Goal: Task Accomplishment & Management: Manage account settings

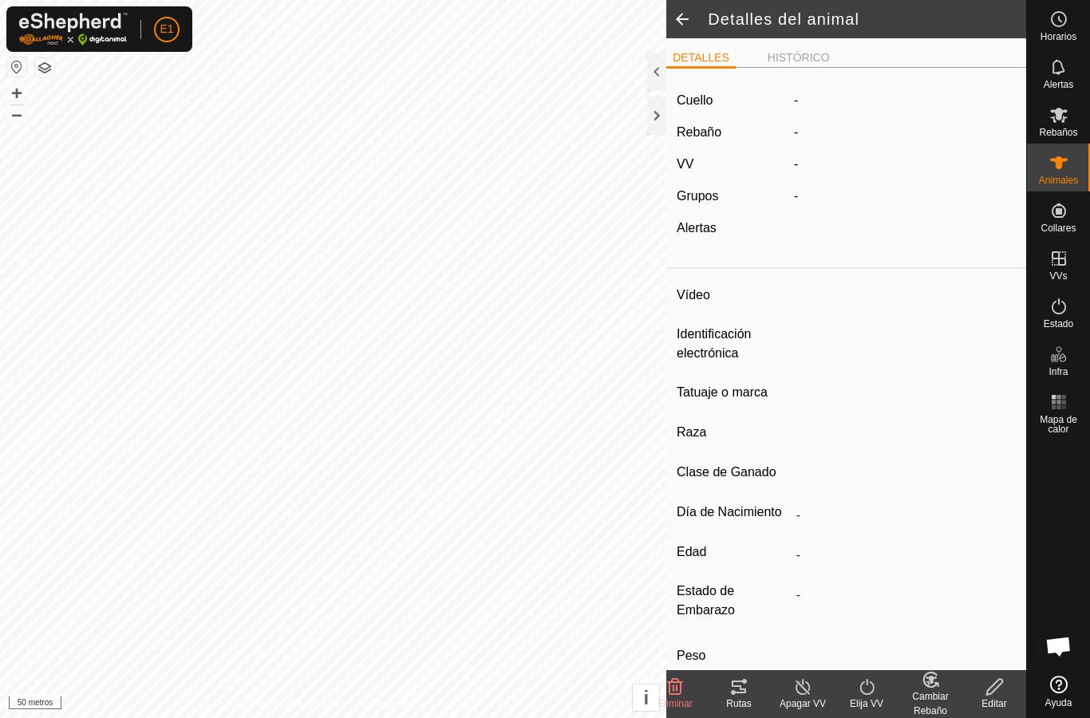
type input "-"
type input "907045987458965"
type input "-"
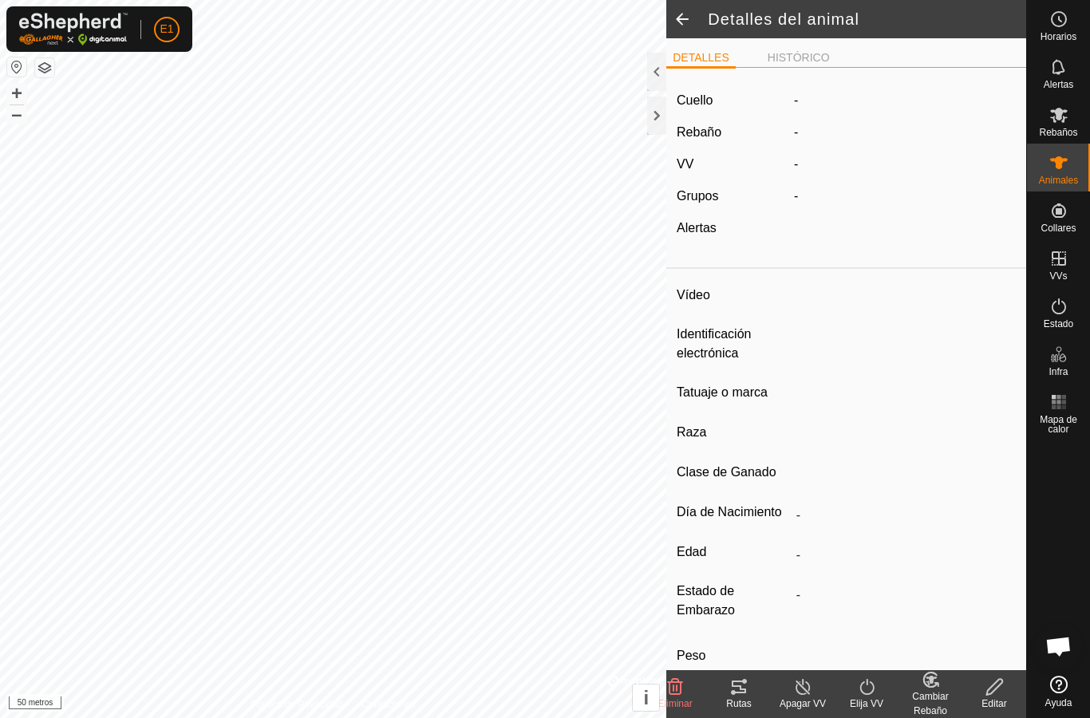
type input "0 kg"
type input "-"
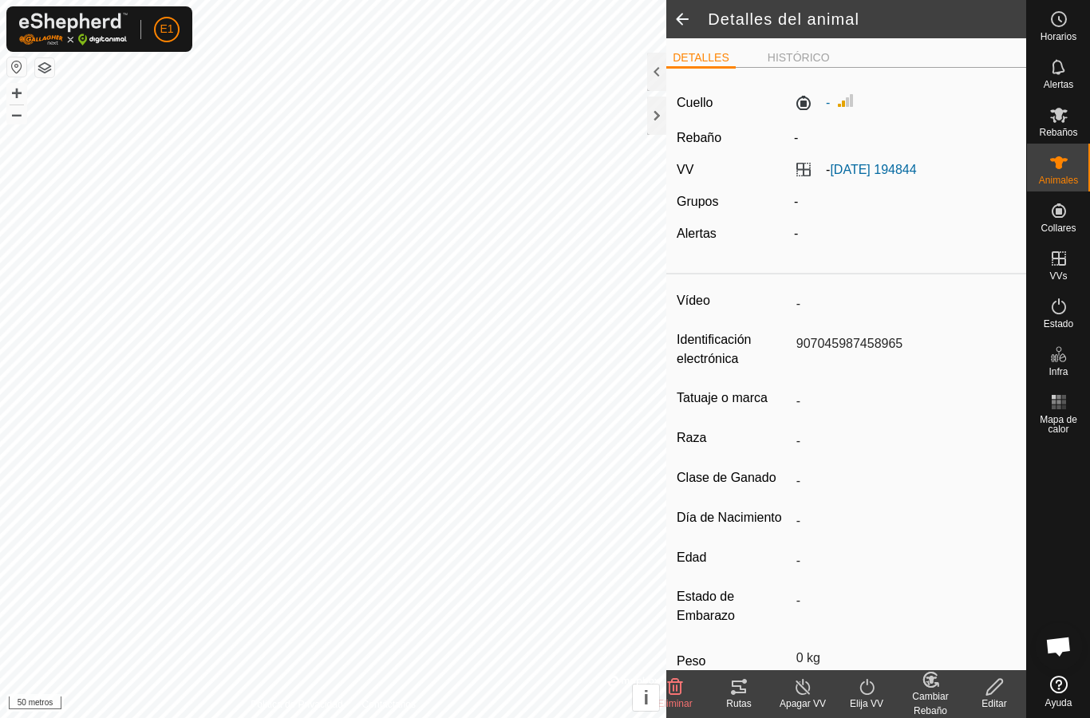
click at [736, 694] on icon at bounding box center [739, 687] width 14 height 13
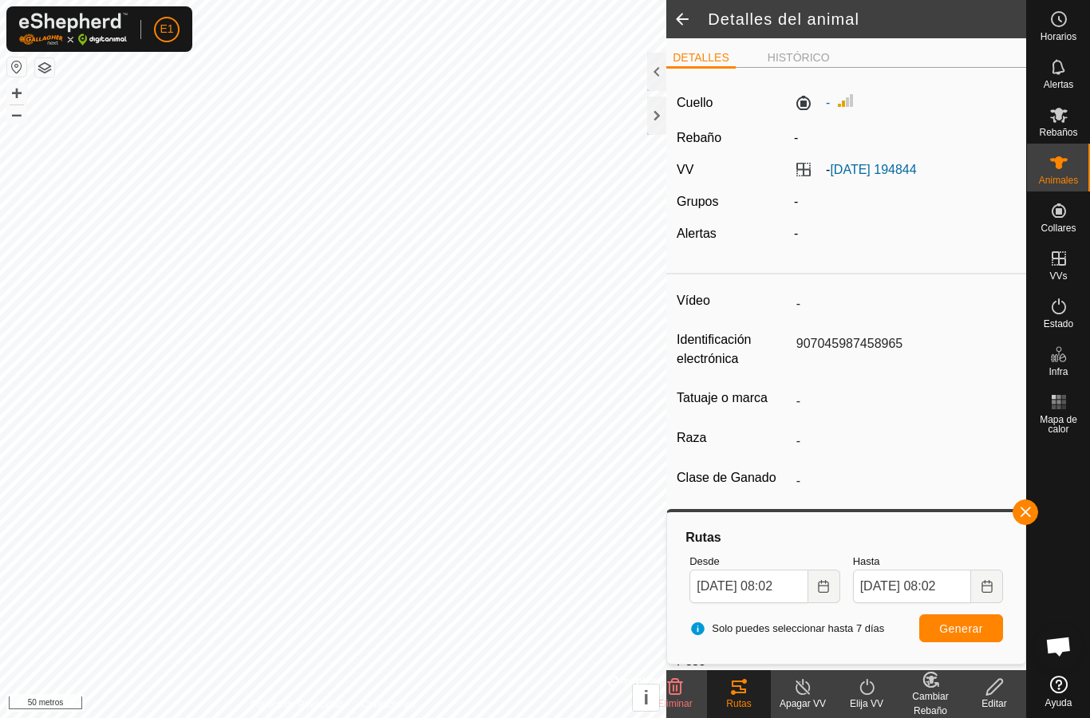
click at [657, 119] on div at bounding box center [656, 116] width 19 height 38
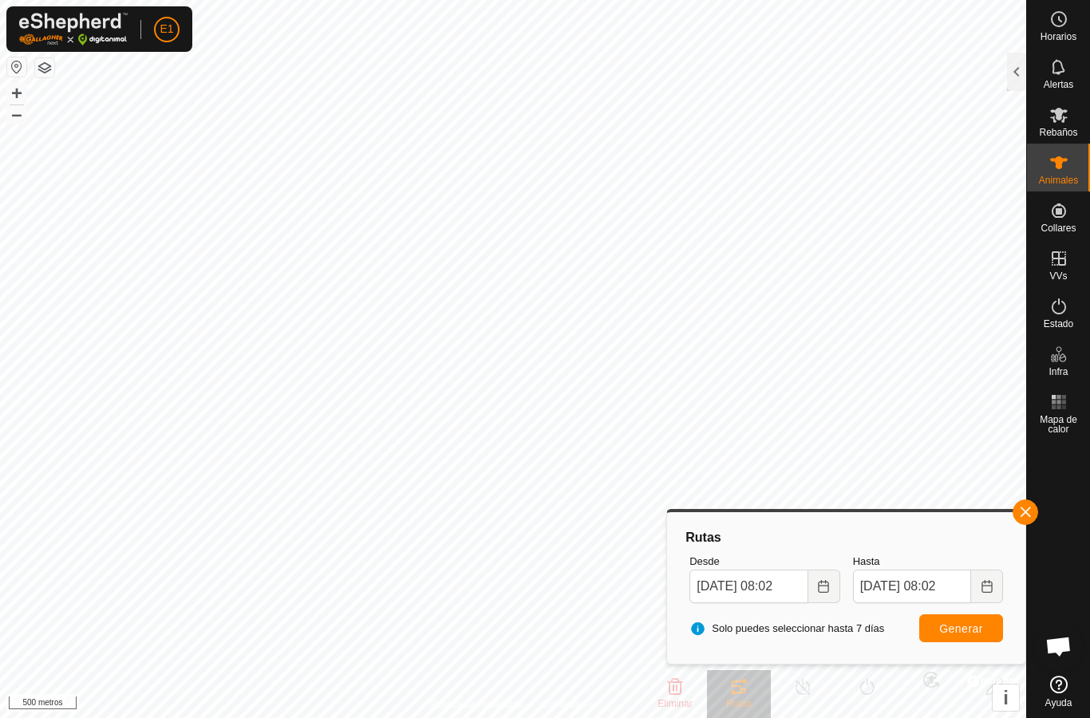
type input "-"
type input "000091011097019"
type input "-"
type input "Avilena"
type input "-"
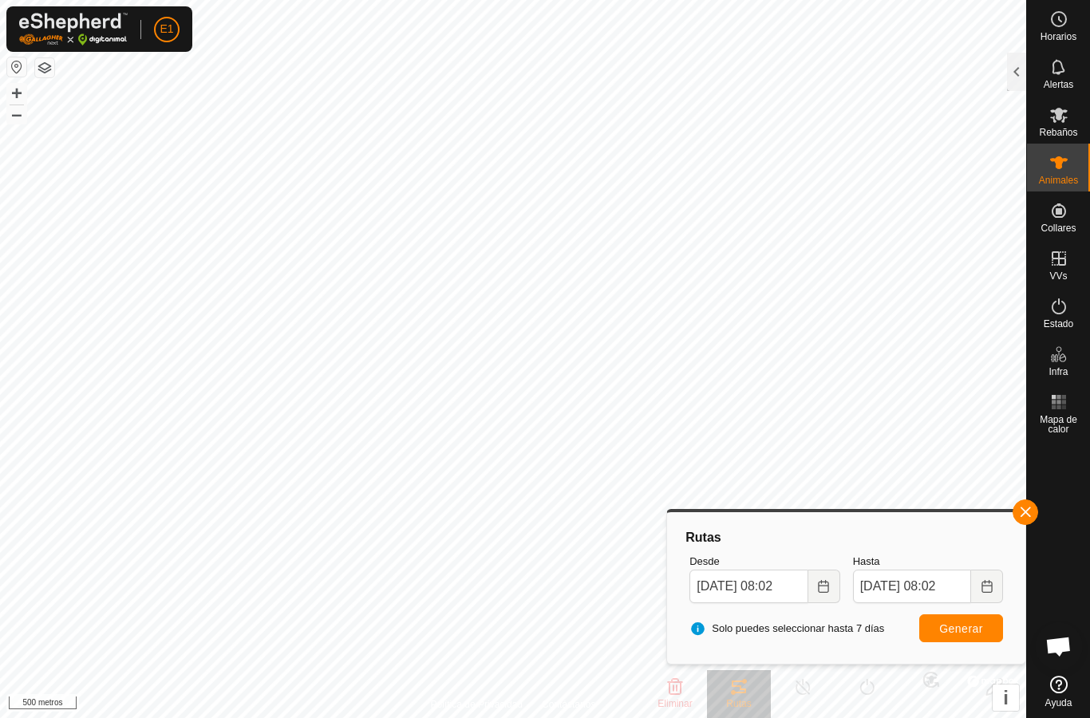
type input "0 kg"
type input "-"
click at [1027, 505] on button "button" at bounding box center [1026, 513] width 26 height 26
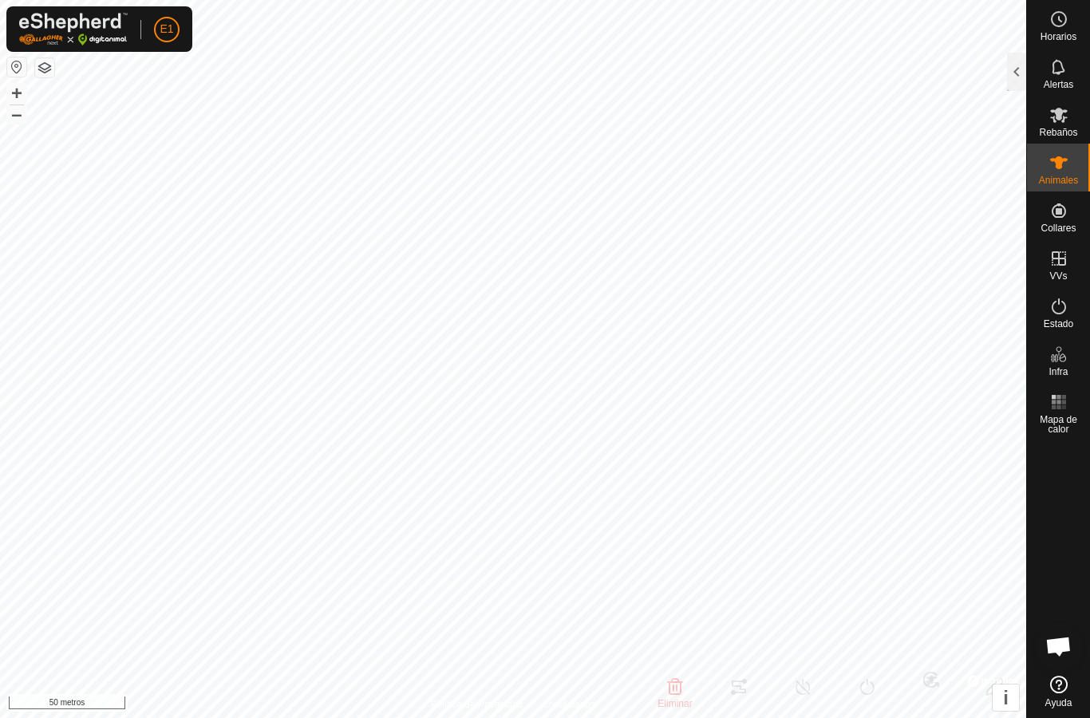
click at [1021, 69] on div at bounding box center [1016, 72] width 19 height 38
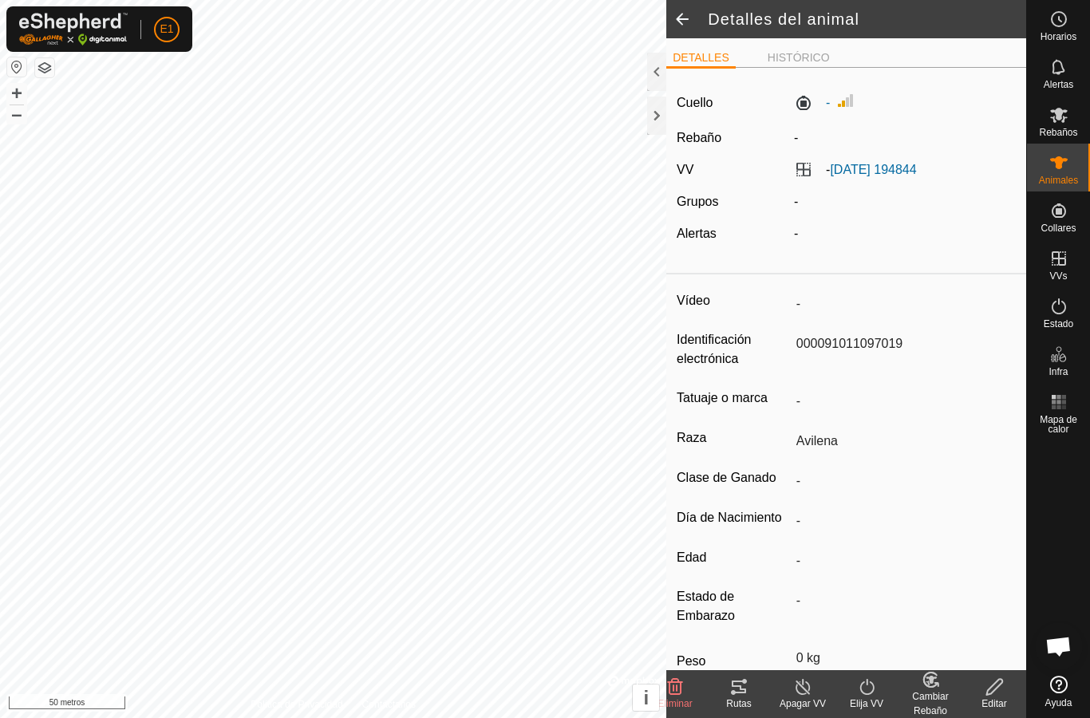
click at [739, 709] on font "Rutas" at bounding box center [738, 703] width 25 height 11
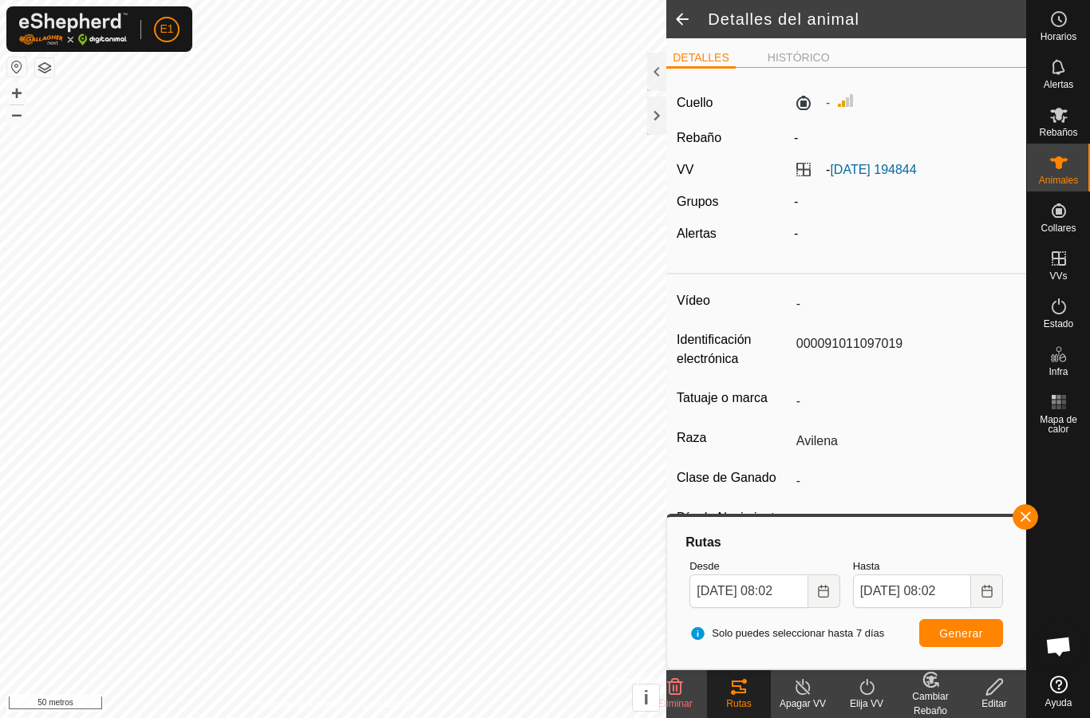
click at [806, 101] on label "-" at bounding box center [812, 102] width 36 height 19
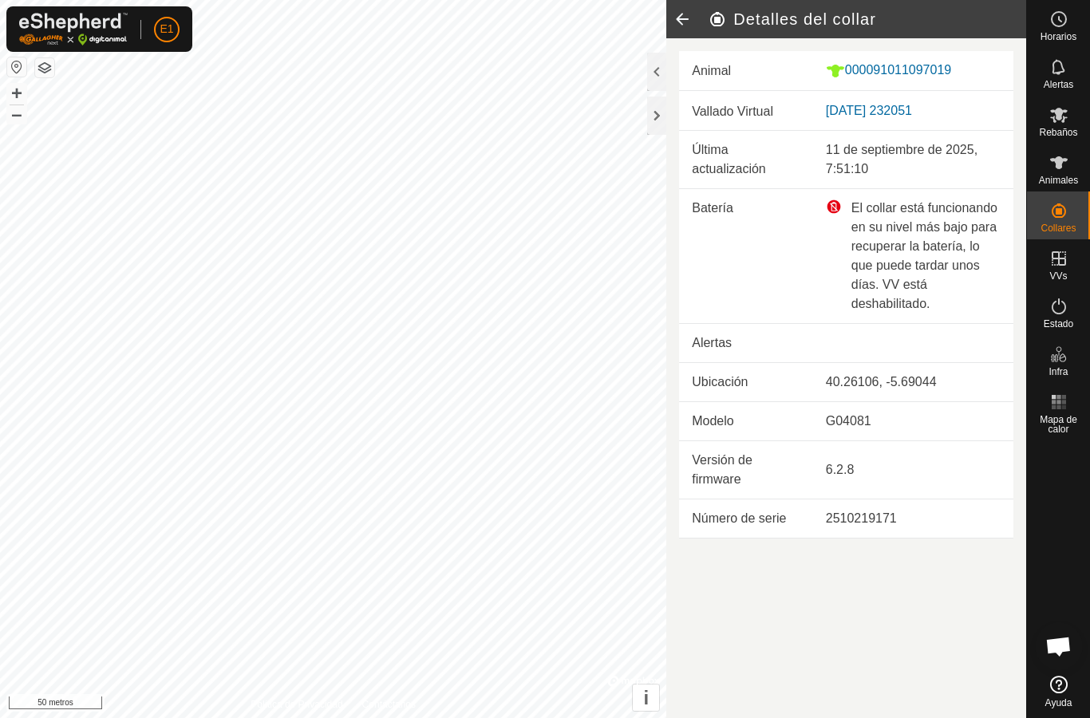
click at [691, 19] on icon at bounding box center [683, 19] width 32 height 38
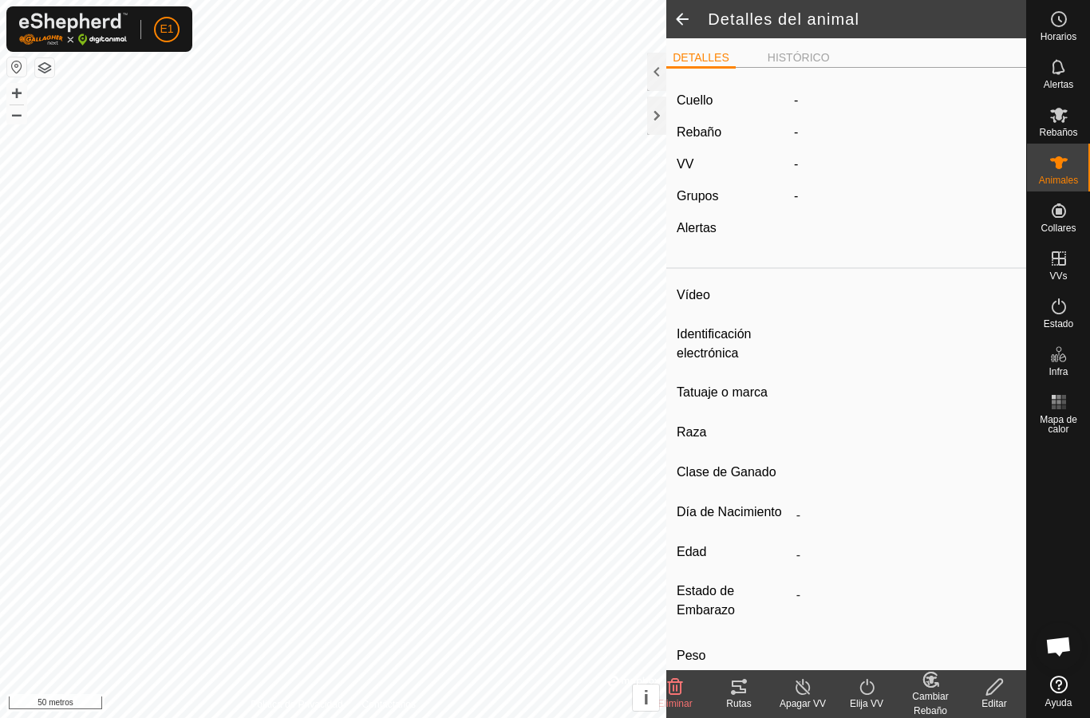
type input "-"
type input "000091011097019"
type input "-"
type input "Avilena"
type input "-"
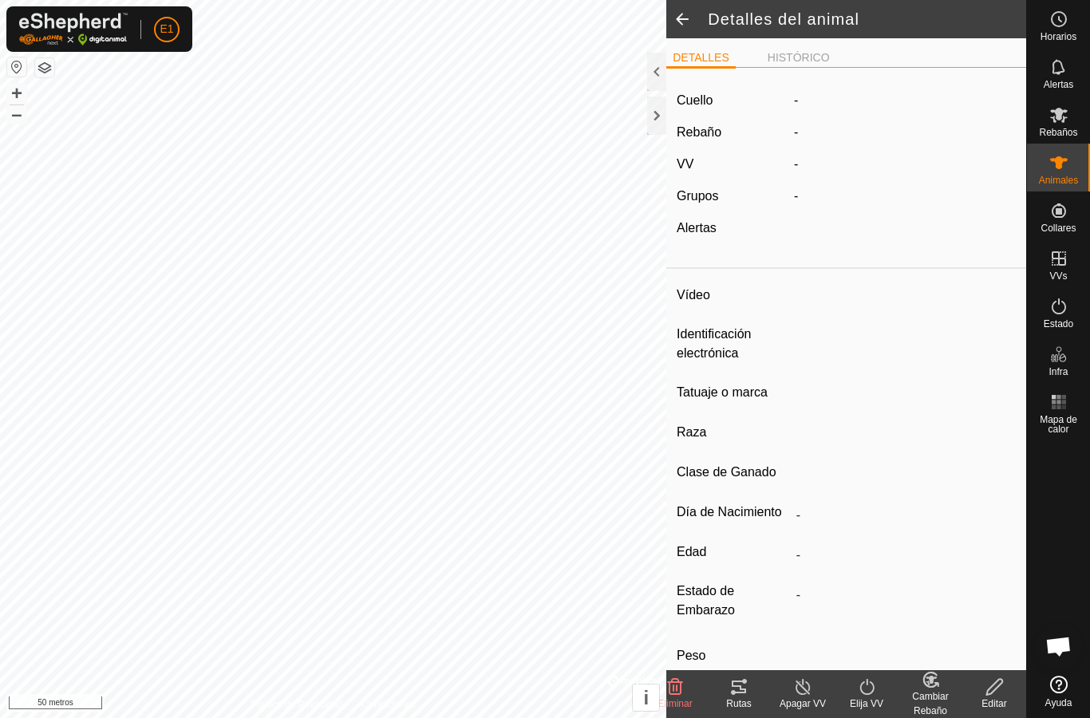
type input "0 kg"
type input "-"
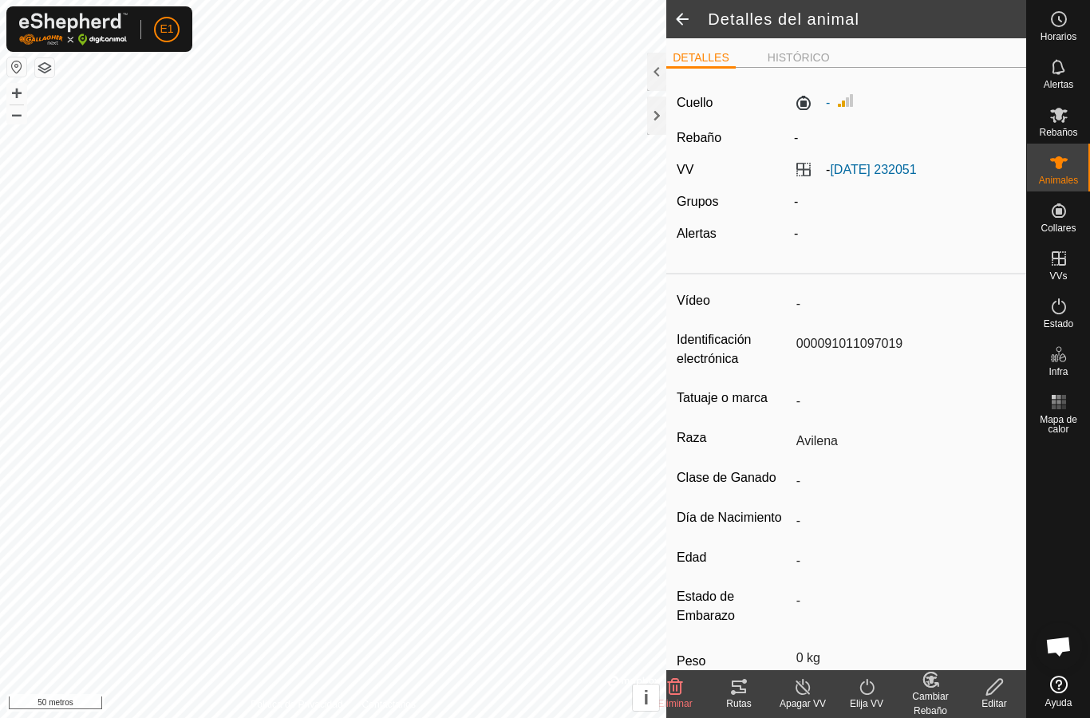
click at [681, 11] on span at bounding box center [683, 19] width 32 height 38
type input "-"
type input "907045987458965"
type input "-"
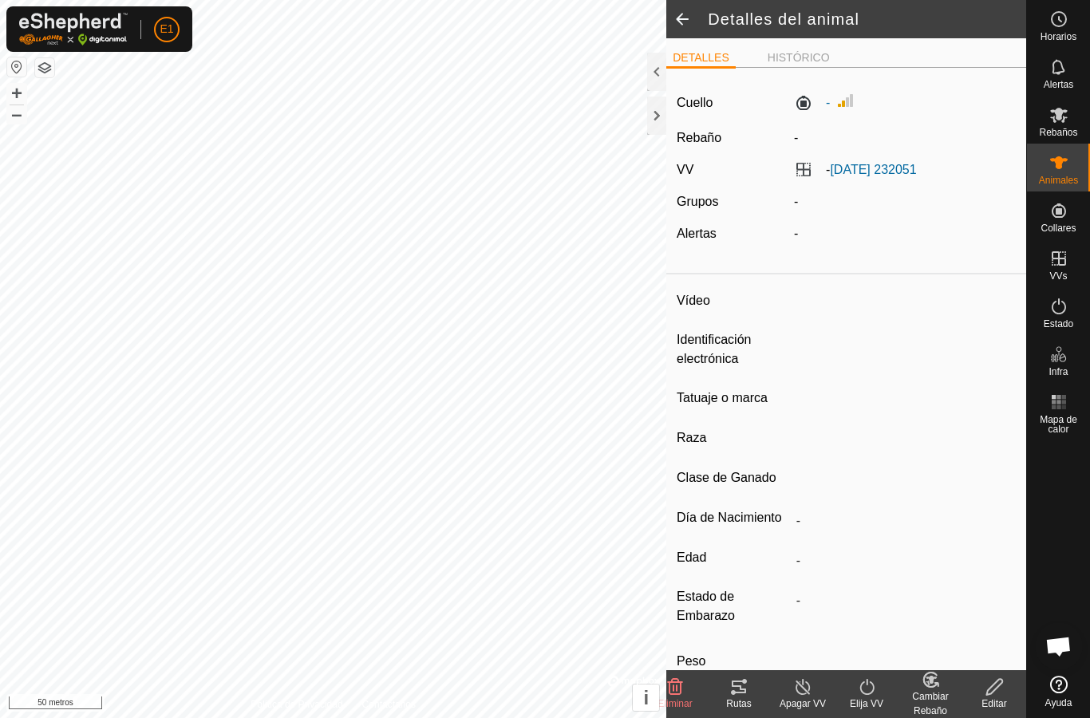
type input "-"
type input "0 kg"
type input "-"
click at [678, 15] on span at bounding box center [683, 19] width 32 height 38
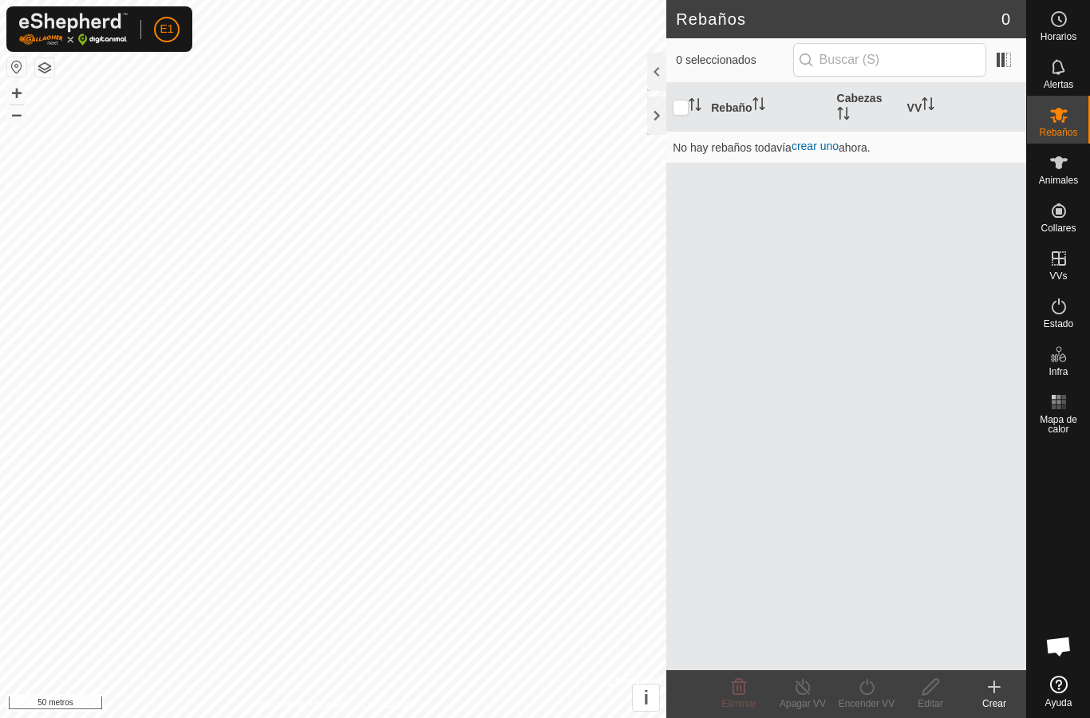
click at [651, 121] on div at bounding box center [656, 116] width 19 height 38
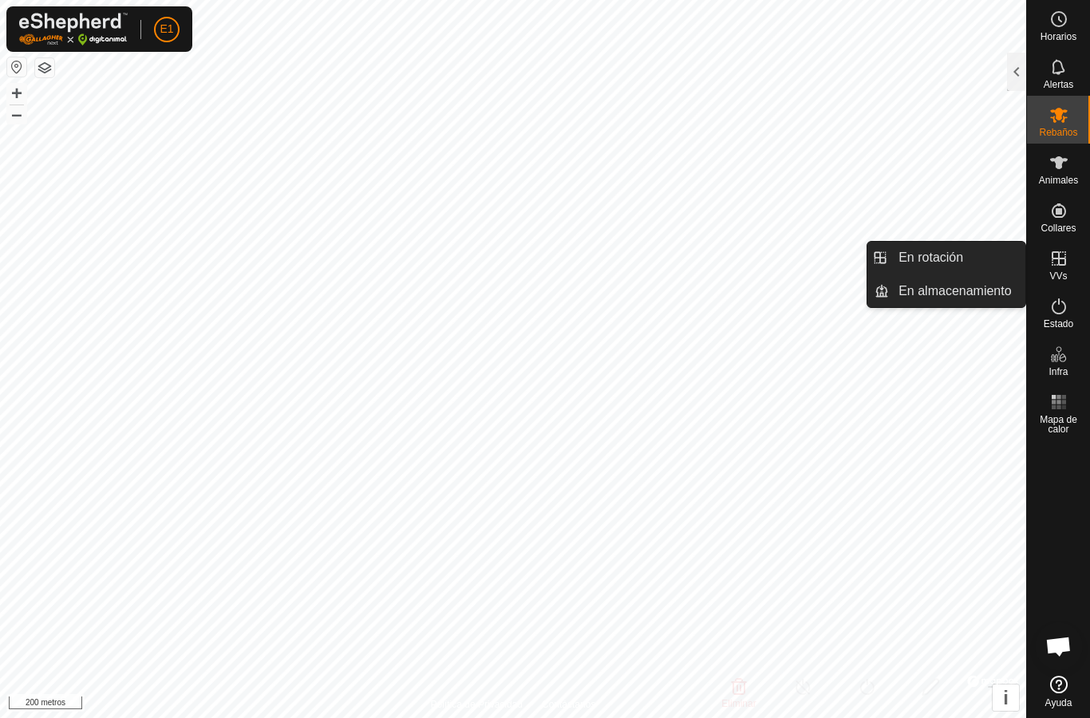
click at [985, 293] on font "En almacenamiento" at bounding box center [955, 291] width 113 height 14
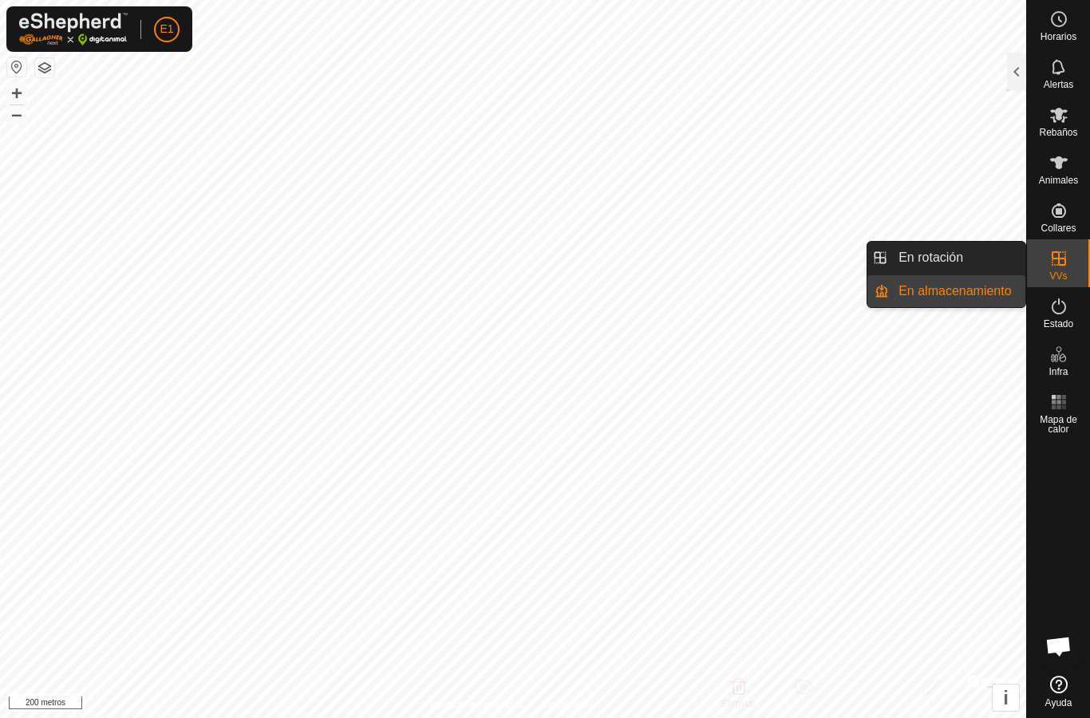
click at [1011, 73] on div at bounding box center [1016, 72] width 19 height 38
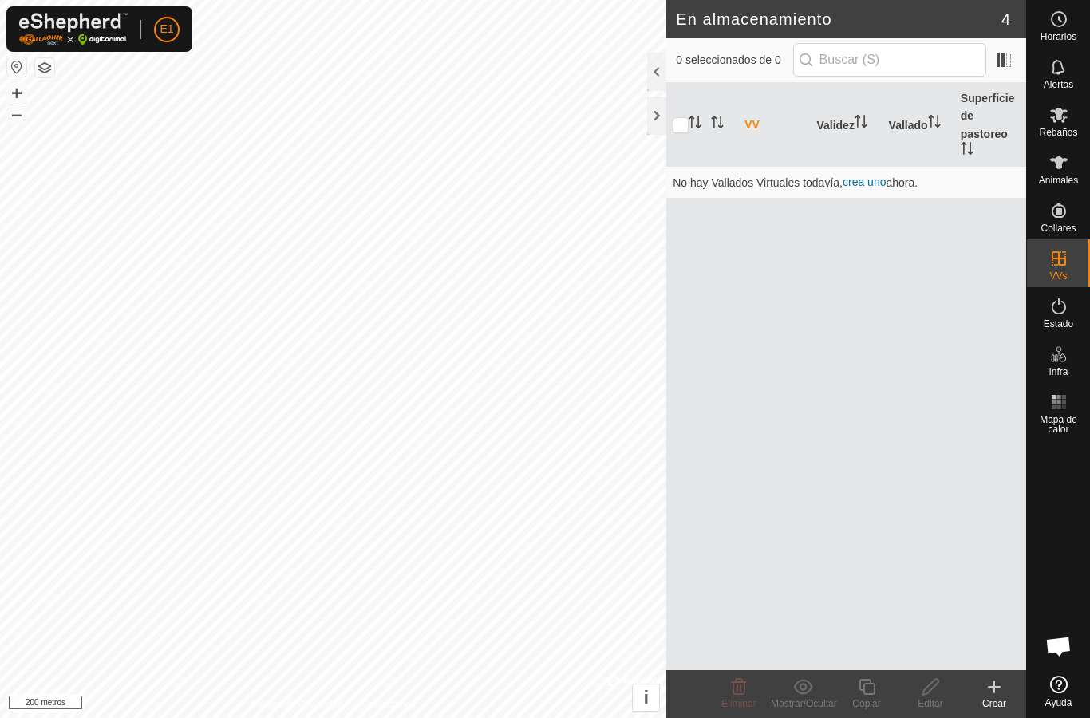
click at [868, 181] on font "crea uno" at bounding box center [864, 182] width 43 height 13
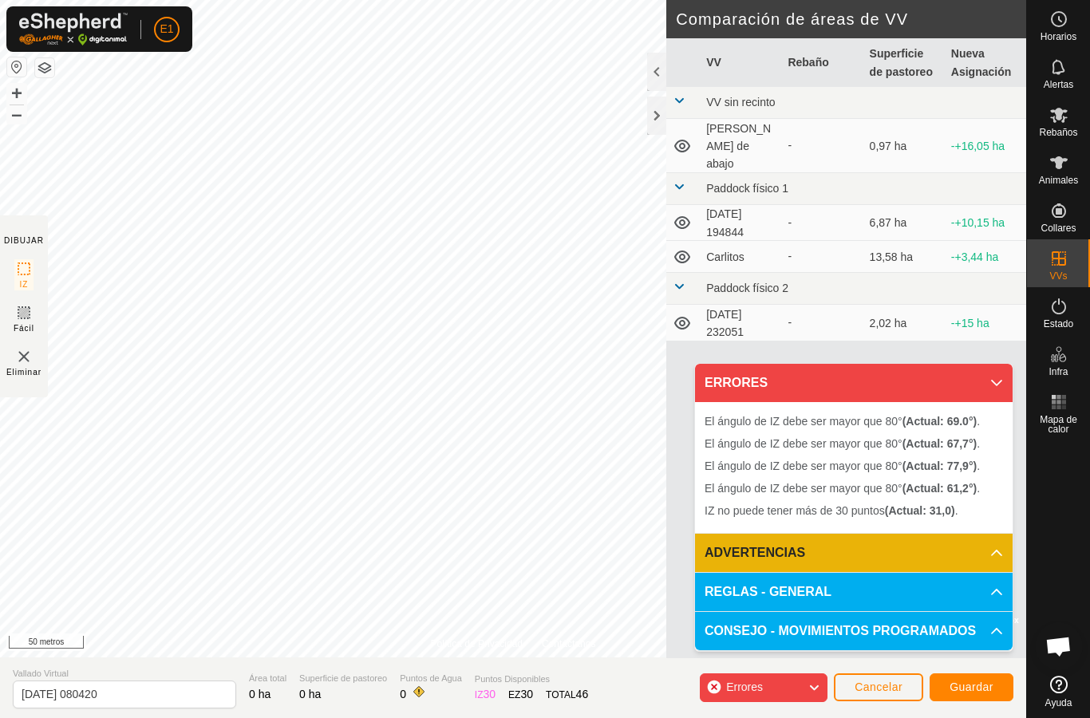
click at [768, 686] on span "Errores" at bounding box center [750, 688] width 49 height 21
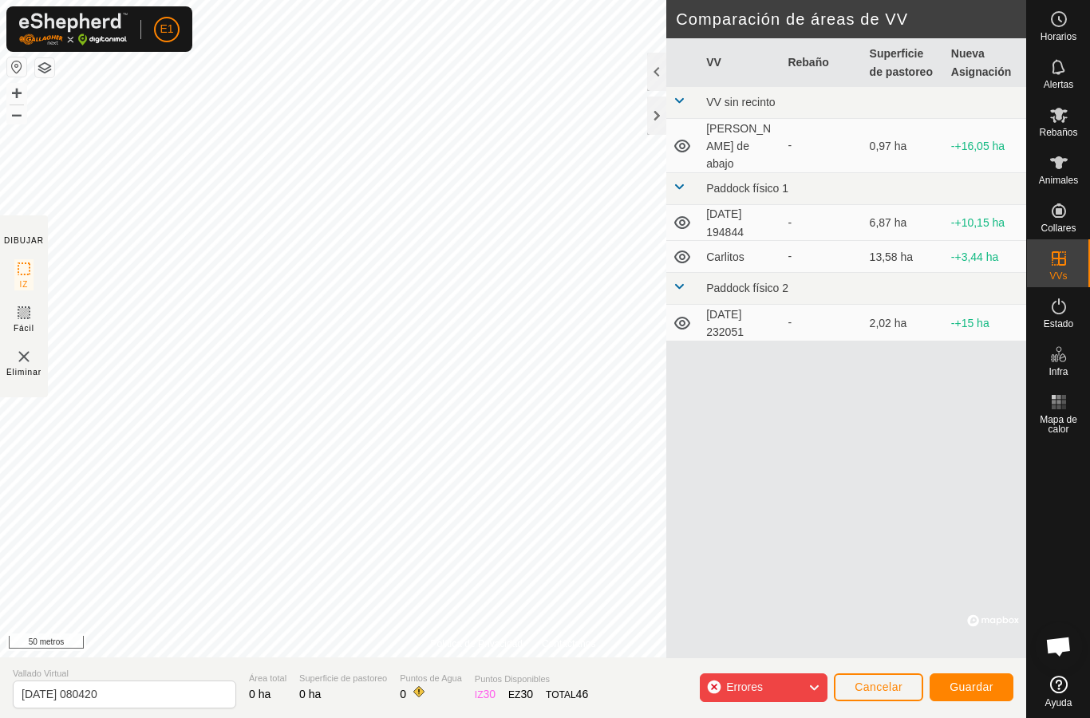
click at [40, 348] on div "Eliminar" at bounding box center [23, 362] width 35 height 31
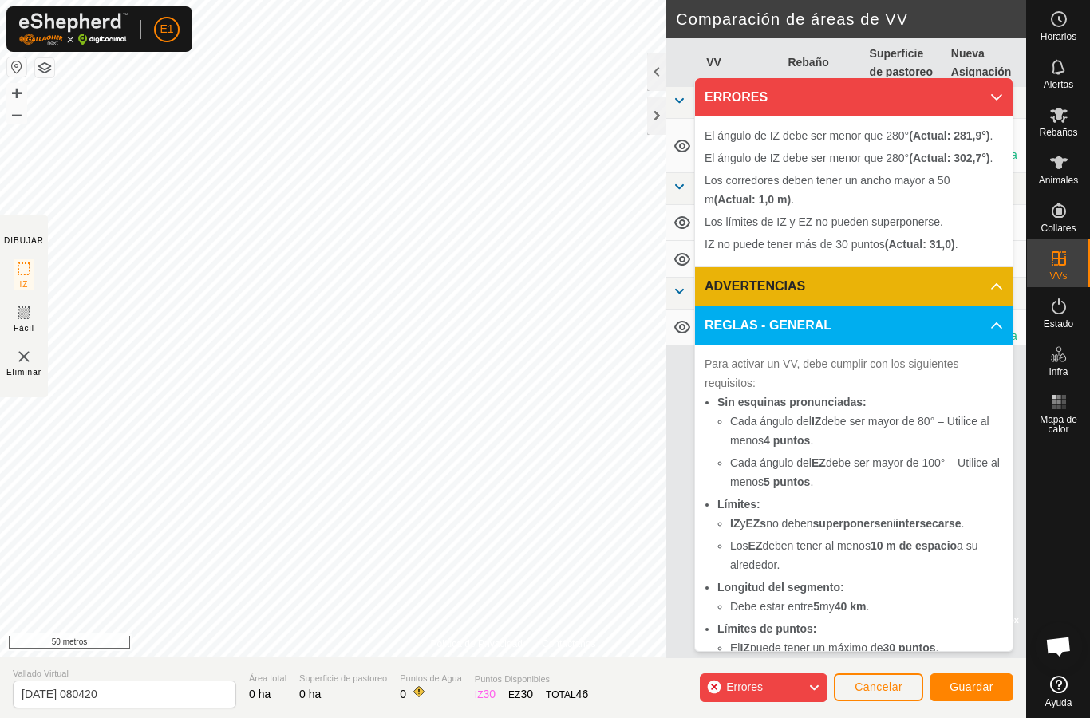
click at [24, 263] on icon at bounding box center [23, 268] width 19 height 19
click at [22, 317] on icon at bounding box center [24, 313] width 10 height 10
click at [687, 318] on icon at bounding box center [682, 327] width 19 height 19
click at [683, 318] on icon at bounding box center [682, 327] width 19 height 19
click at [682, 285] on span at bounding box center [679, 291] width 13 height 13
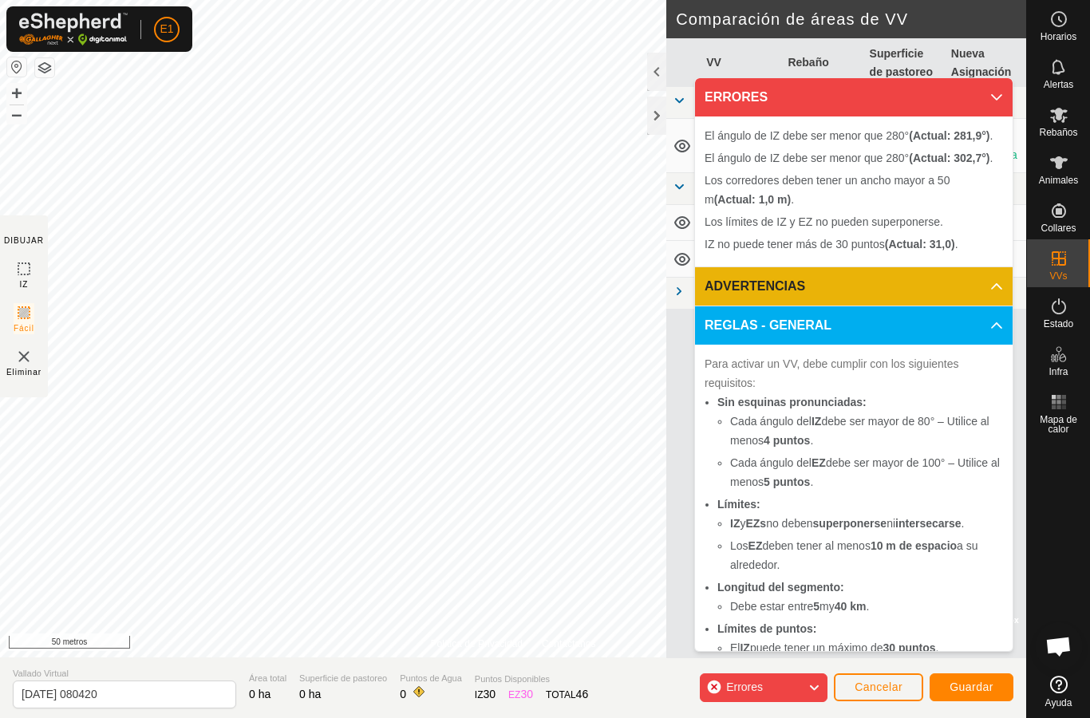
click at [682, 287] on link at bounding box center [679, 293] width 13 height 13
click at [999, 91] on icon at bounding box center [997, 97] width 13 height 13
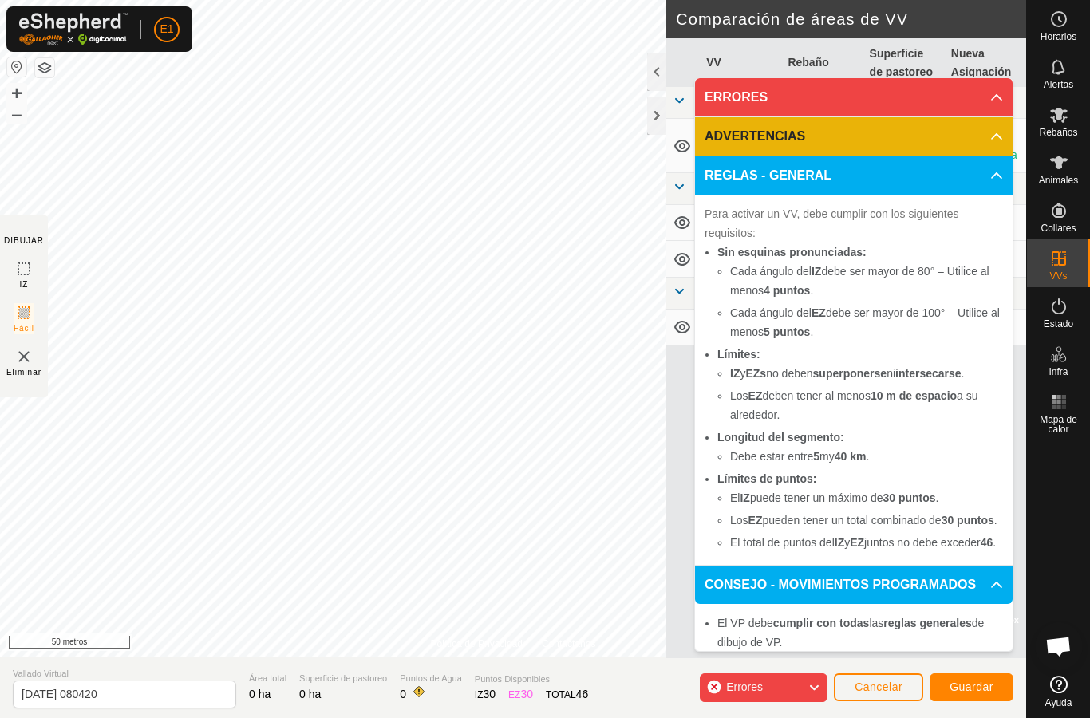
click at [889, 689] on font "Cancelar" at bounding box center [879, 687] width 48 height 13
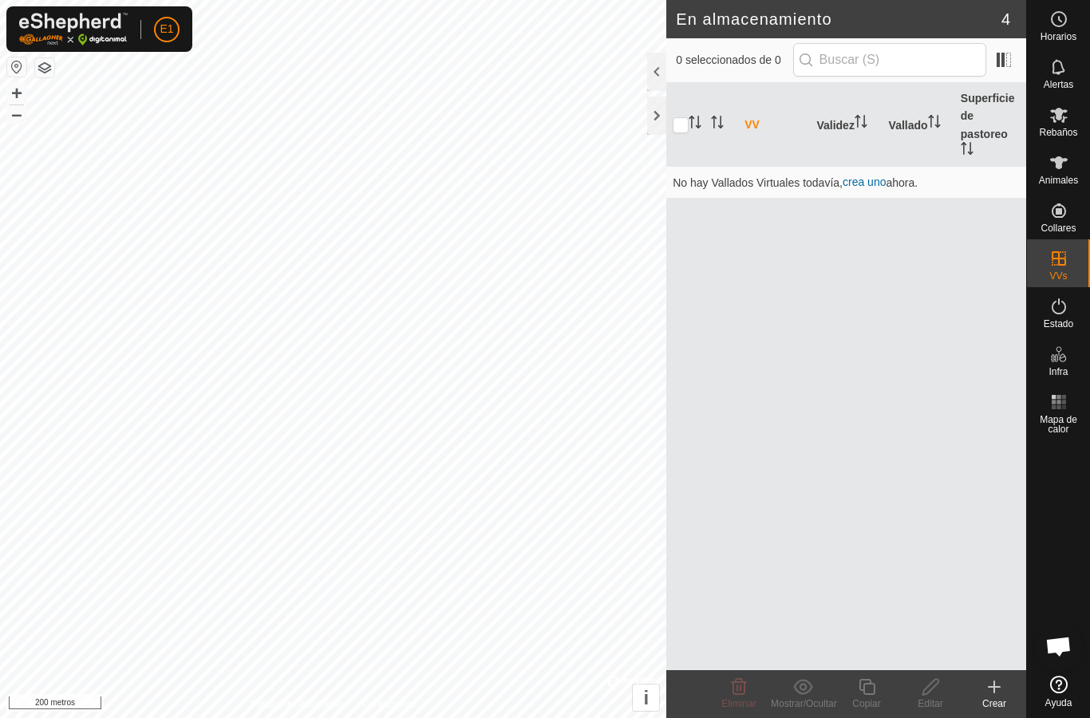
click at [1059, 309] on icon at bounding box center [1059, 306] width 19 height 19
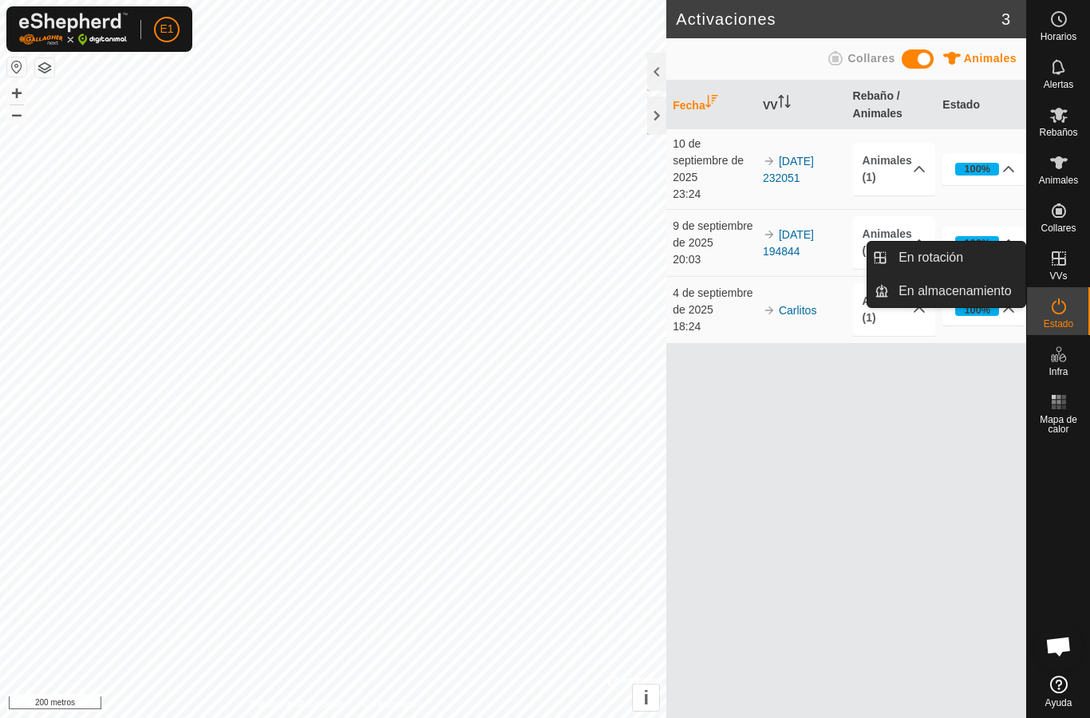
click at [991, 290] on font "En almacenamiento" at bounding box center [955, 291] width 113 height 14
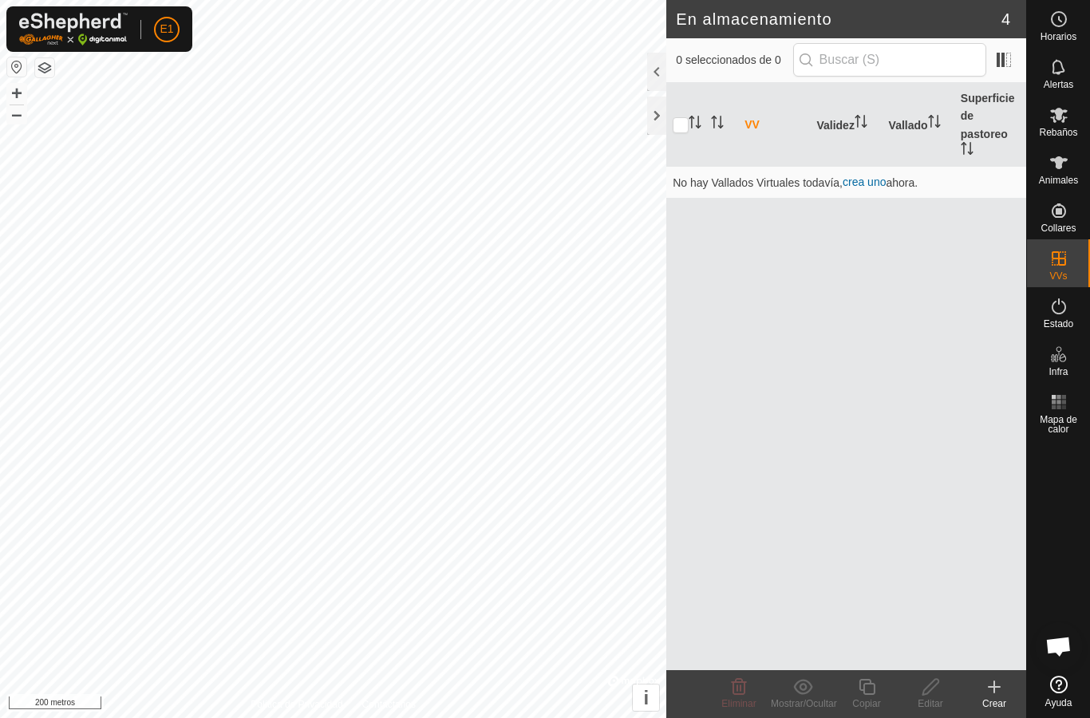
click at [871, 180] on font "crea uno" at bounding box center [864, 182] width 43 height 13
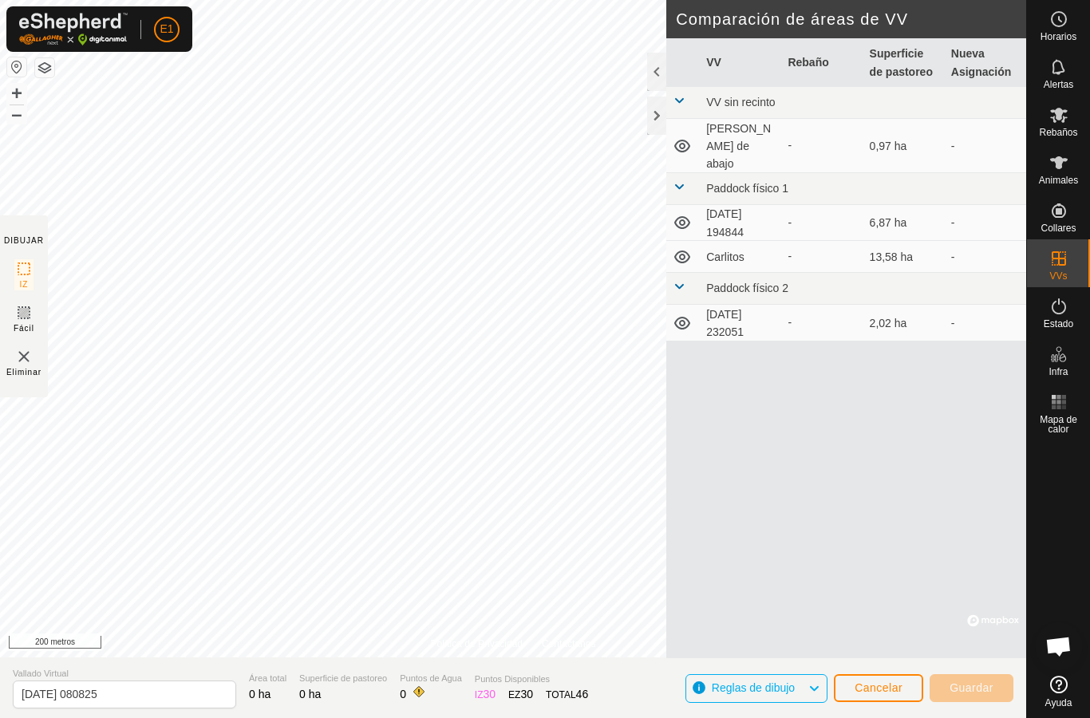
click at [658, 113] on div at bounding box center [656, 116] width 19 height 38
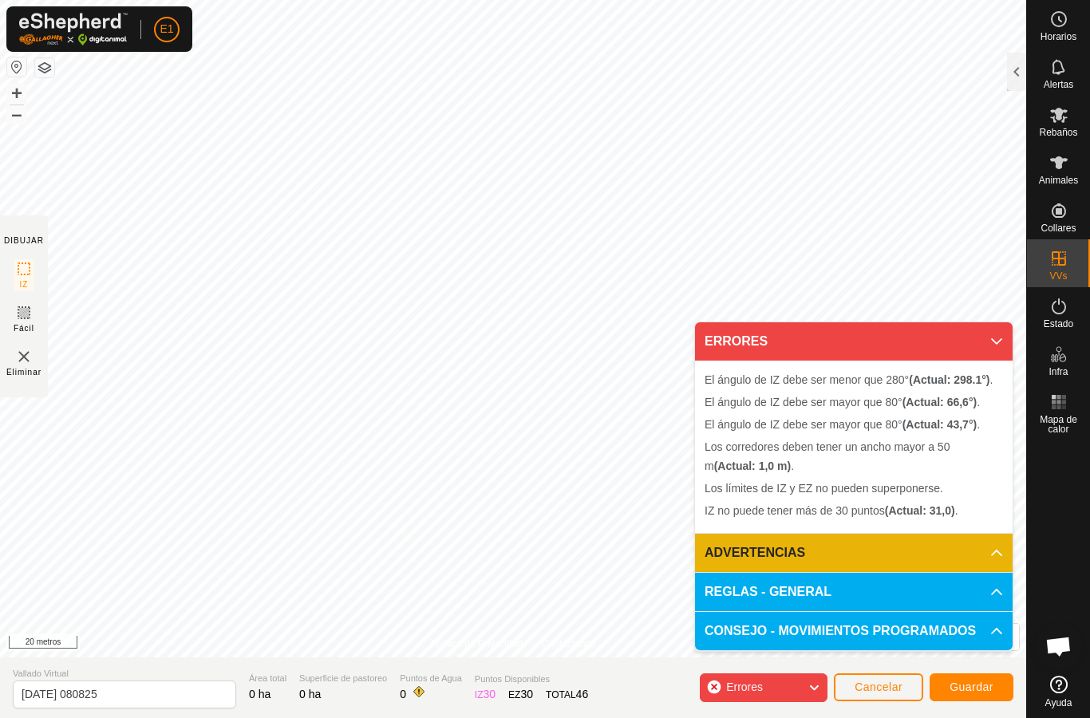
click at [724, 688] on div "Errores" at bounding box center [764, 688] width 128 height 29
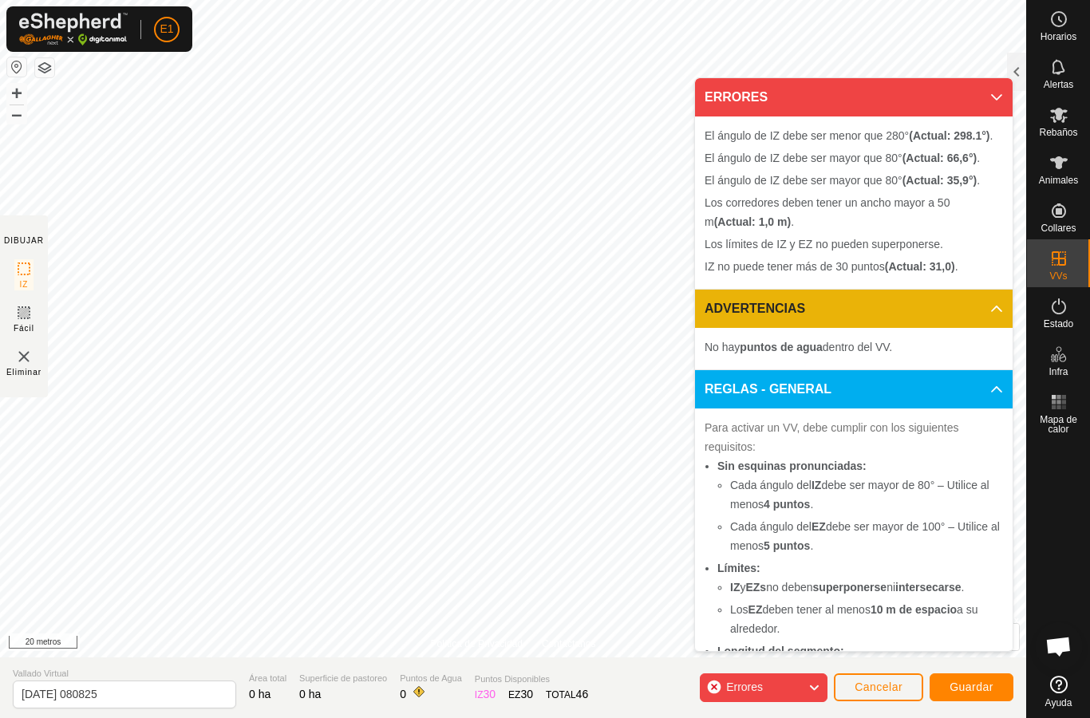
click at [1001, 78] on p-accordion-header "ERRORES" at bounding box center [854, 97] width 318 height 38
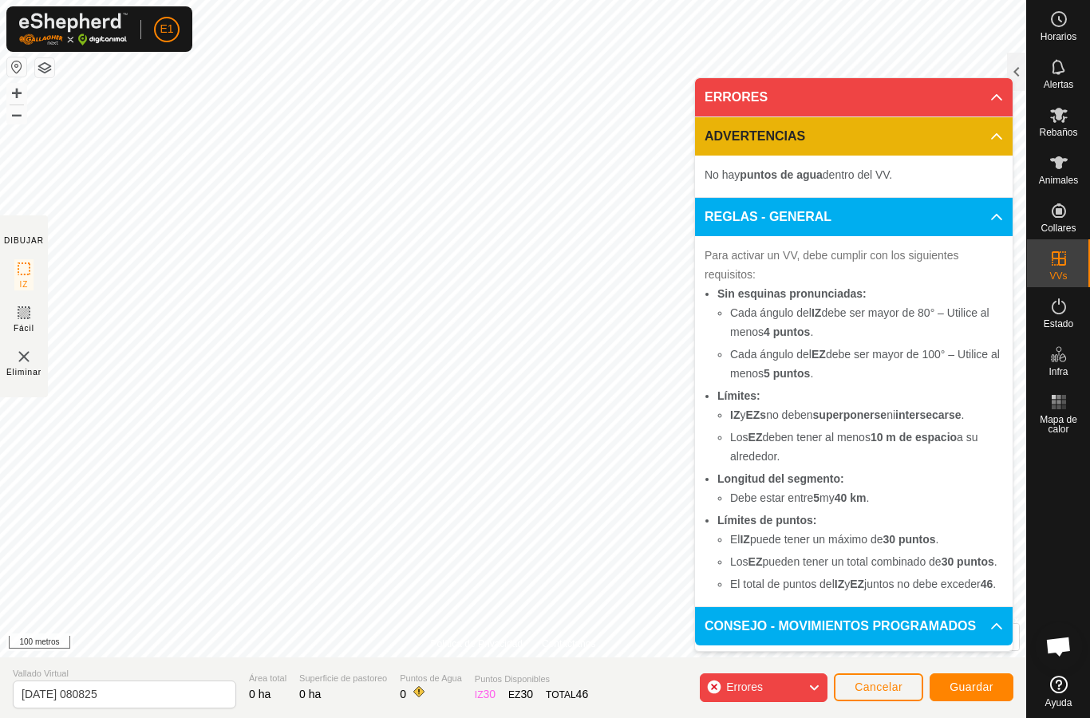
click at [777, 684] on div "Errores" at bounding box center [764, 688] width 128 height 29
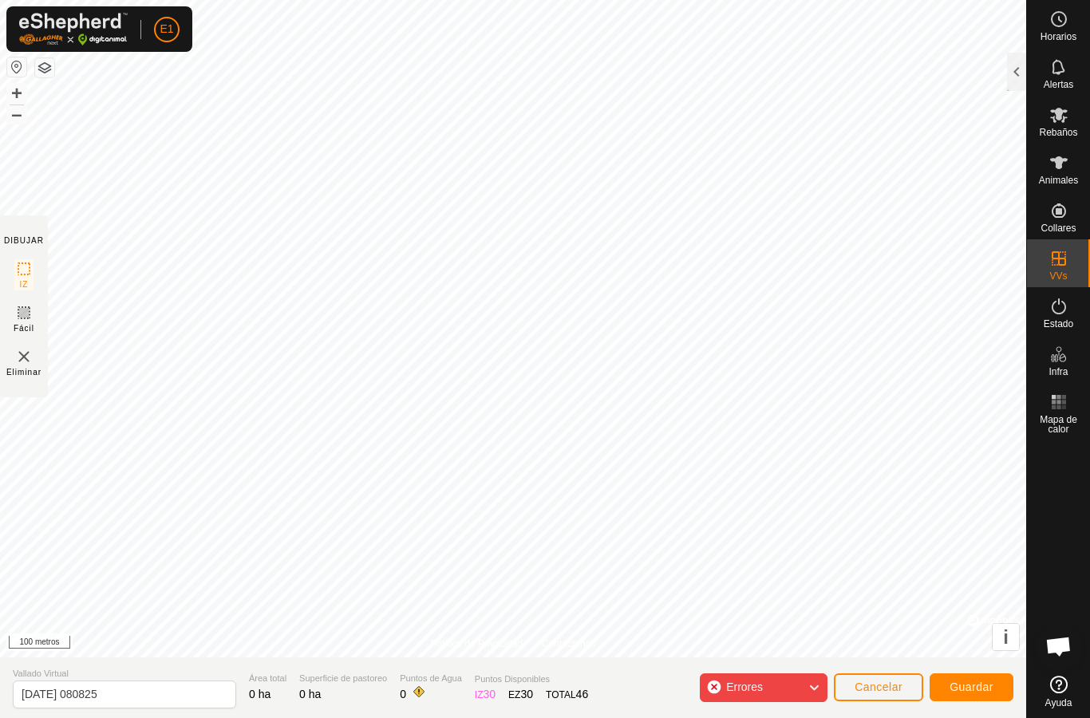
click at [778, 683] on div "Errores" at bounding box center [764, 688] width 128 height 29
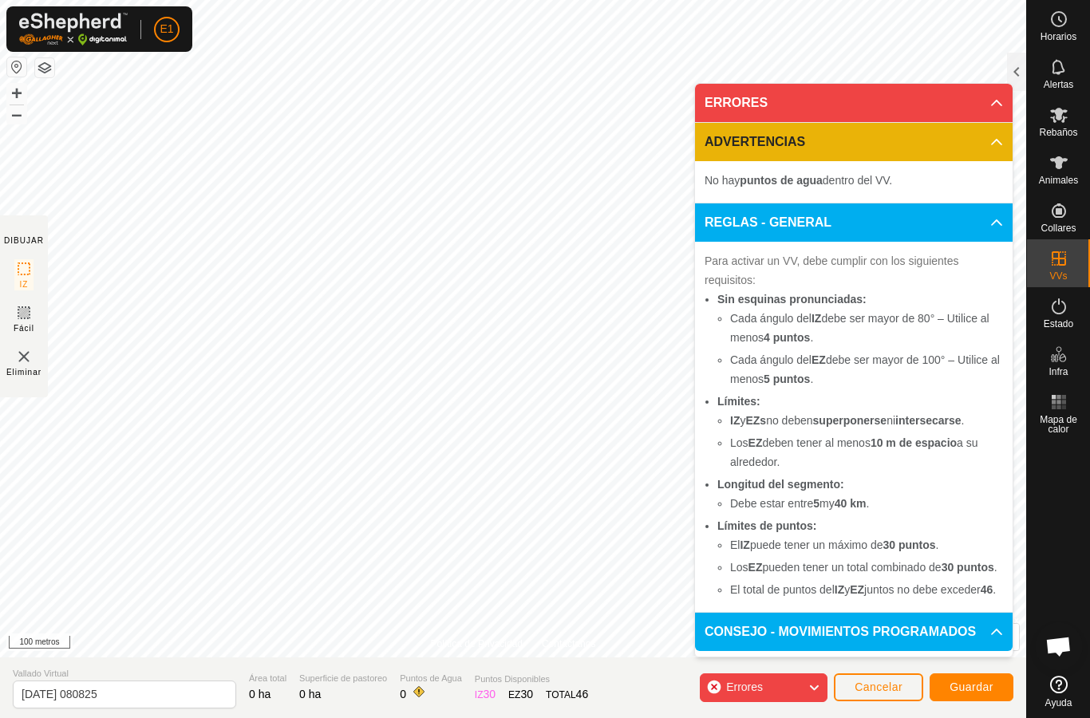
click at [769, 682] on span "Errores" at bounding box center [750, 688] width 49 height 21
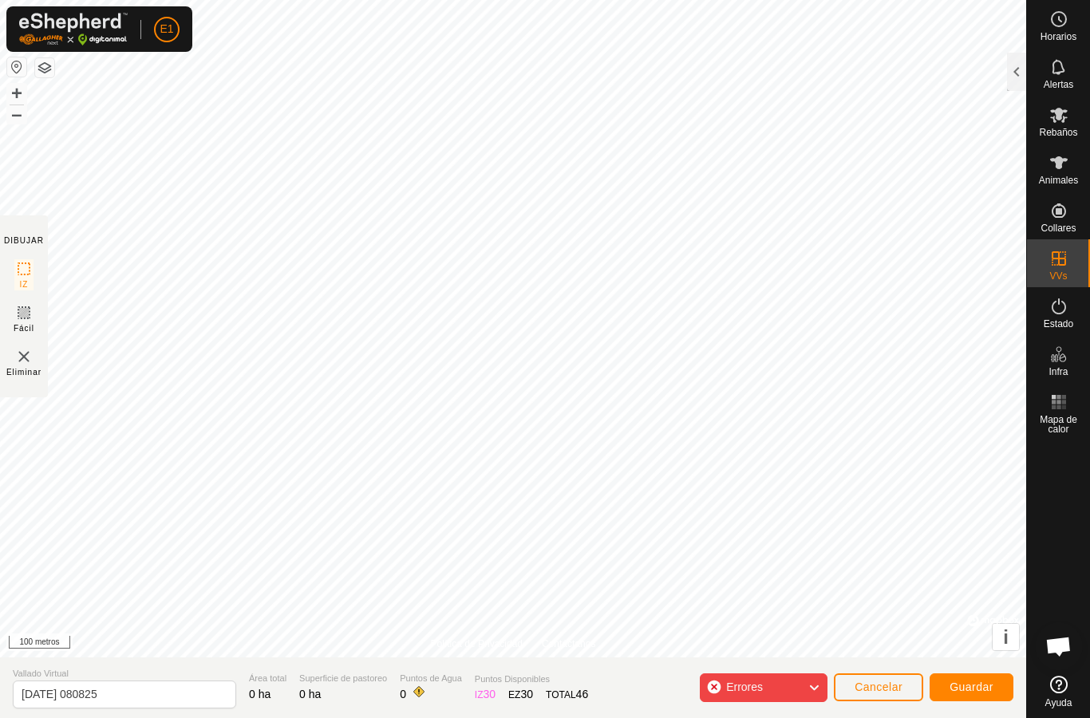
click at [730, 686] on font "Errores" at bounding box center [744, 687] width 37 height 13
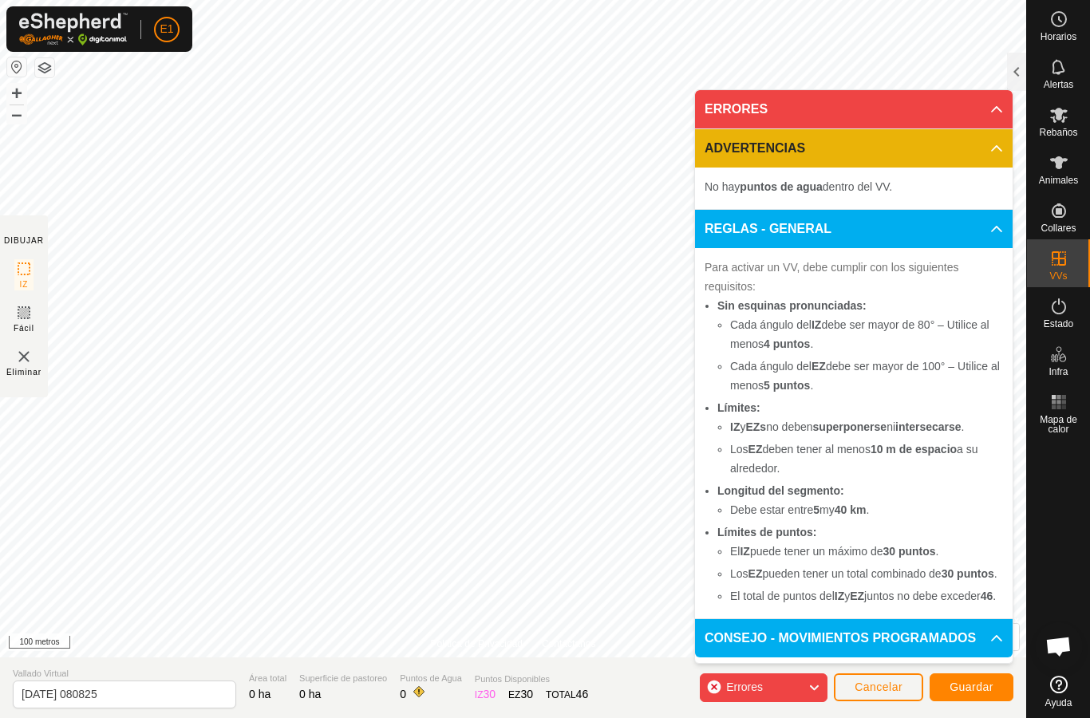
click at [886, 678] on button "Cancelar" at bounding box center [878, 688] width 89 height 28
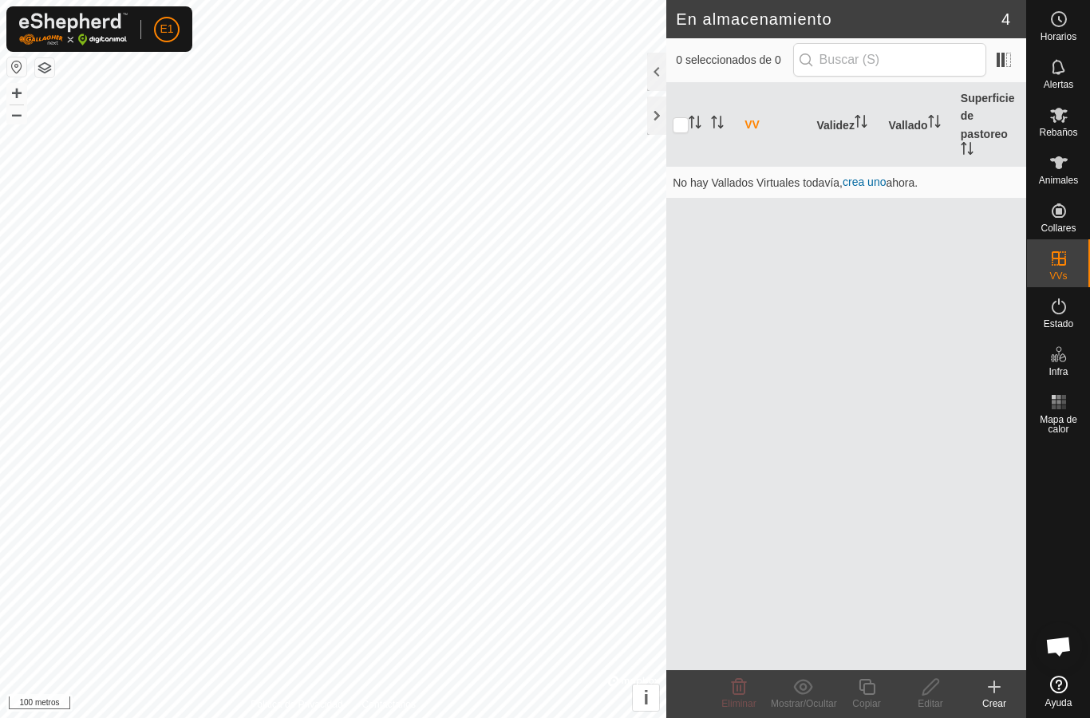
click at [876, 183] on font "crea uno" at bounding box center [864, 182] width 43 height 13
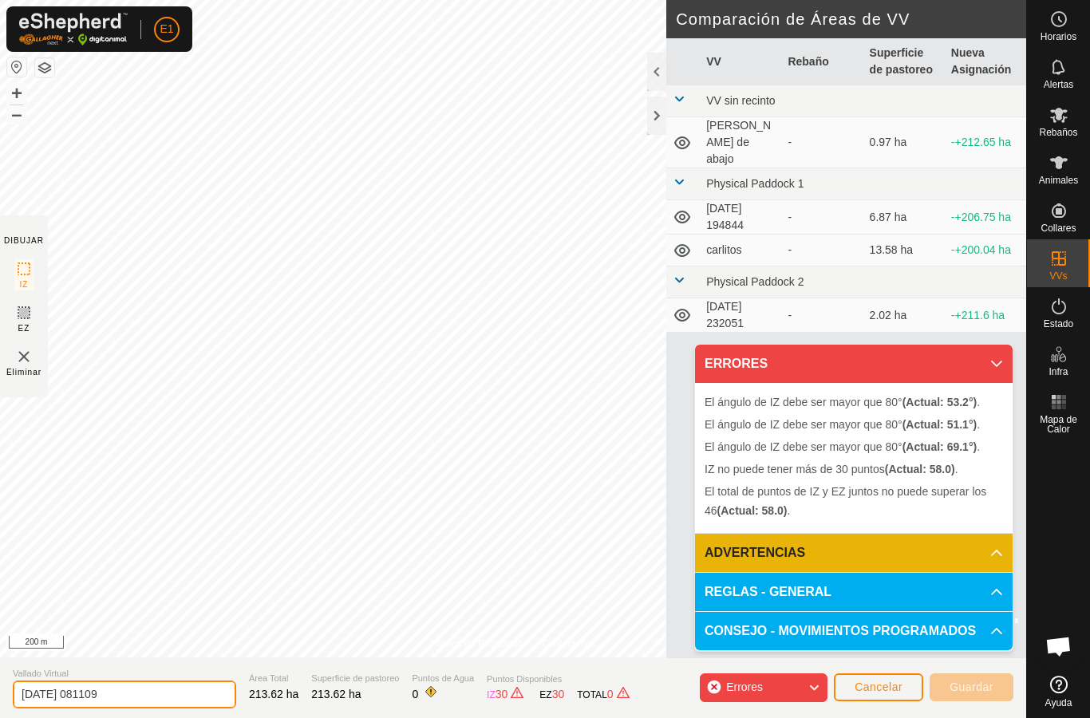
click at [130, 695] on input "[DATE] 081109" at bounding box center [125, 695] width 224 height 28
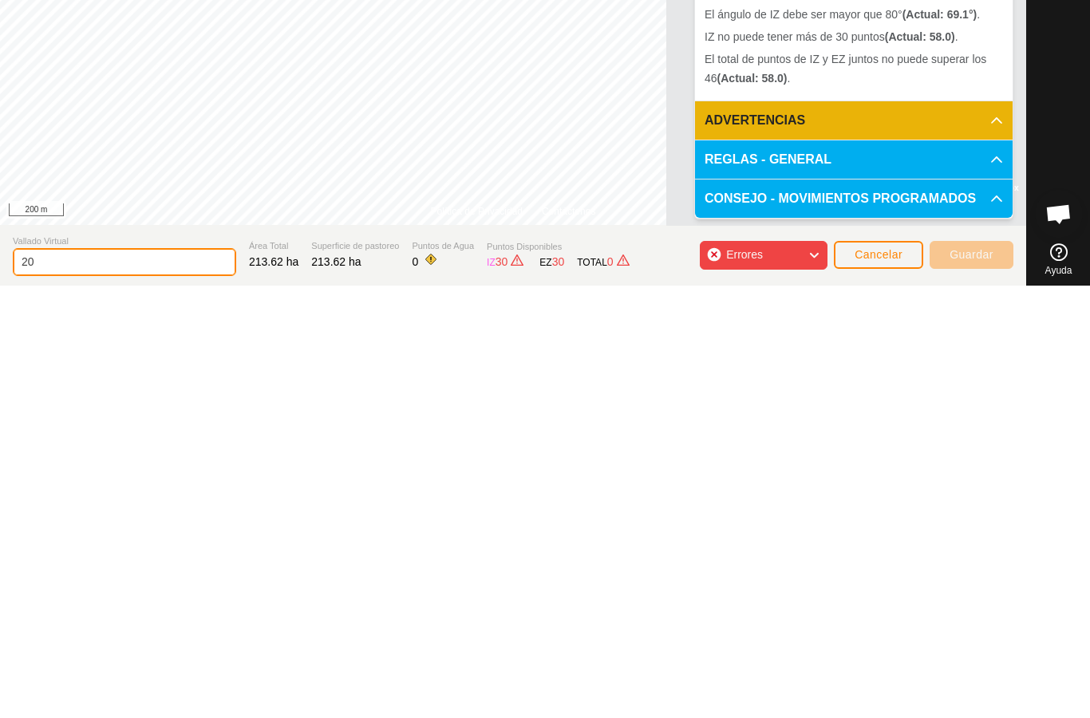
type input "2"
click at [162, 681] on input "Tejadillo bajo" at bounding box center [125, 695] width 224 height 28
type input "Tejadillo bajo"
click at [608, 658] on section "Vallado Virtual Tejadillo bajo Área Total 213.62 ha Superficie de pastoreo 213.…" at bounding box center [513, 688] width 1027 height 61
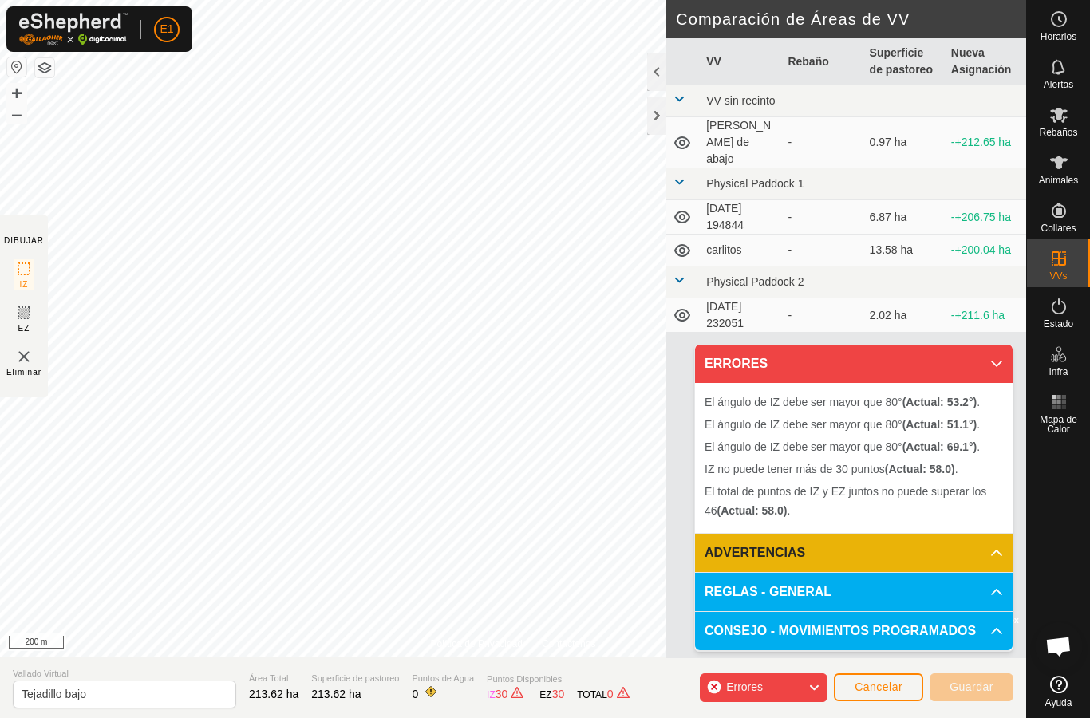
click at [821, 690] on div "Errores" at bounding box center [764, 688] width 128 height 29
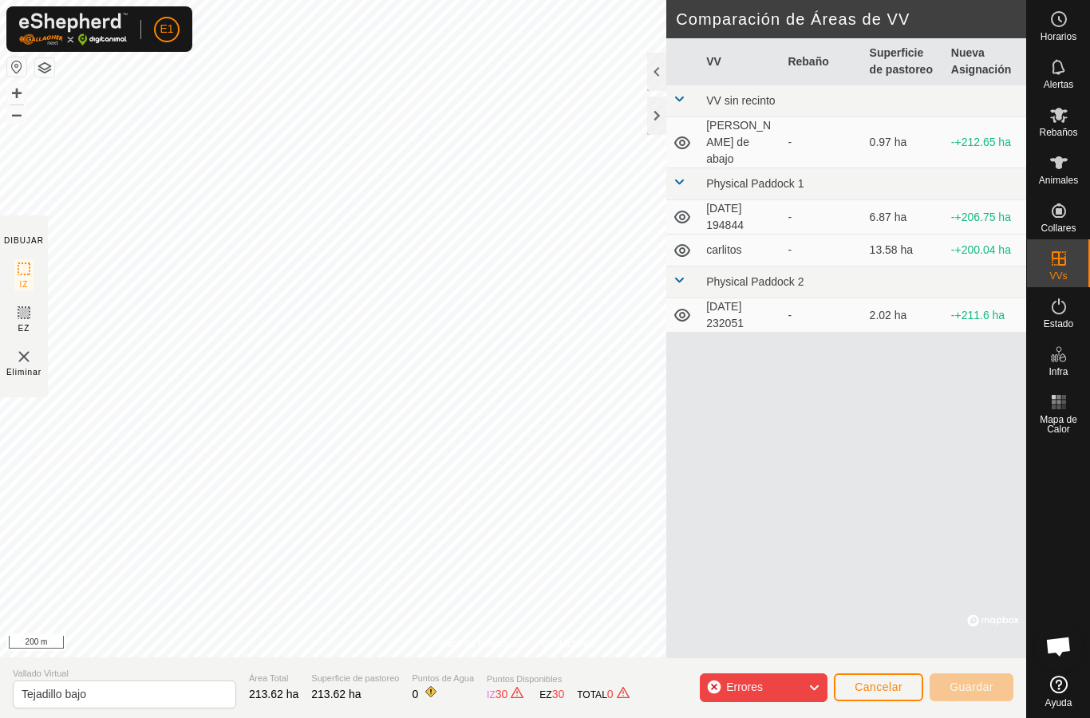
click at [809, 686] on icon at bounding box center [814, 688] width 13 height 21
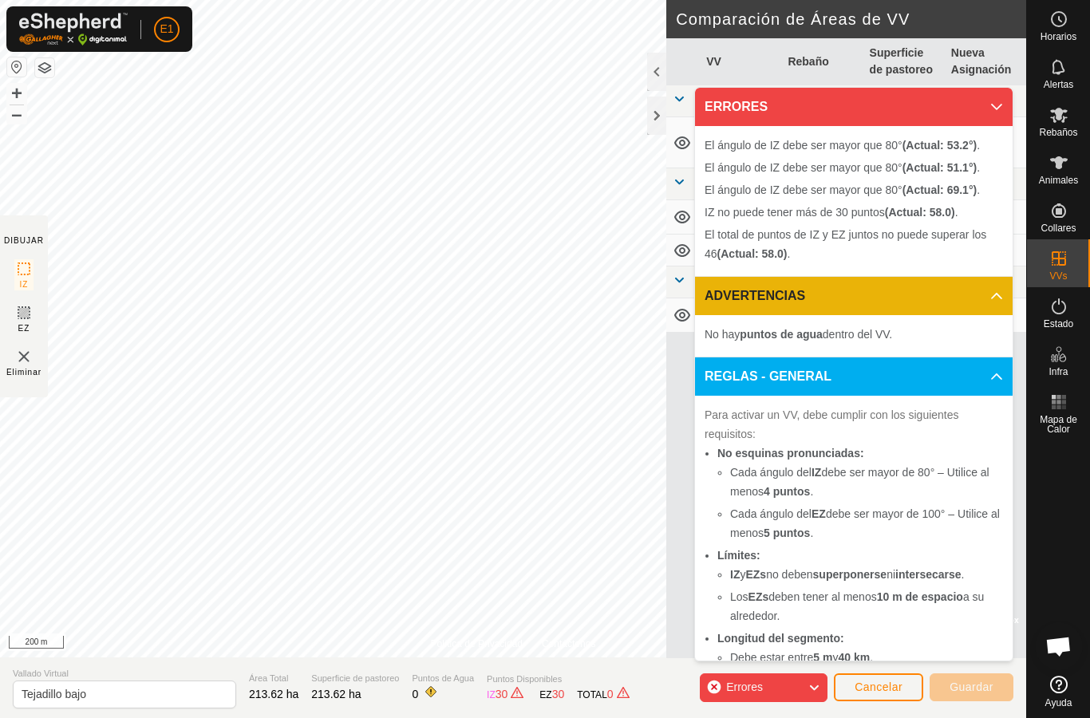
click at [997, 290] on icon at bounding box center [997, 296] width 13 height 13
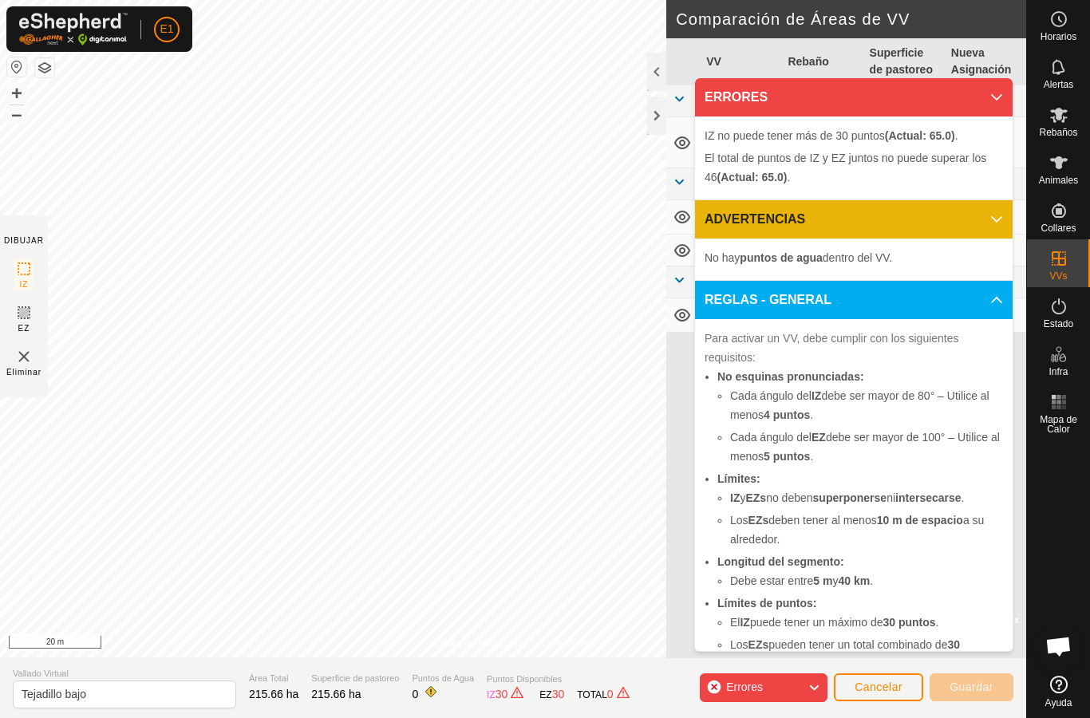
click at [896, 152] on span "El total de puntos de IZ y EZ juntos no puede superar los 46 (Actual: 65.0) ." at bounding box center [846, 168] width 282 height 32
click at [893, 152] on span "El total de puntos de IZ y EZ juntos no puede superar los 46 (Actual: 65.0) ." at bounding box center [846, 168] width 282 height 32
click at [905, 152] on span "El total de puntos de IZ y EZ juntos no puede superar los 46 (Actual: 65.0) ." at bounding box center [846, 168] width 282 height 32
click at [815, 687] on icon at bounding box center [814, 688] width 13 height 21
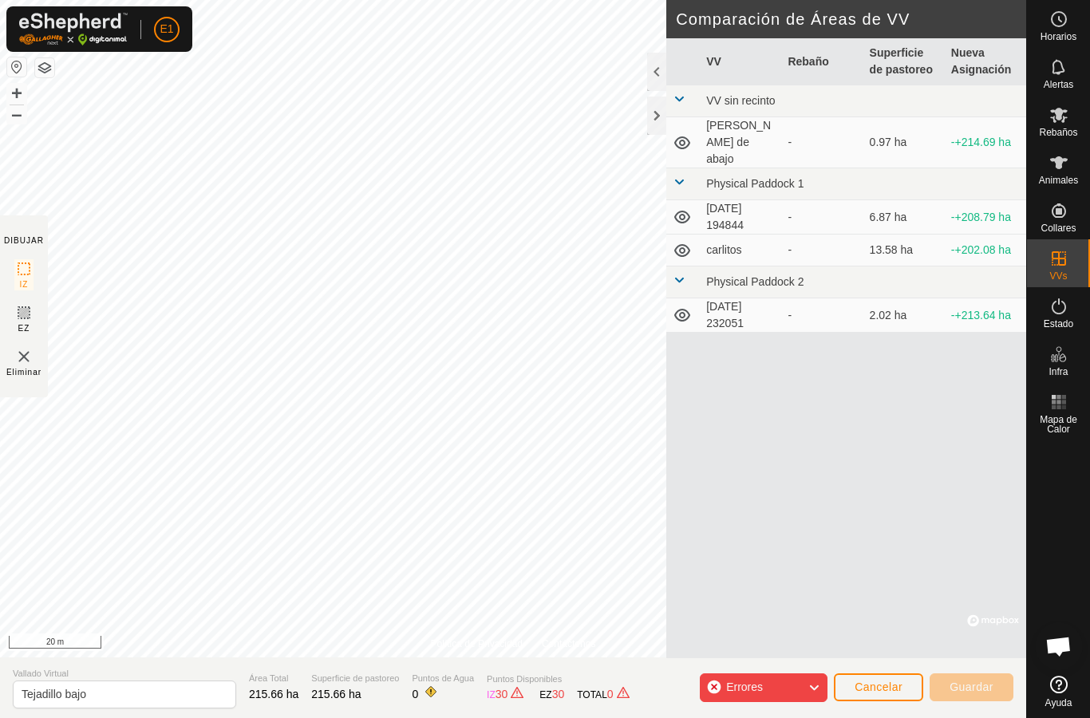
click at [512, 686] on div "IZ 30 EZ 30 TOTAL 0" at bounding box center [560, 694] width 146 height 17
click at [917, 568] on div "VV Rebaño Superficie de pastoreo Nueva Asignación VV sin recinto [PERSON_NAME] …" at bounding box center [847, 348] width 360 height 620
click at [944, 578] on div "VV Rebaño Superficie de pastoreo Nueva Asignación VV sin recinto [PERSON_NAME] …" at bounding box center [847, 348] width 360 height 620
click at [895, 474] on div "VV Rebaño Superficie de pastoreo Nueva Asignación VV sin recinto [PERSON_NAME] …" at bounding box center [847, 348] width 360 height 620
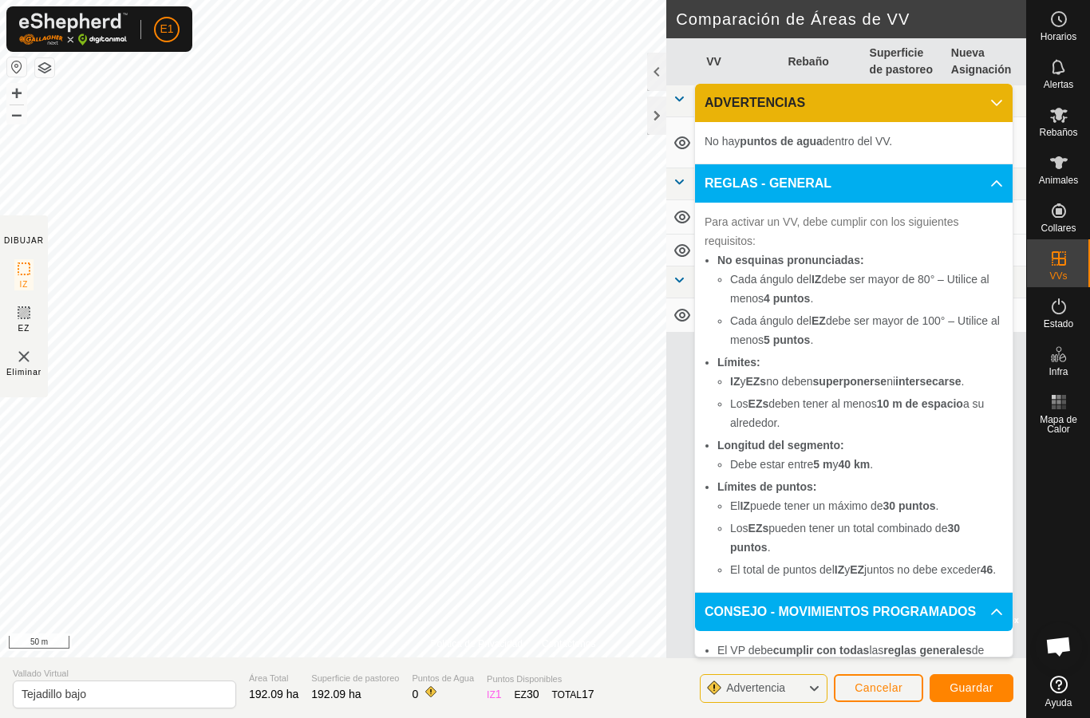
click at [978, 690] on span "Guardar" at bounding box center [972, 688] width 44 height 13
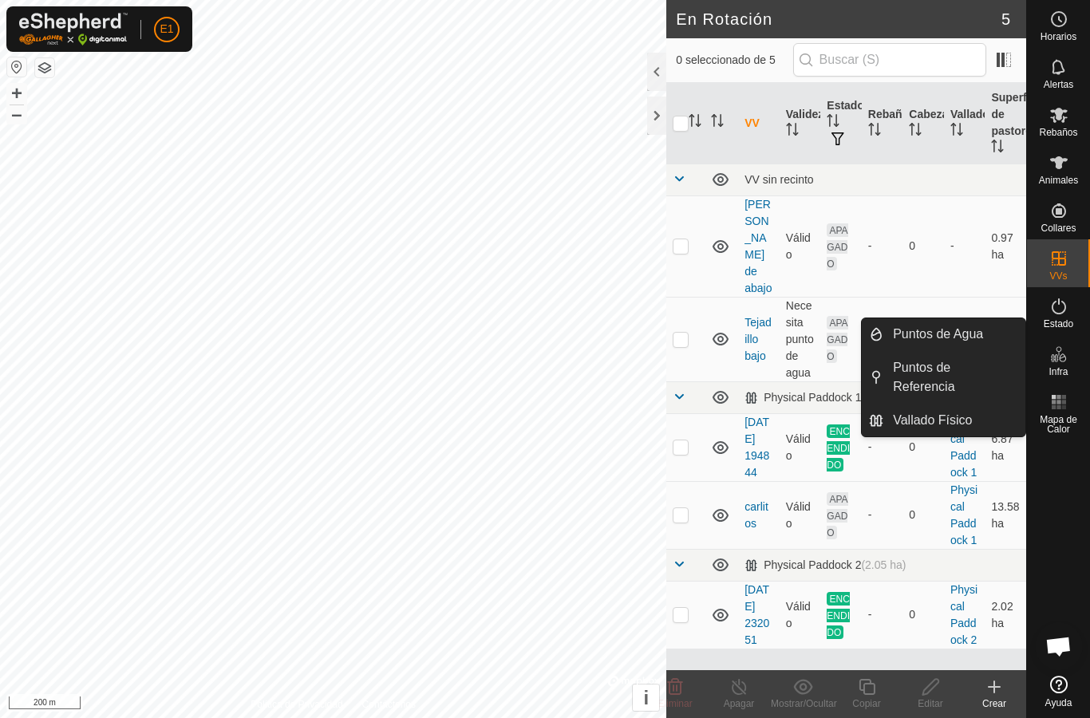
click at [971, 341] on span "Puntos de Agua" at bounding box center [938, 334] width 90 height 19
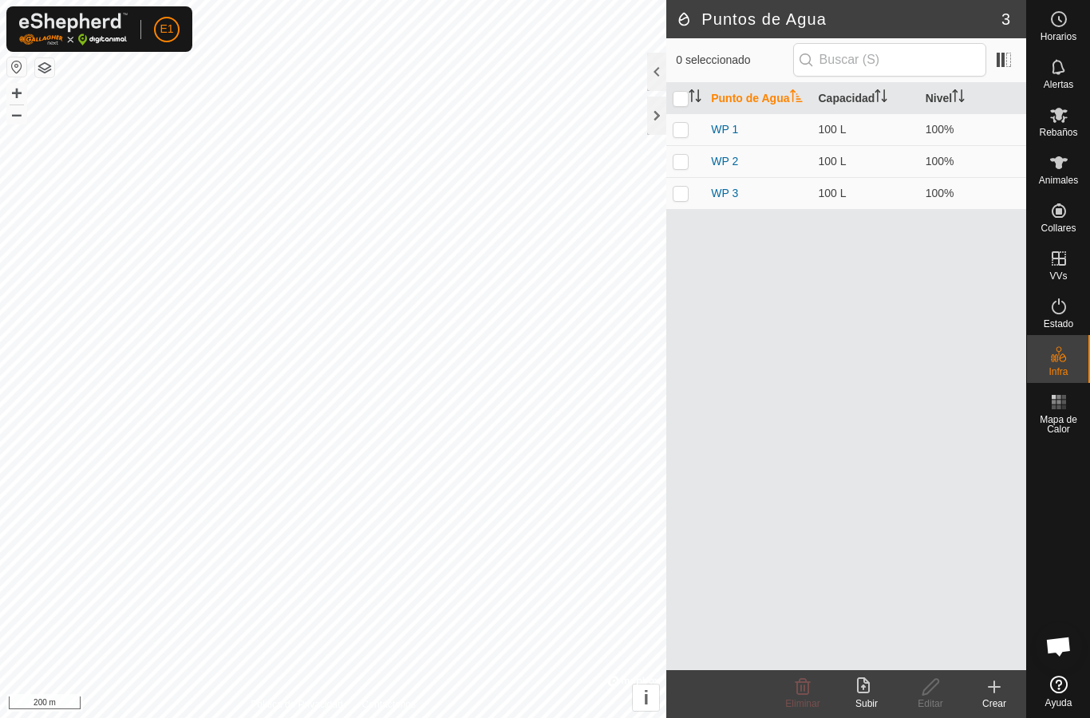
click at [985, 690] on icon at bounding box center [994, 687] width 19 height 19
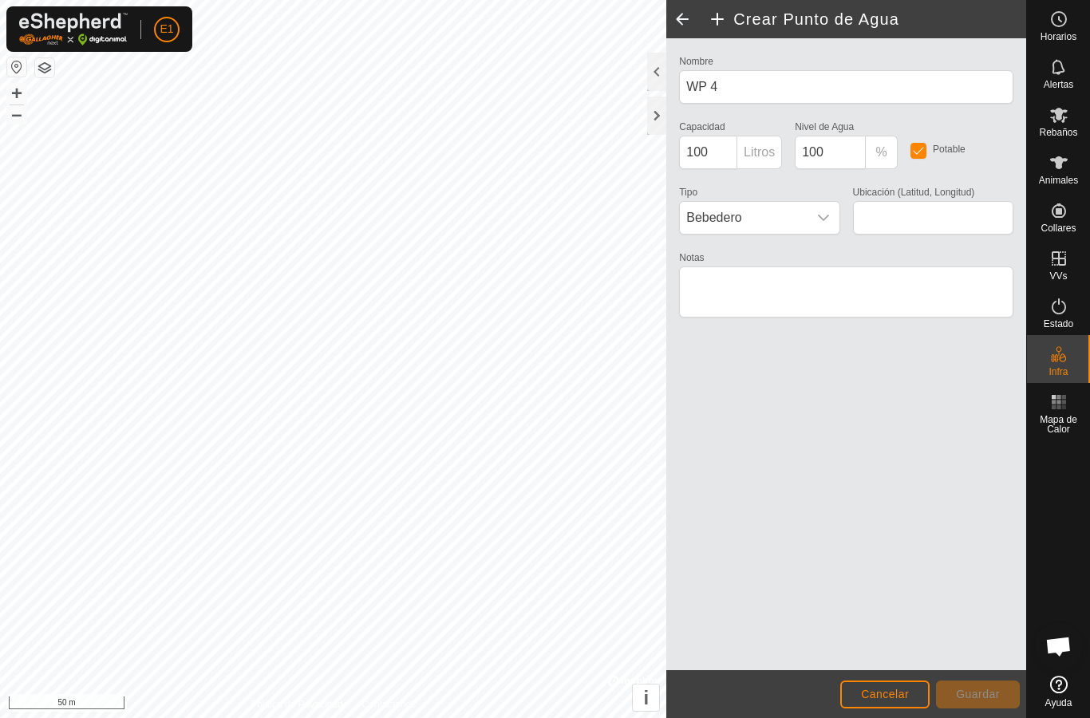
type input "40.256363, -5.723358"
click at [967, 690] on span "Guardar" at bounding box center [978, 694] width 44 height 13
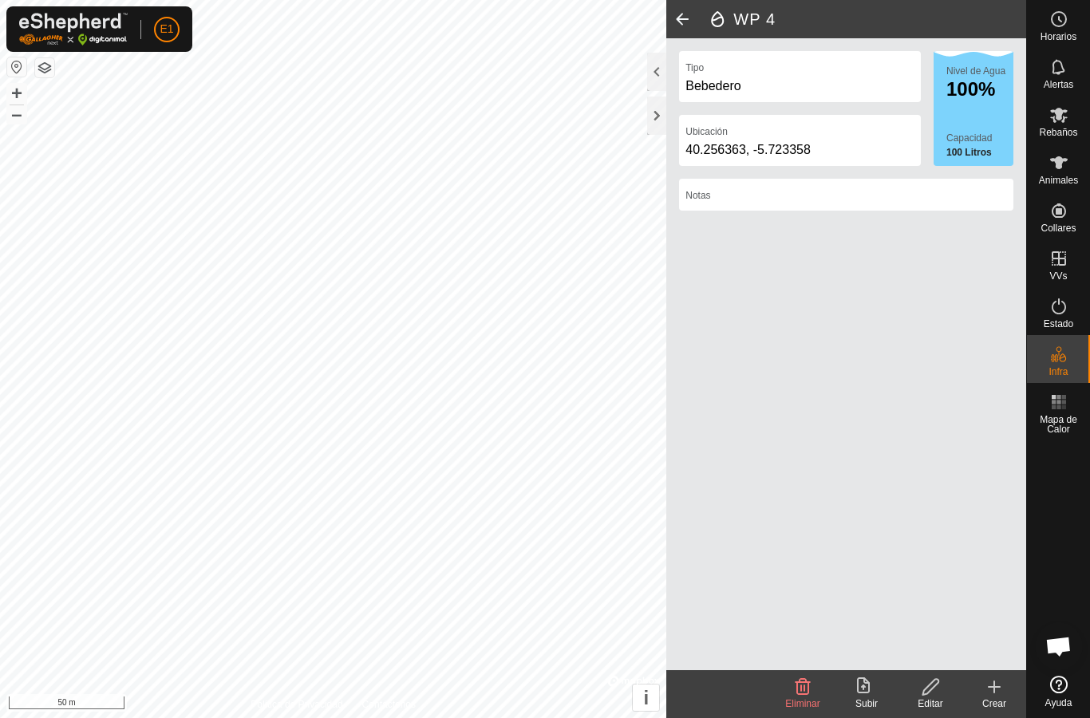
click at [995, 689] on icon at bounding box center [995, 687] width 0 height 11
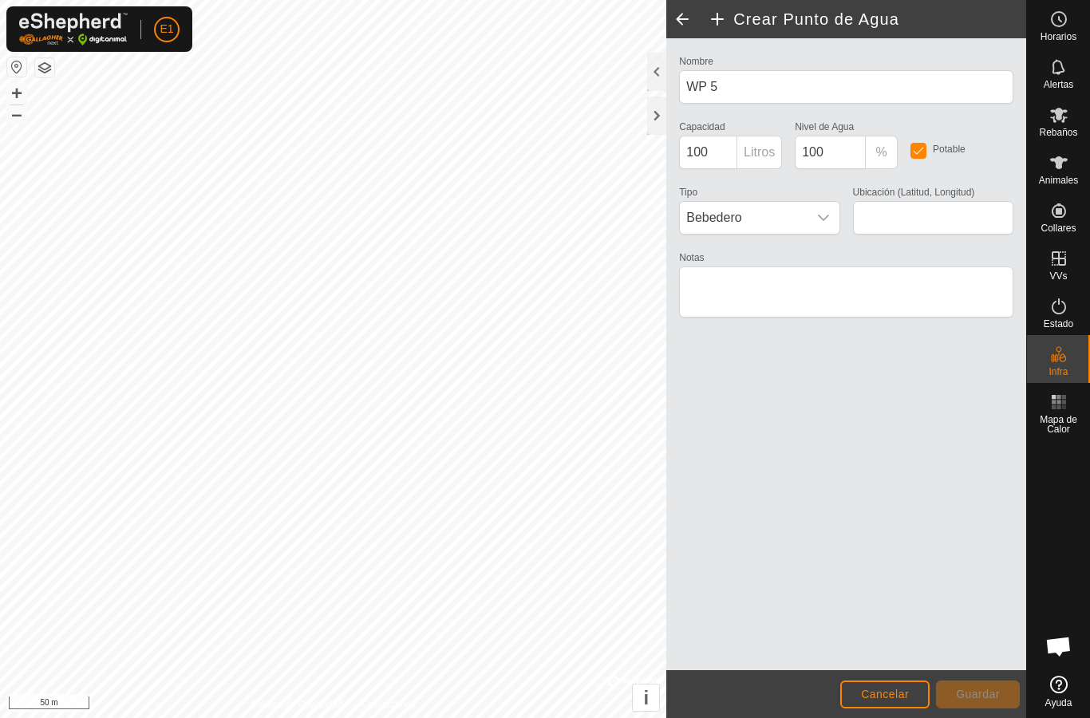
type input "40.258331, -5.727643"
click at [822, 216] on icon "dropdown trigger" at bounding box center [823, 218] width 13 height 13
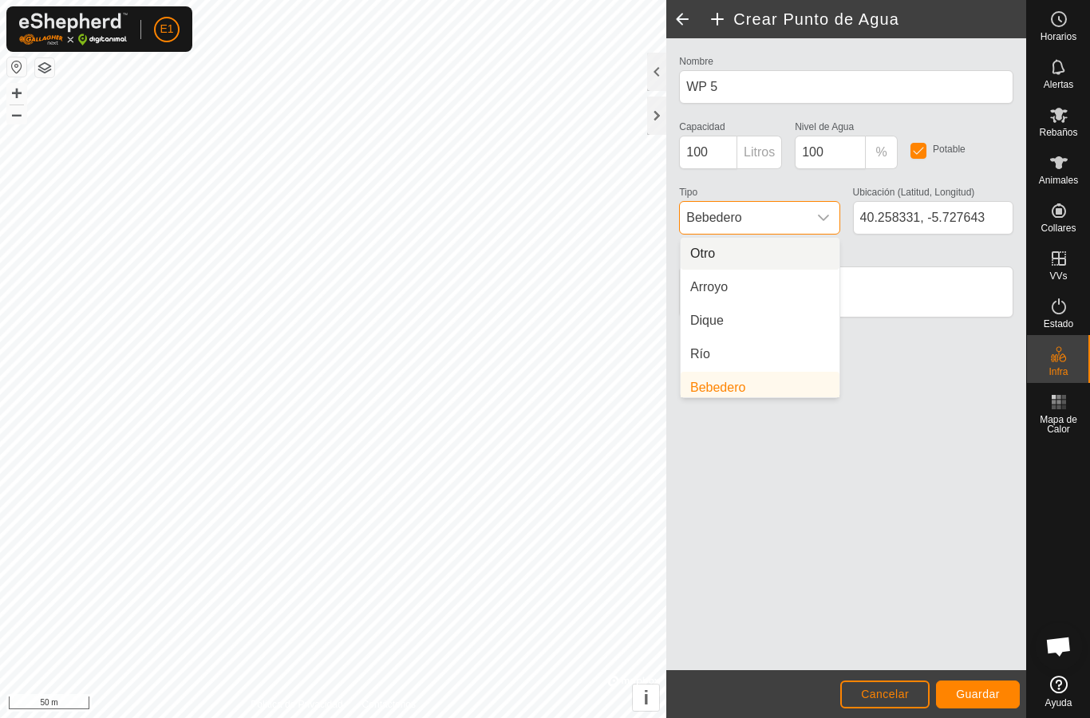
scroll to position [6, 0]
click at [772, 282] on li "Arroyo" at bounding box center [760, 281] width 159 height 32
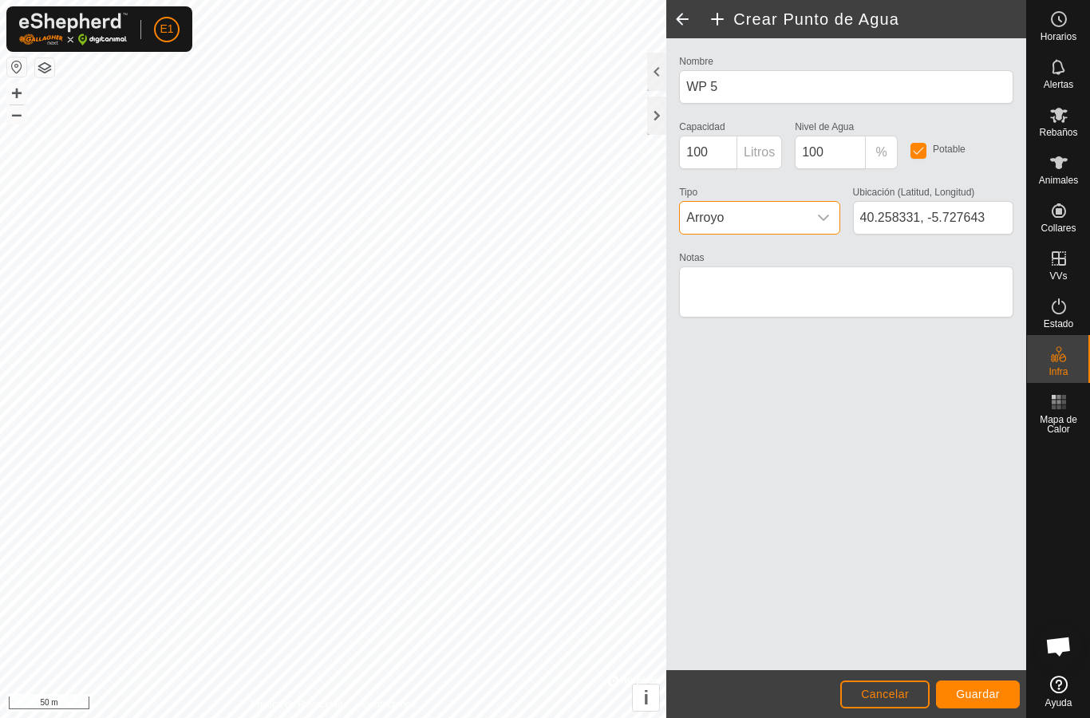
click at [972, 683] on button "Guardar" at bounding box center [978, 695] width 84 height 28
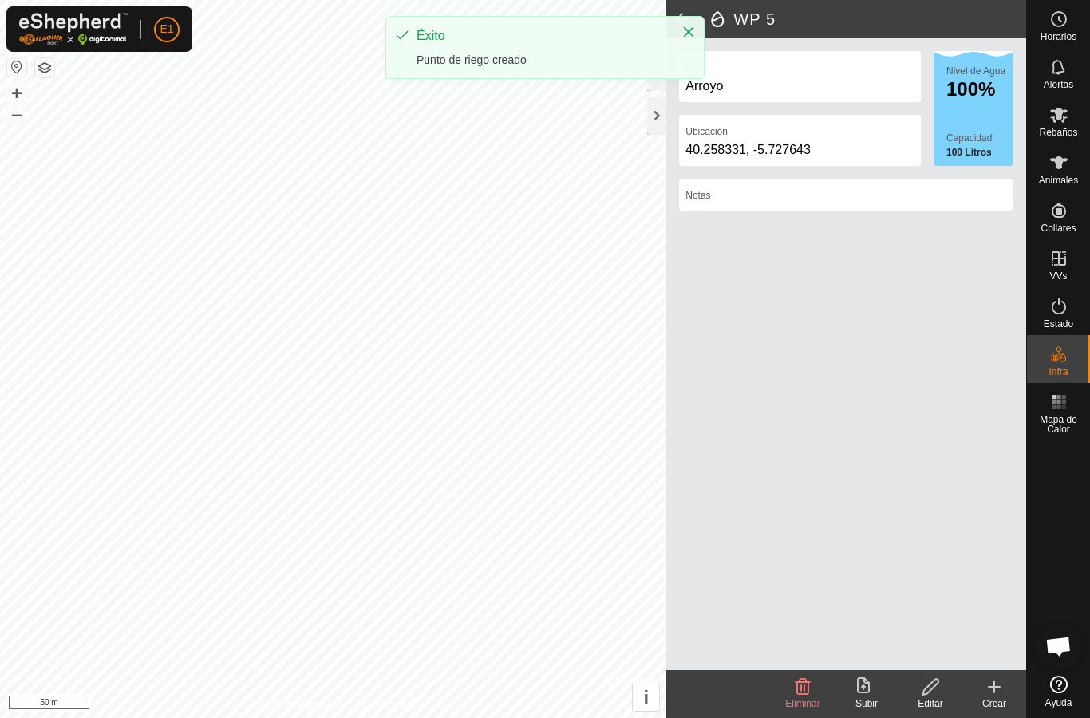
click at [998, 687] on icon at bounding box center [994, 687] width 11 height 0
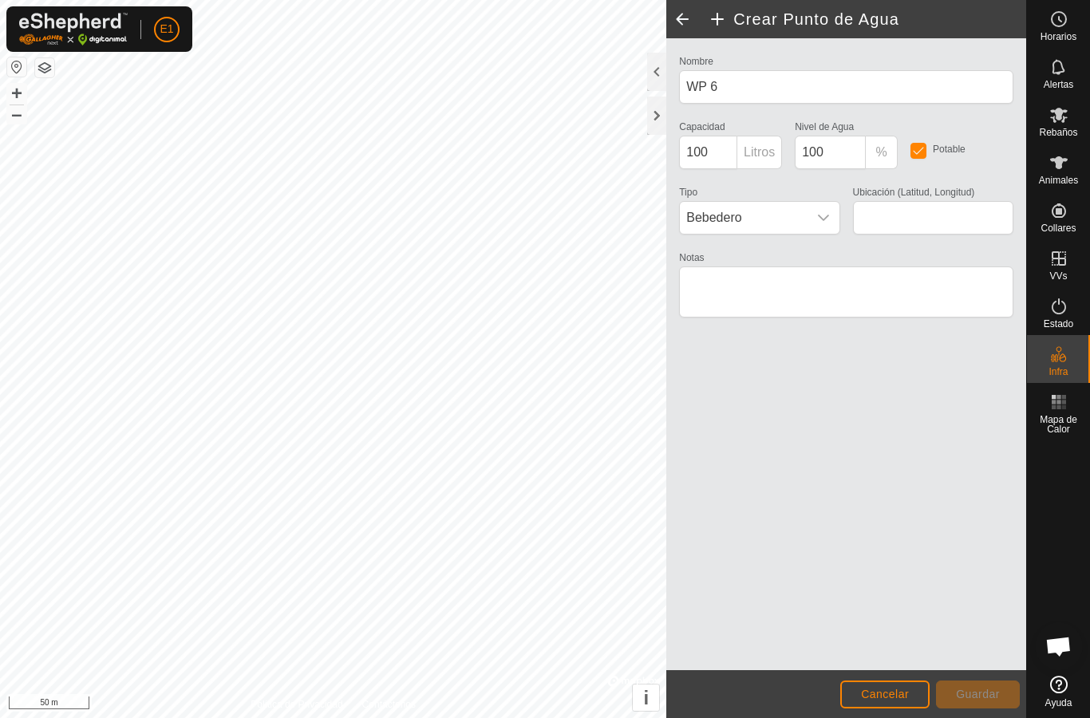
type input "40.261661, -5.732208"
click at [977, 694] on span "Guardar" at bounding box center [978, 694] width 44 height 13
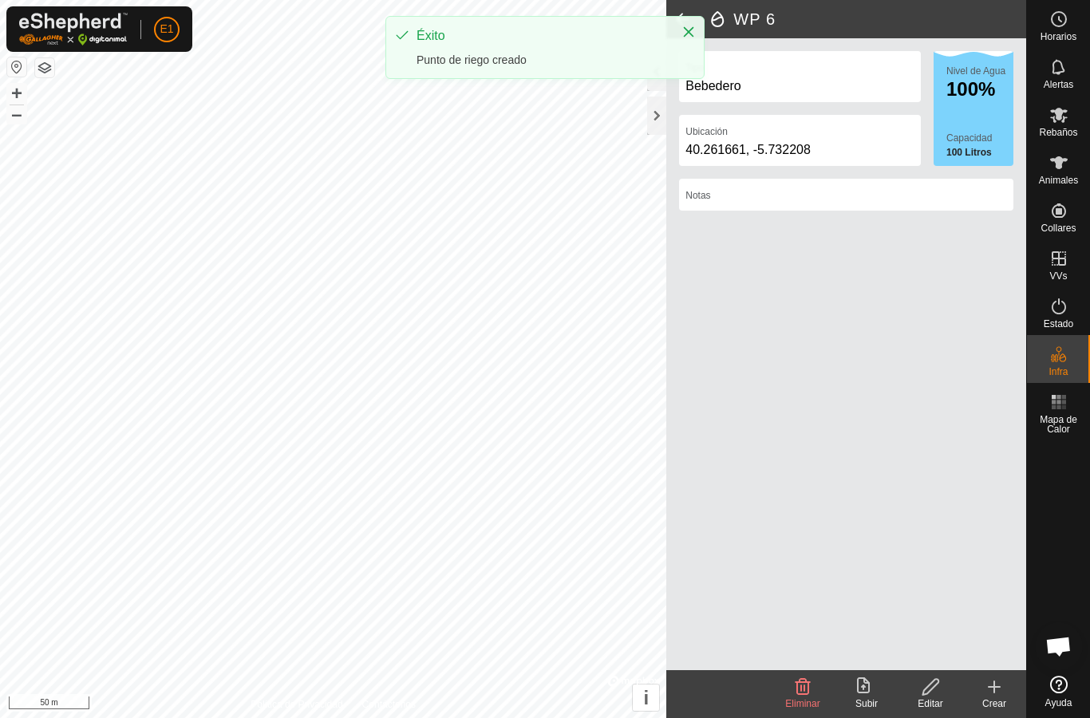
click at [988, 686] on icon at bounding box center [994, 687] width 19 height 19
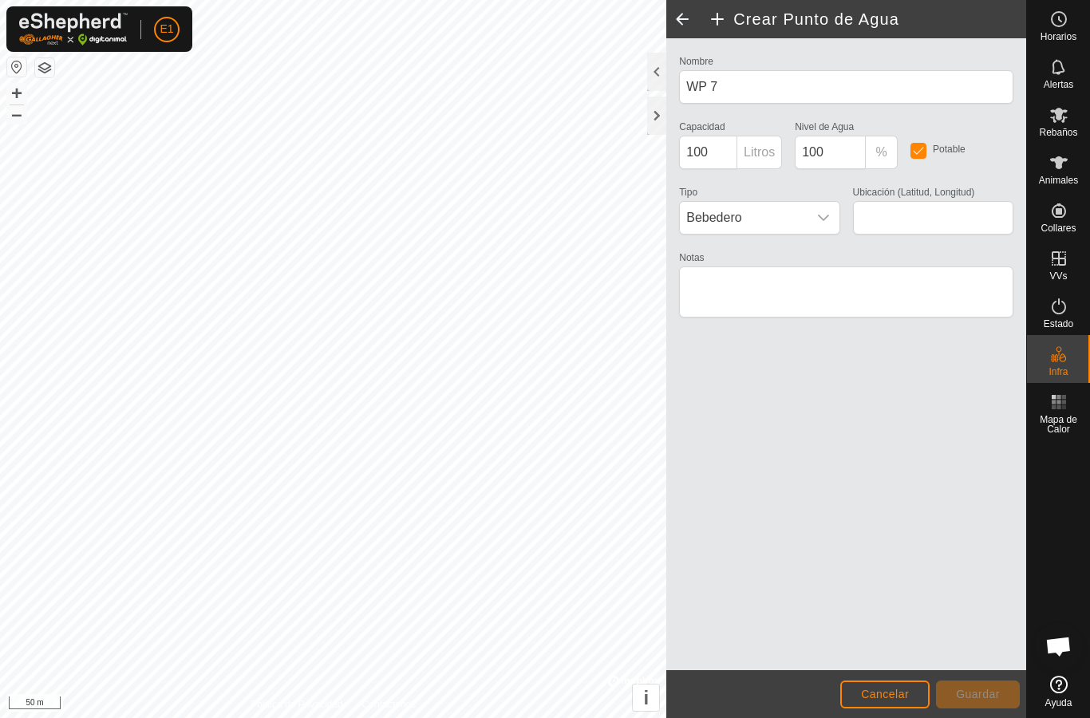
type input "40.266161, -5.729028"
click at [976, 686] on button "Guardar" at bounding box center [978, 695] width 84 height 28
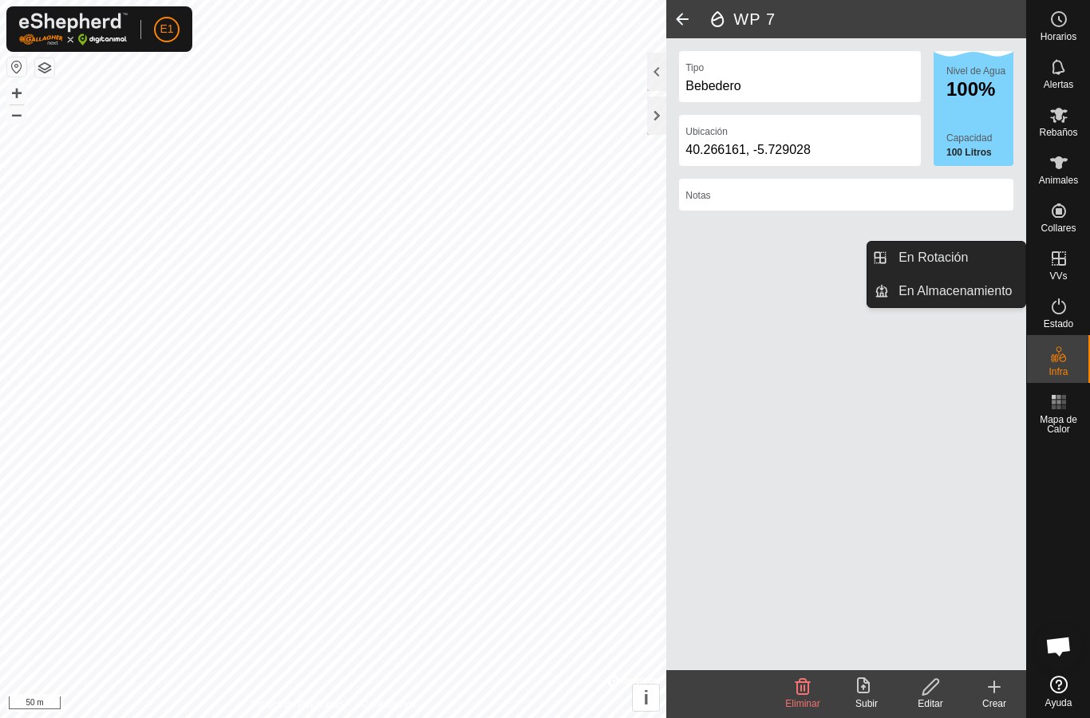
click at [971, 294] on span "En Almacenamiento" at bounding box center [955, 291] width 113 height 19
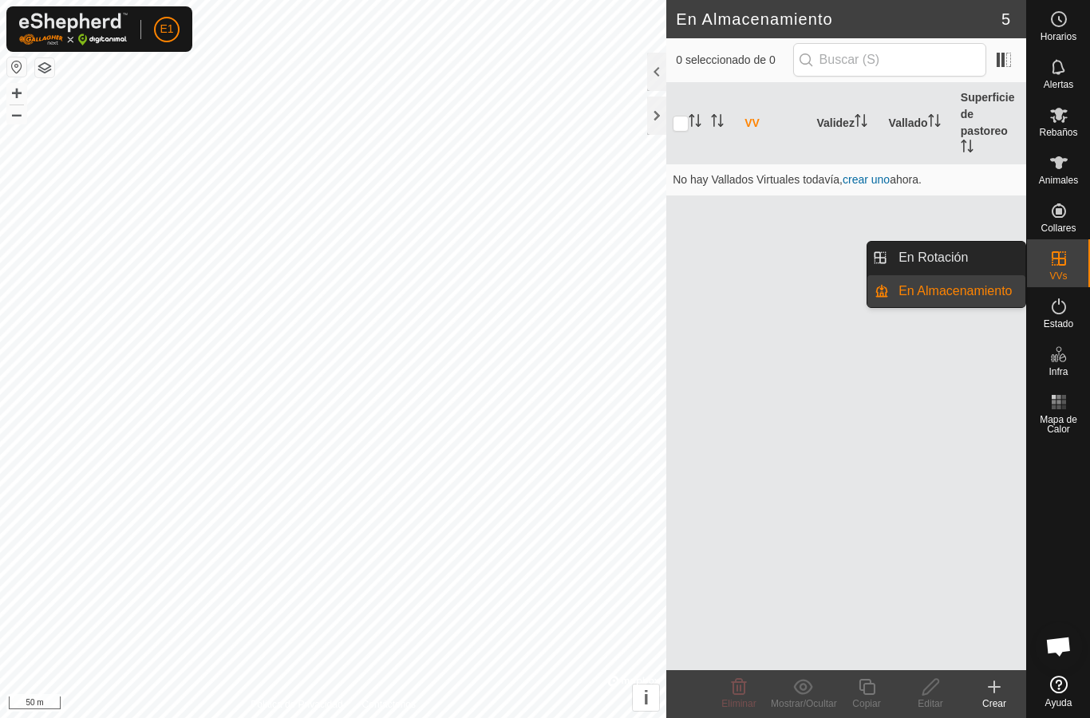
click at [986, 255] on link "En Rotación" at bounding box center [957, 258] width 136 height 32
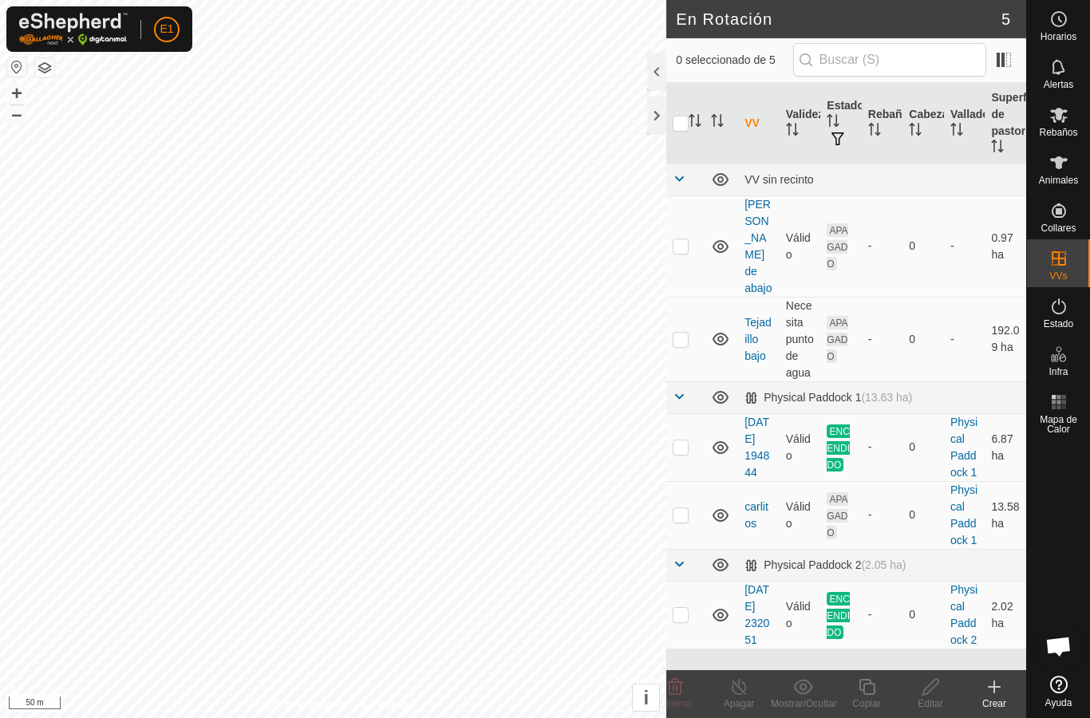
click at [751, 316] on link "Tejadillo bajo" at bounding box center [758, 339] width 26 height 46
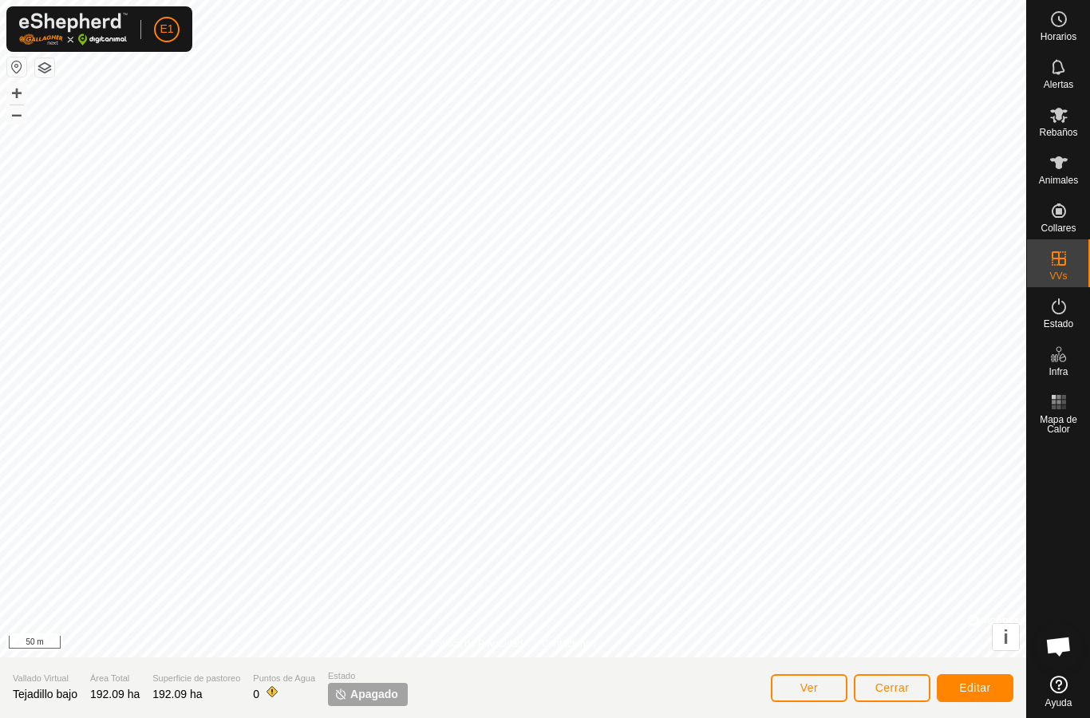
click at [992, 686] on button "Editar" at bounding box center [975, 689] width 77 height 28
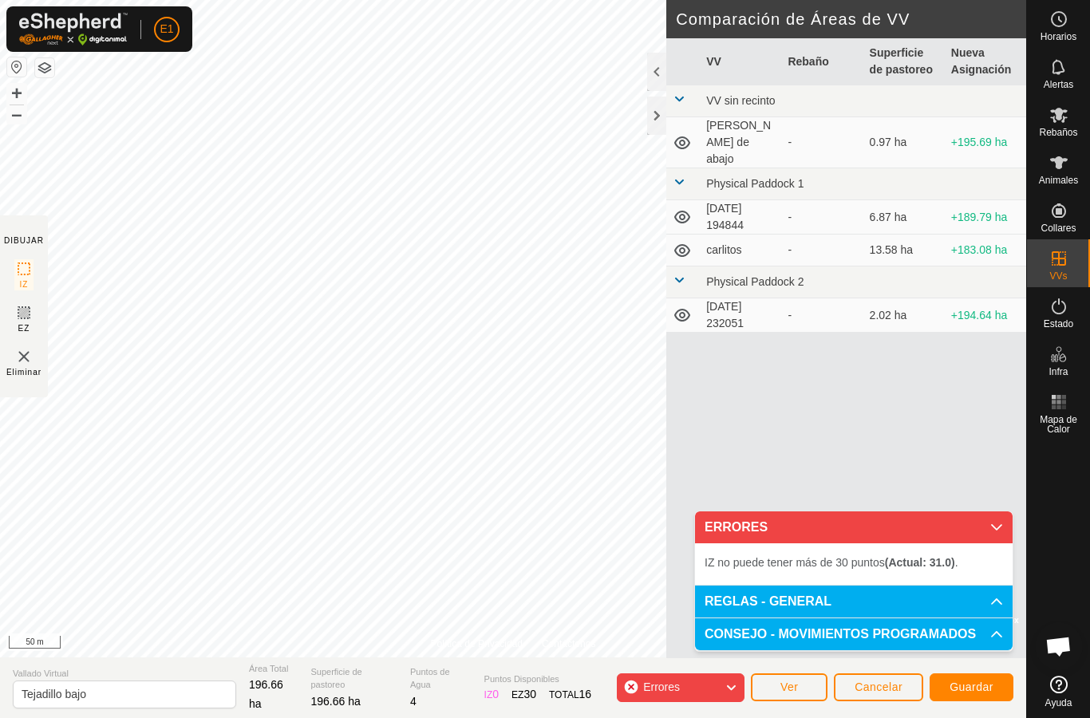
click at [896, 686] on span "Cancelar" at bounding box center [879, 687] width 48 height 13
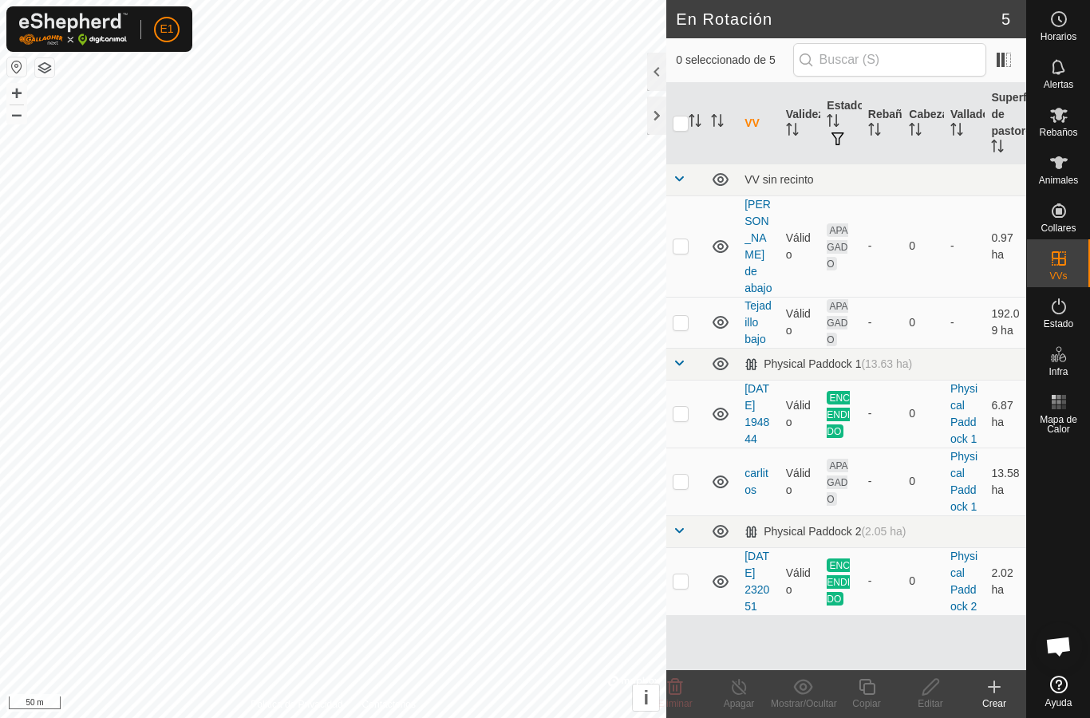
click at [757, 299] on link "Tejadillo bajo" at bounding box center [758, 322] width 26 height 46
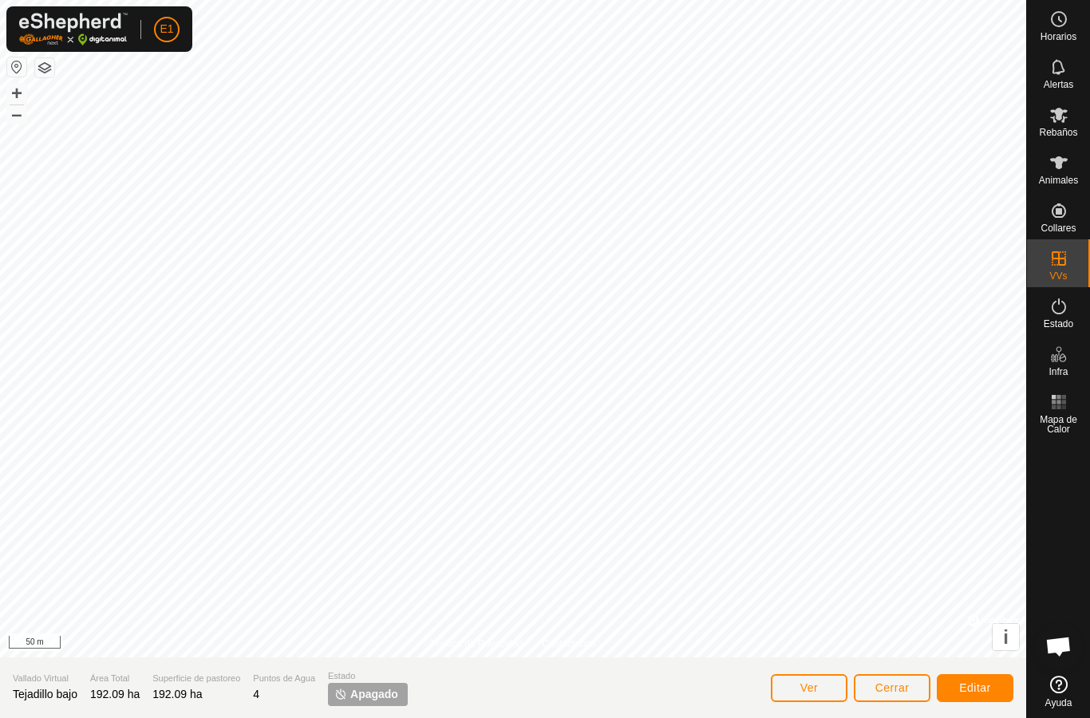
click at [983, 682] on span "Editar" at bounding box center [975, 688] width 32 height 13
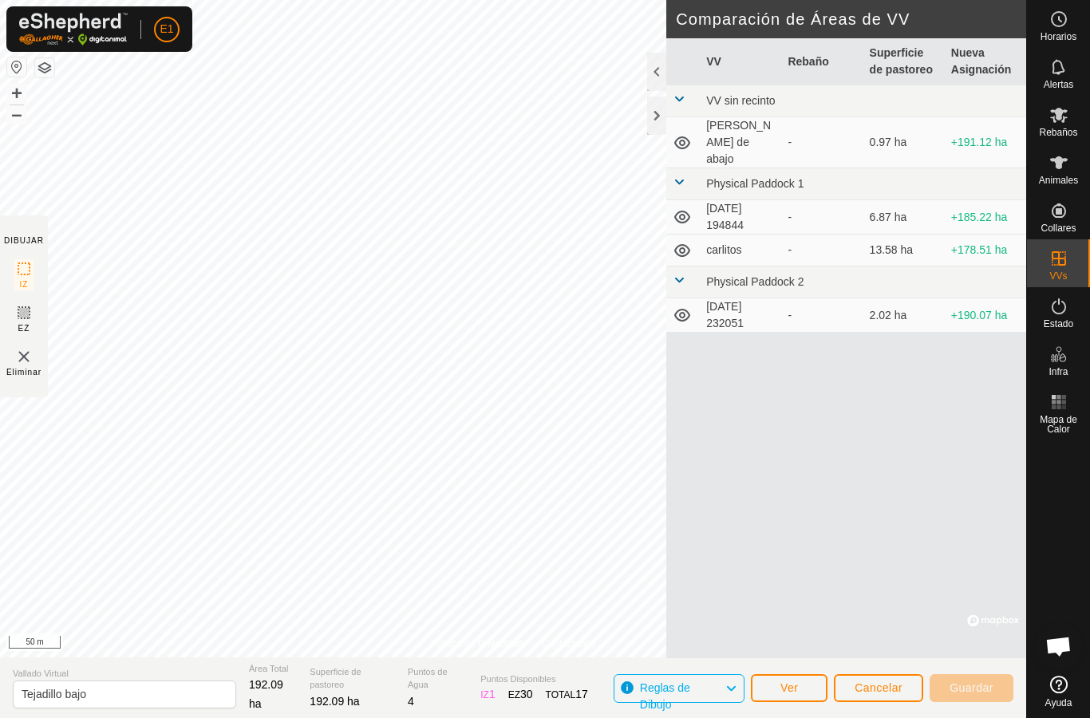
click at [654, 117] on div at bounding box center [656, 116] width 19 height 38
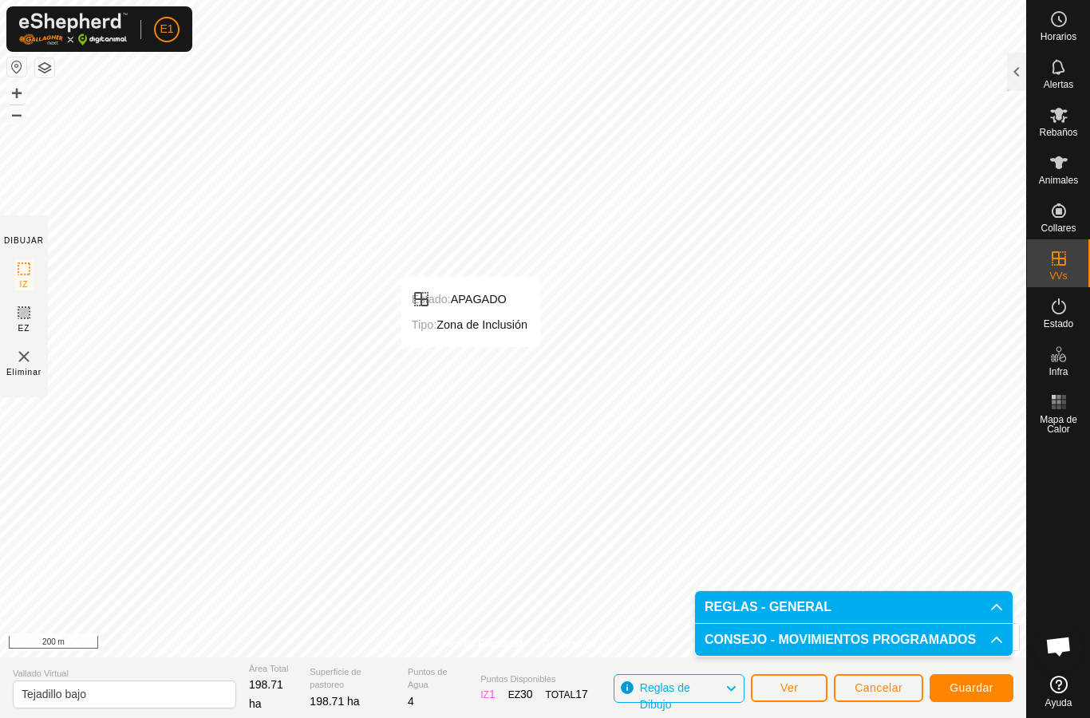
click at [967, 685] on span "Guardar" at bounding box center [972, 688] width 44 height 13
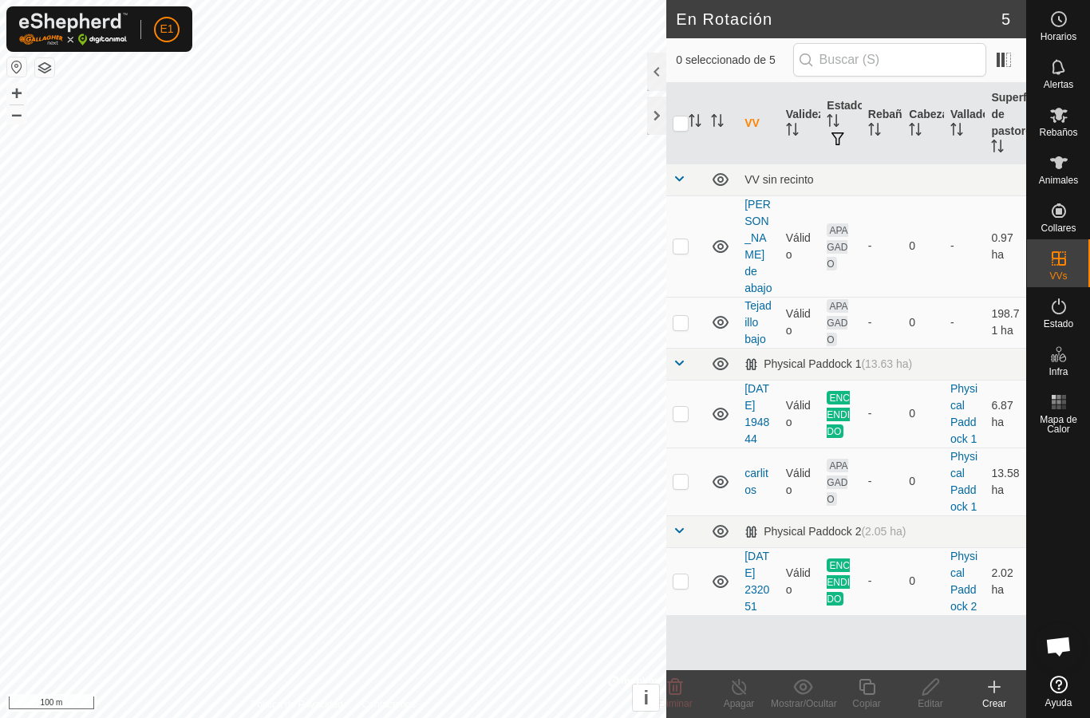
click at [745, 299] on link "Tejadillo bajo" at bounding box center [758, 322] width 26 height 46
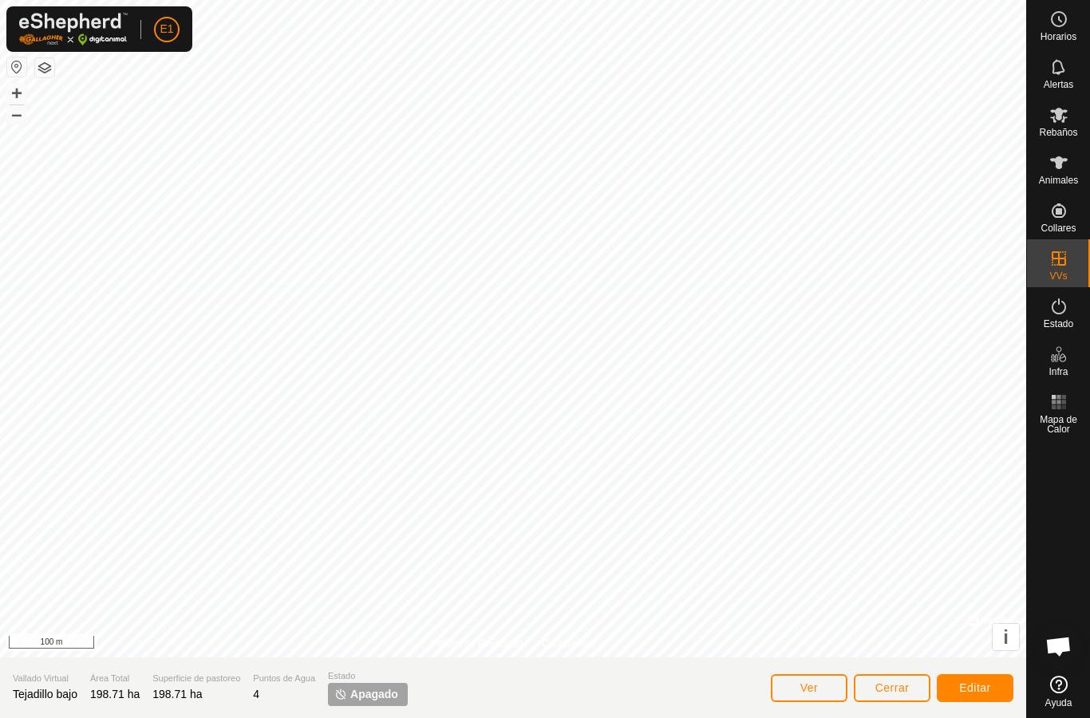
click at [979, 678] on button "Editar" at bounding box center [975, 689] width 77 height 28
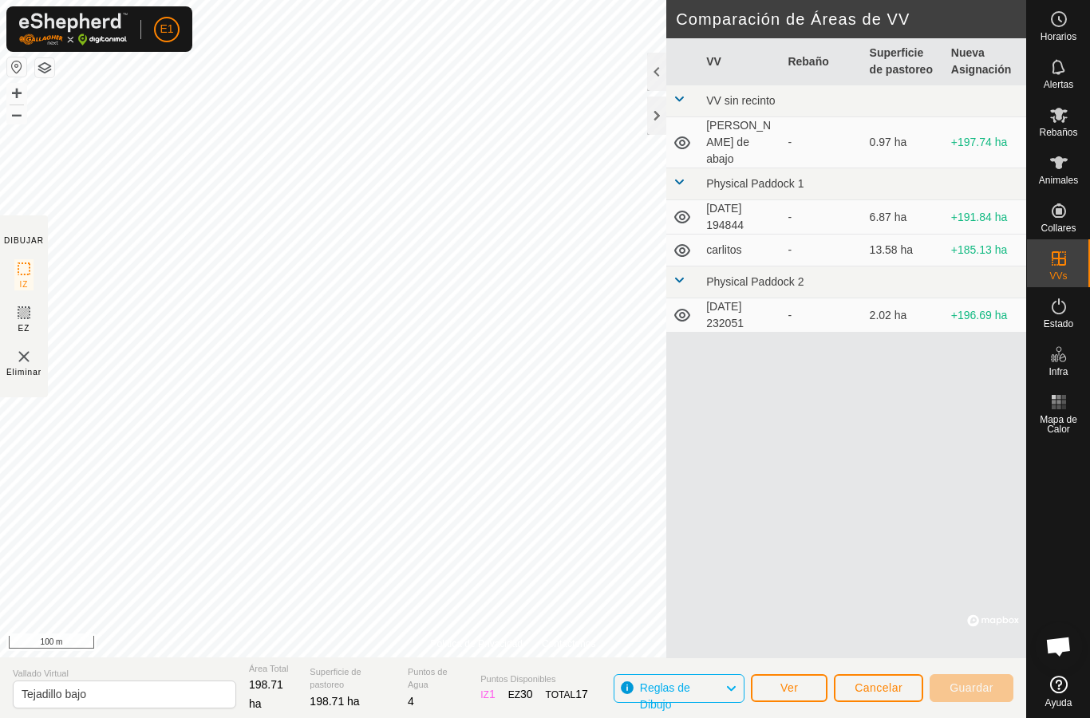
click at [651, 121] on div at bounding box center [656, 116] width 19 height 38
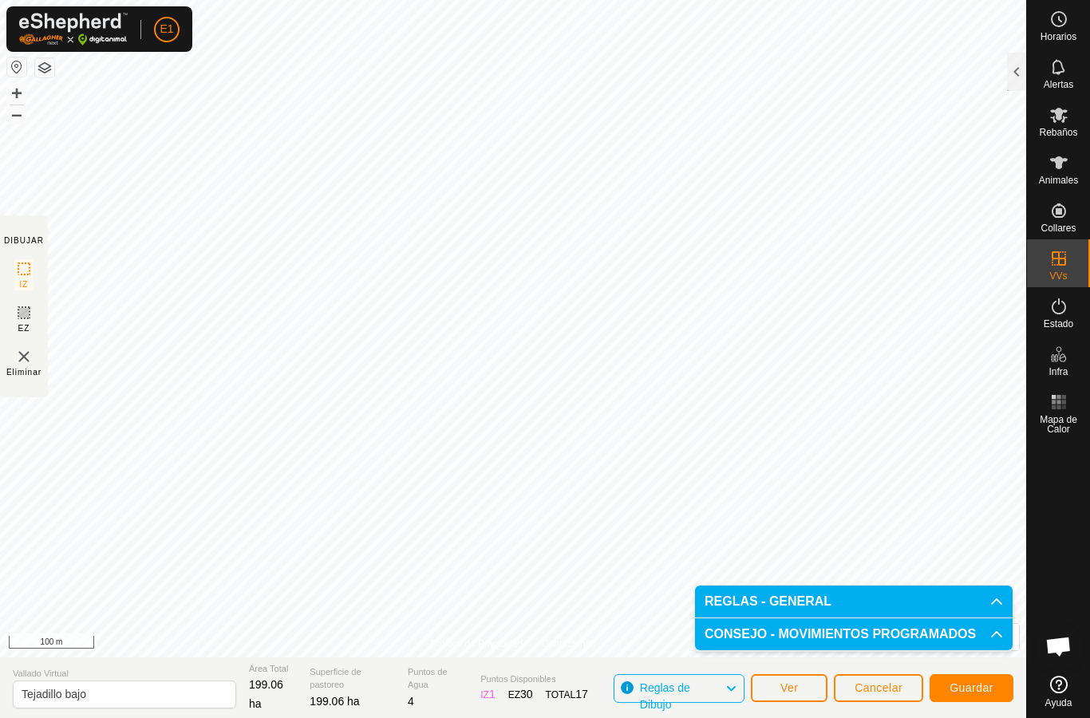
click at [985, 682] on span "Guardar" at bounding box center [972, 688] width 44 height 13
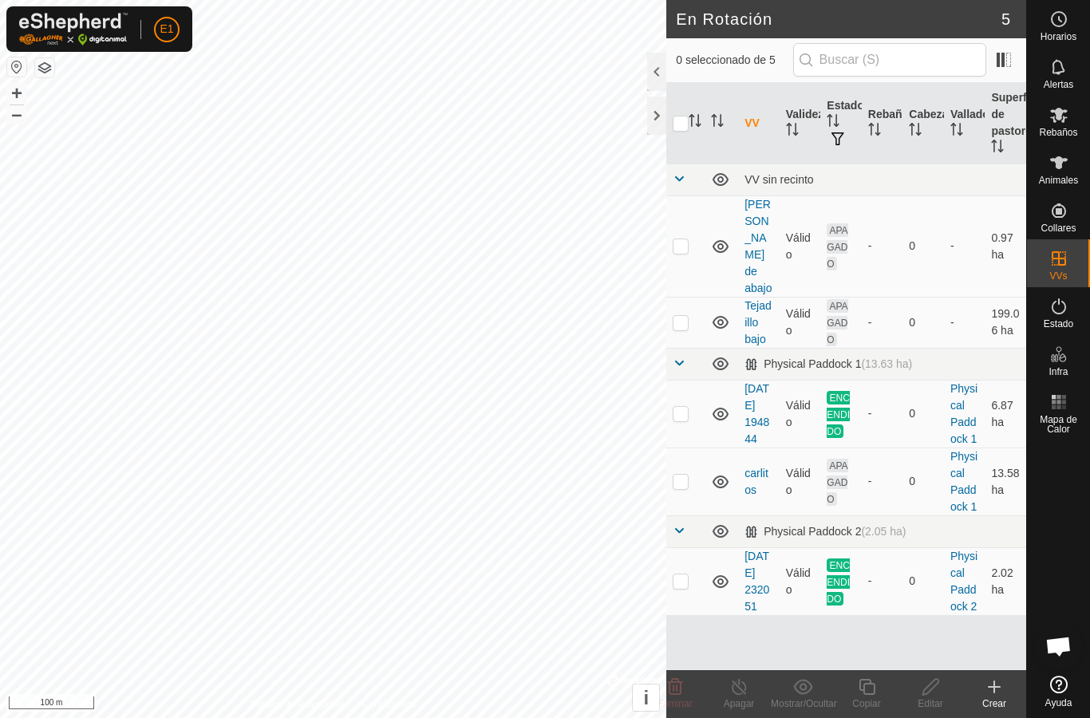
click at [998, 691] on icon at bounding box center [994, 687] width 19 height 19
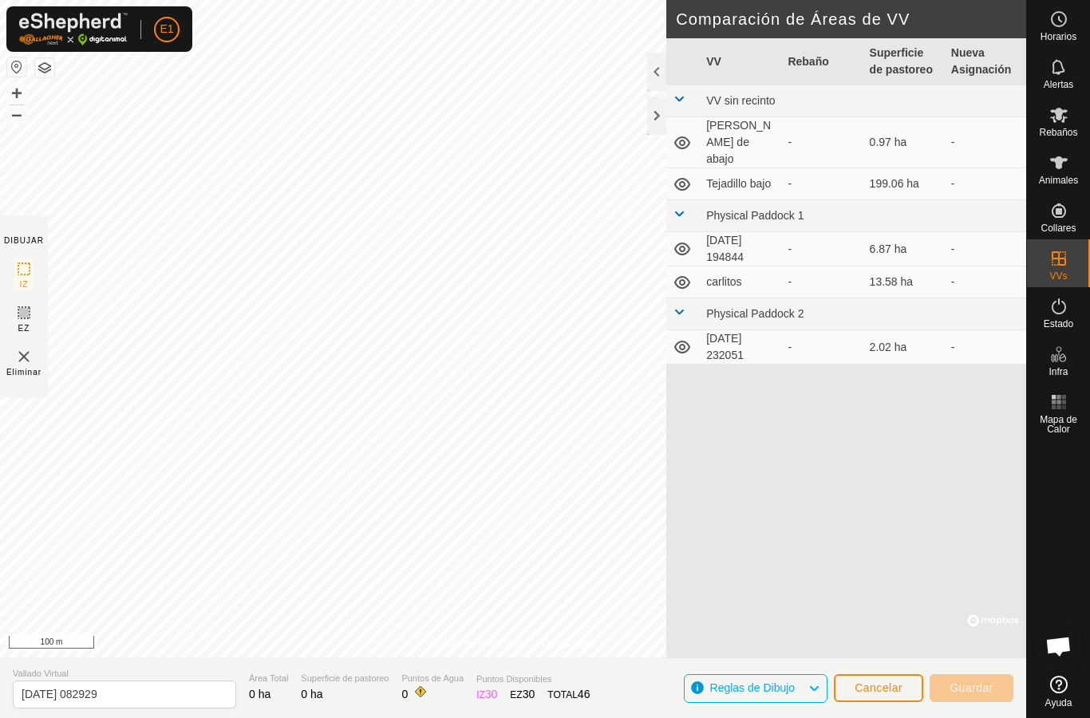
click at [907, 687] on button "Cancelar" at bounding box center [878, 689] width 89 height 28
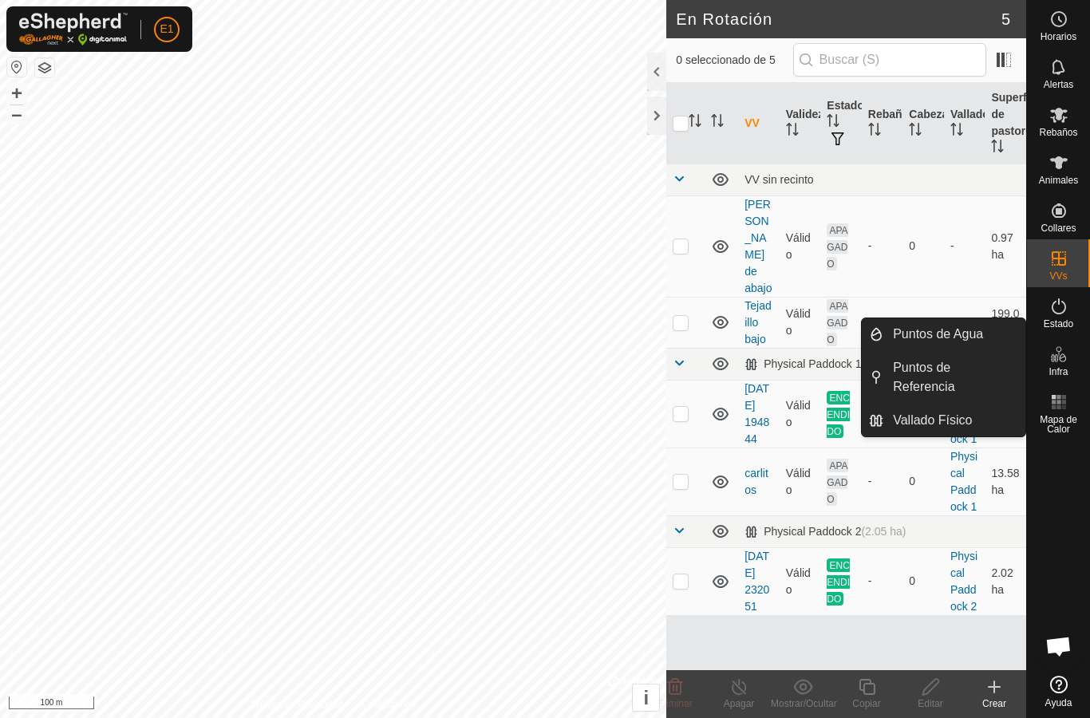
click at [948, 334] on span "Puntos de Agua" at bounding box center [938, 334] width 90 height 19
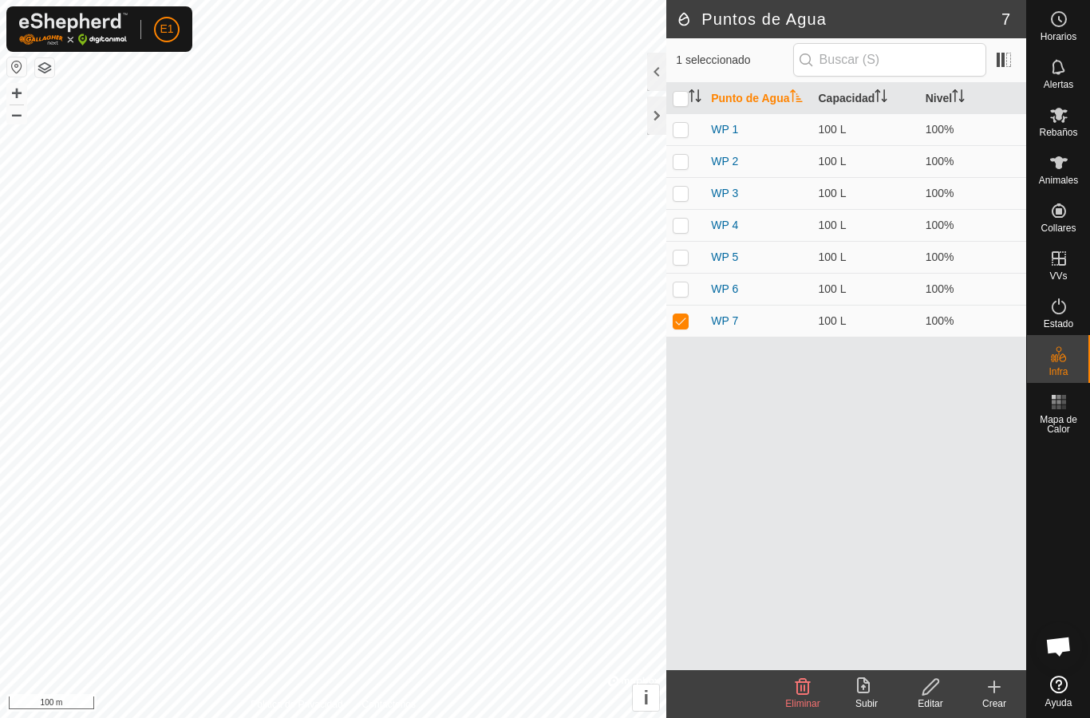
click at [993, 687] on icon at bounding box center [994, 687] width 11 height 0
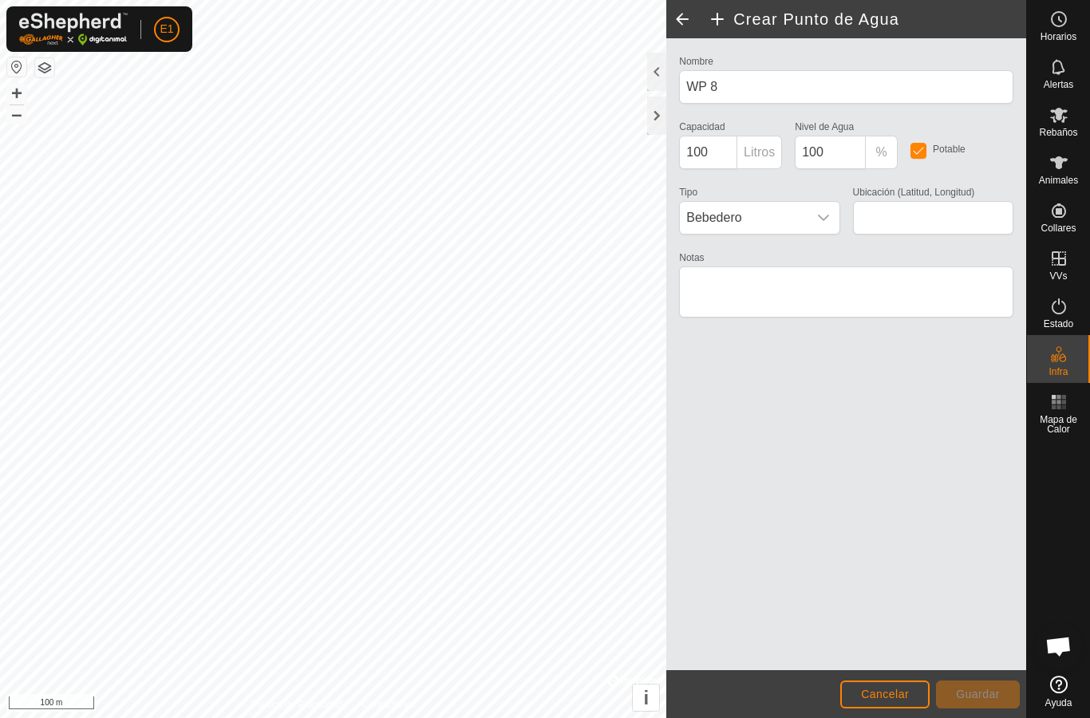
type input "40.249976, -5.717316"
click at [822, 214] on icon "dropdown trigger" at bounding box center [823, 218] width 13 height 13
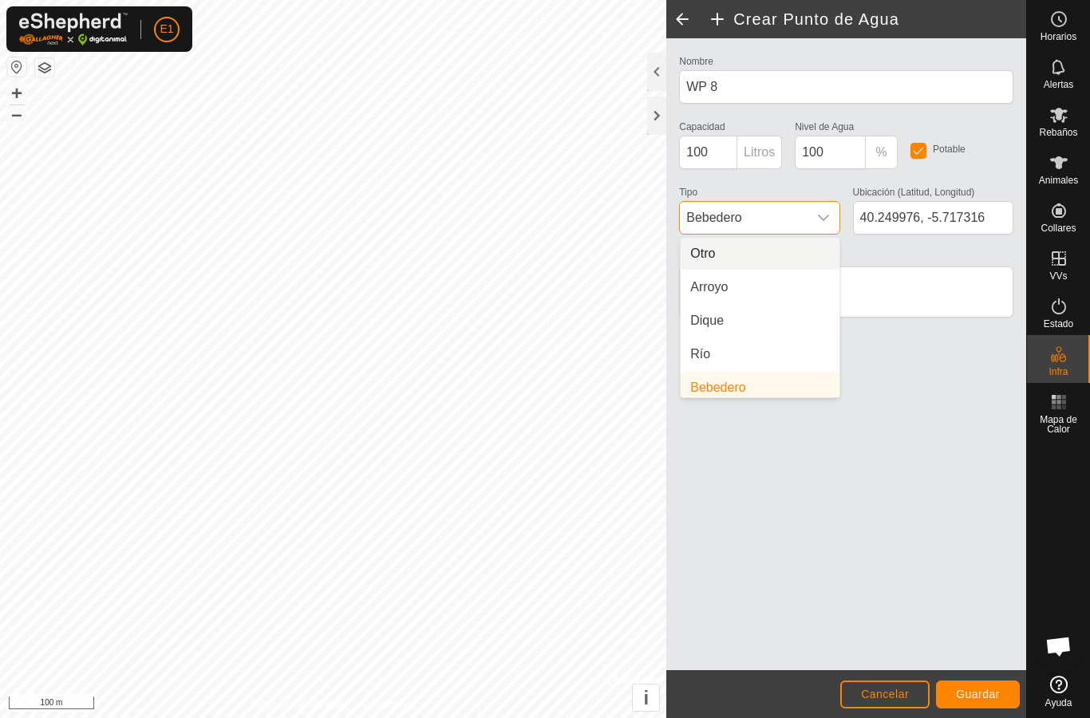
scroll to position [6, 0]
click at [743, 350] on li "Río" at bounding box center [760, 348] width 159 height 32
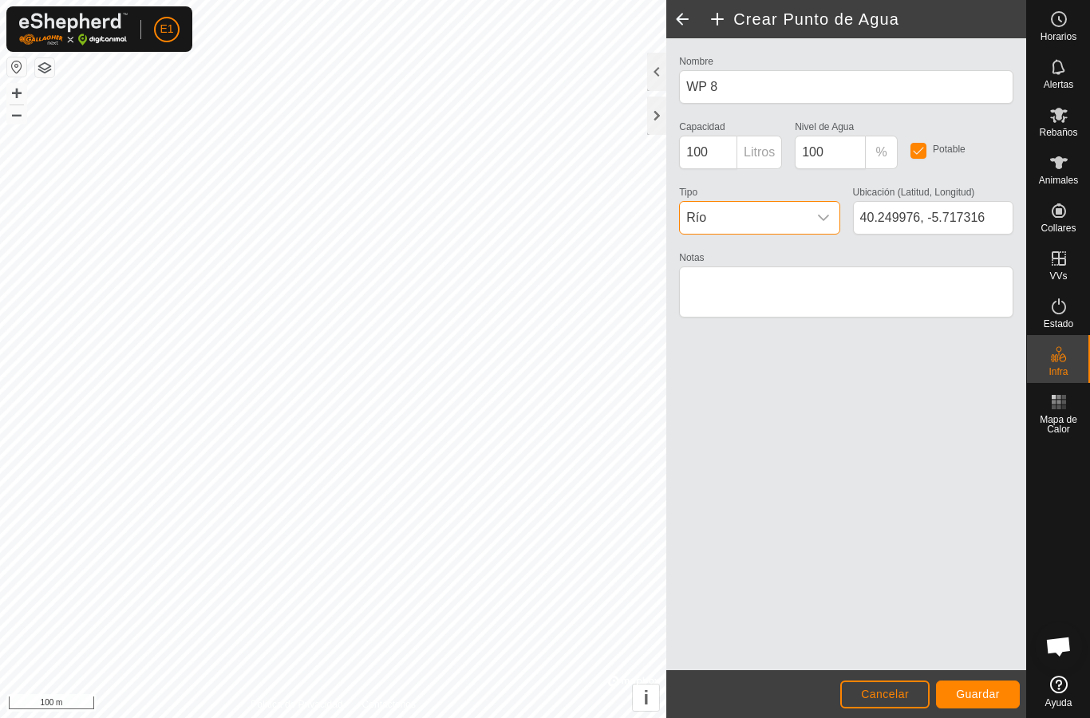
click at [981, 692] on span "Guardar" at bounding box center [978, 694] width 44 height 13
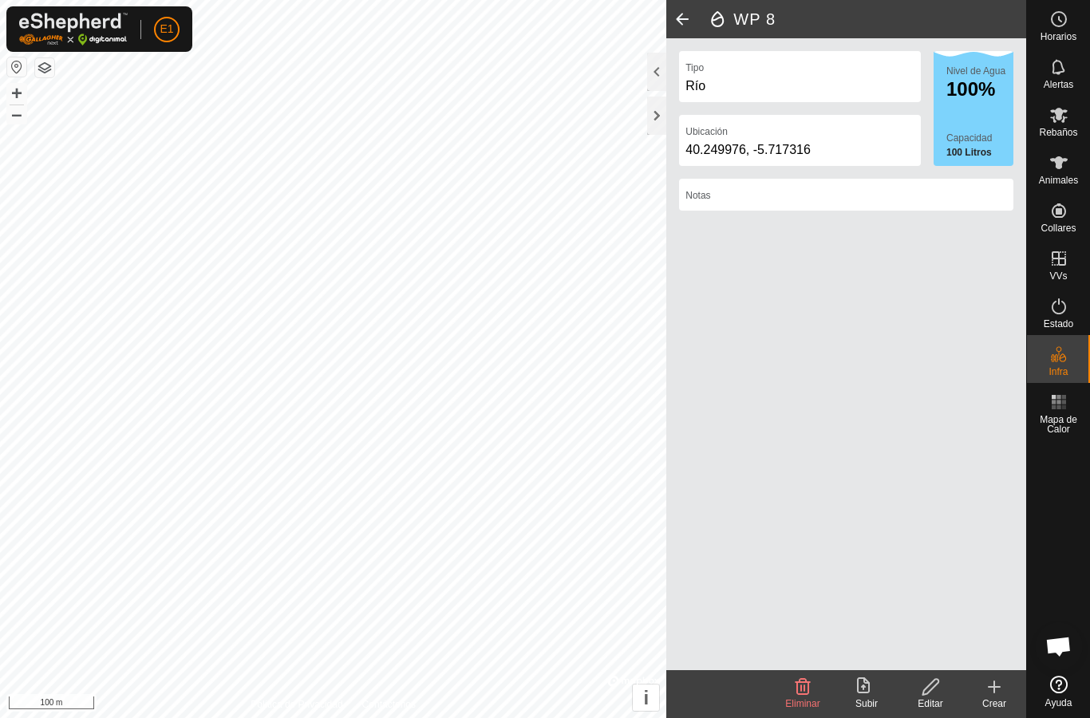
click at [999, 695] on icon at bounding box center [994, 687] width 19 height 19
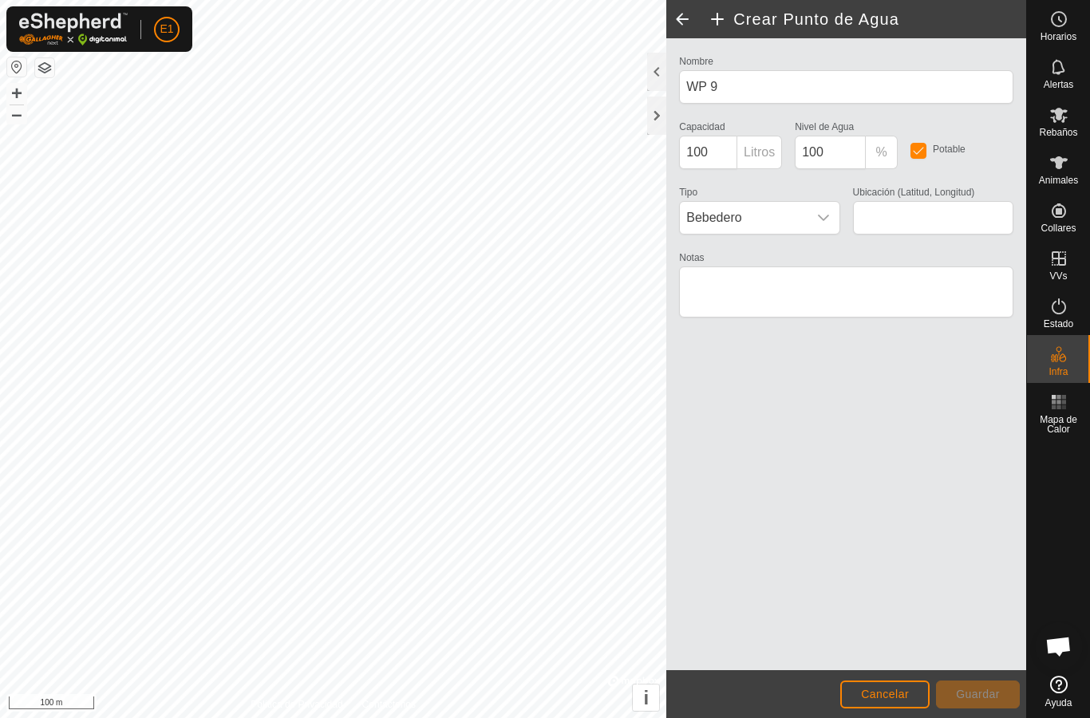
click at [822, 213] on icon "dropdown trigger" at bounding box center [823, 218] width 13 height 13
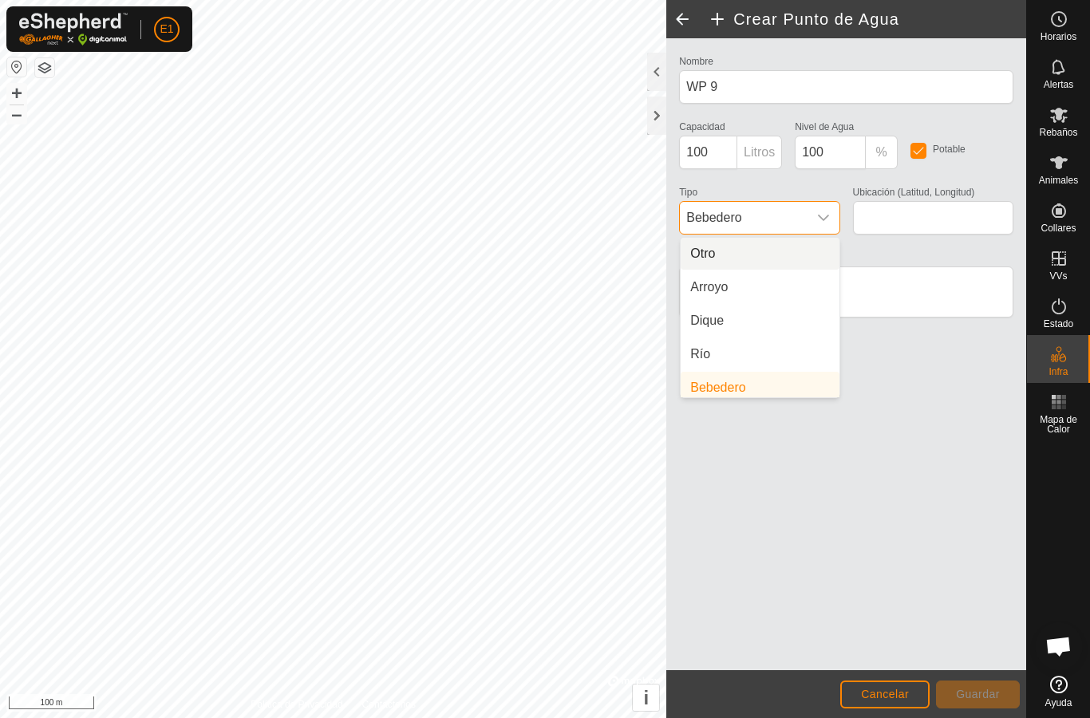
scroll to position [6, 0]
click at [773, 278] on li "Arroyo" at bounding box center [760, 281] width 159 height 32
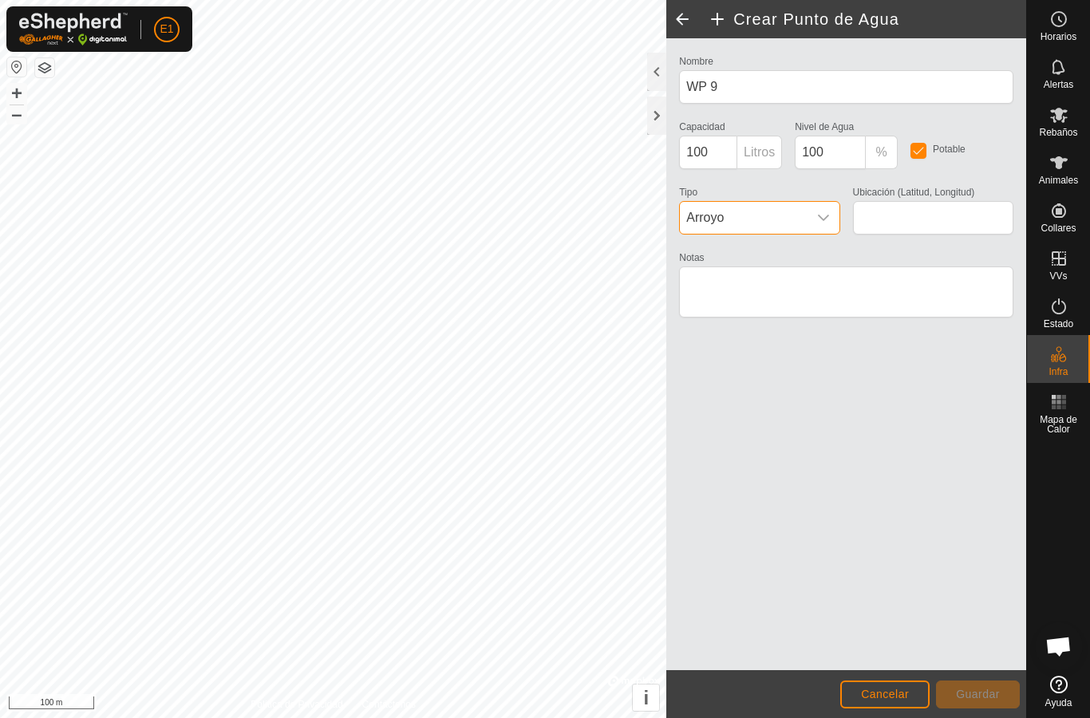
type input "40.249917, -5.725227"
click at [974, 681] on button "Guardar" at bounding box center [978, 695] width 84 height 28
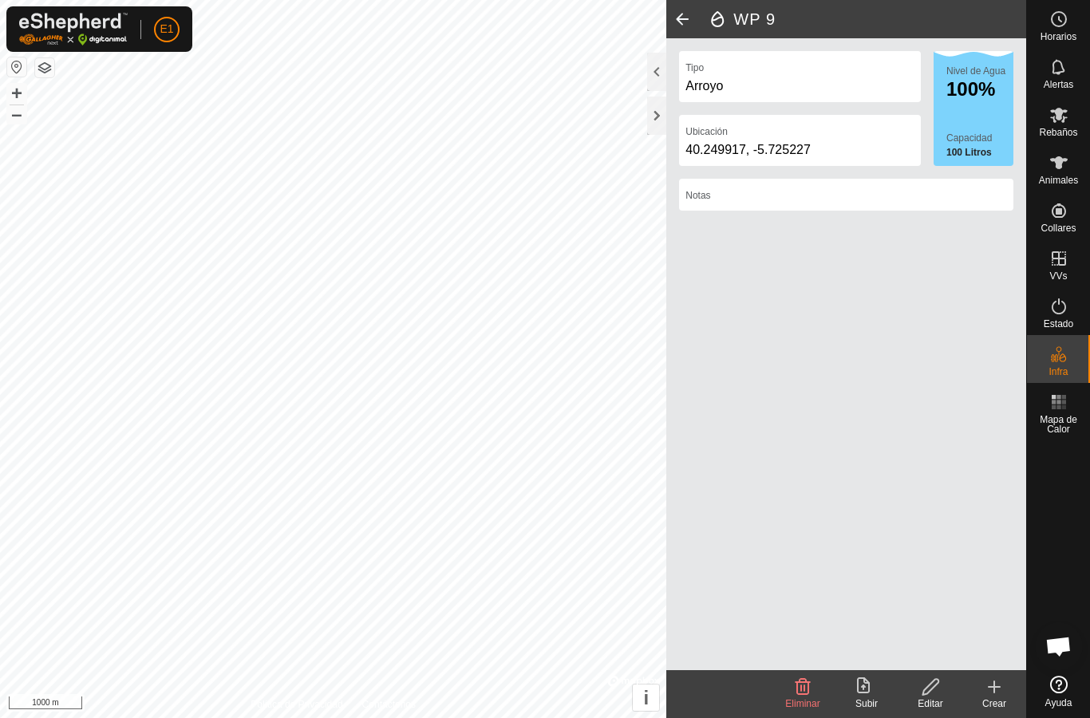
click at [661, 109] on div at bounding box center [656, 116] width 19 height 38
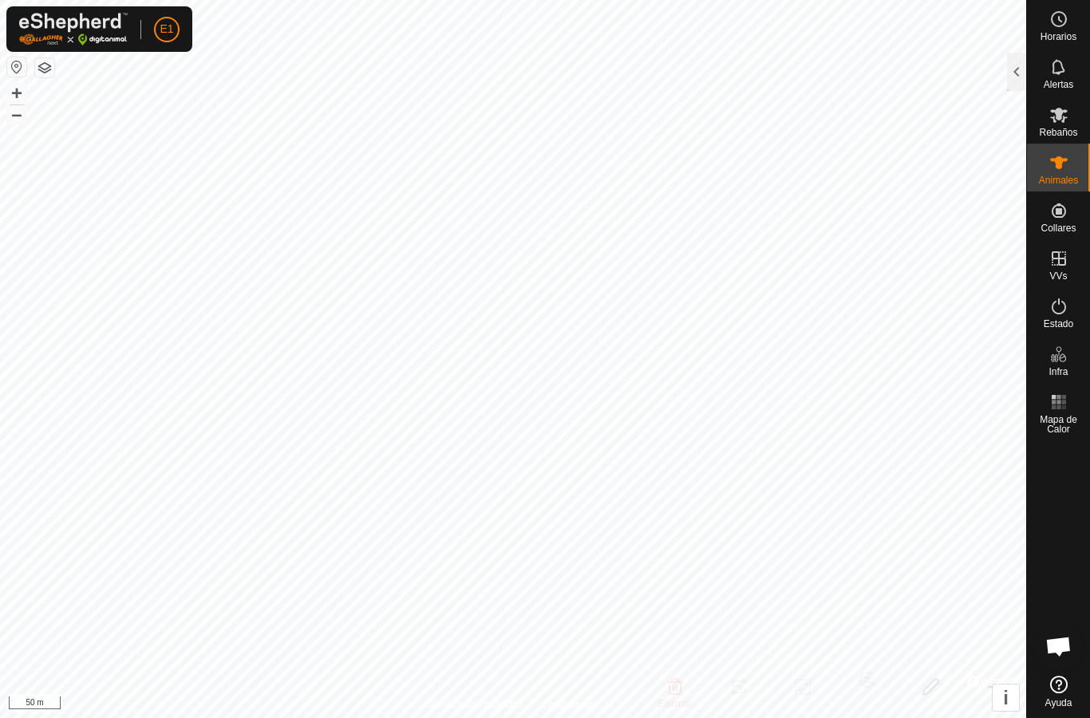
checkbox input "true"
click at [1015, 67] on div at bounding box center [1016, 72] width 19 height 38
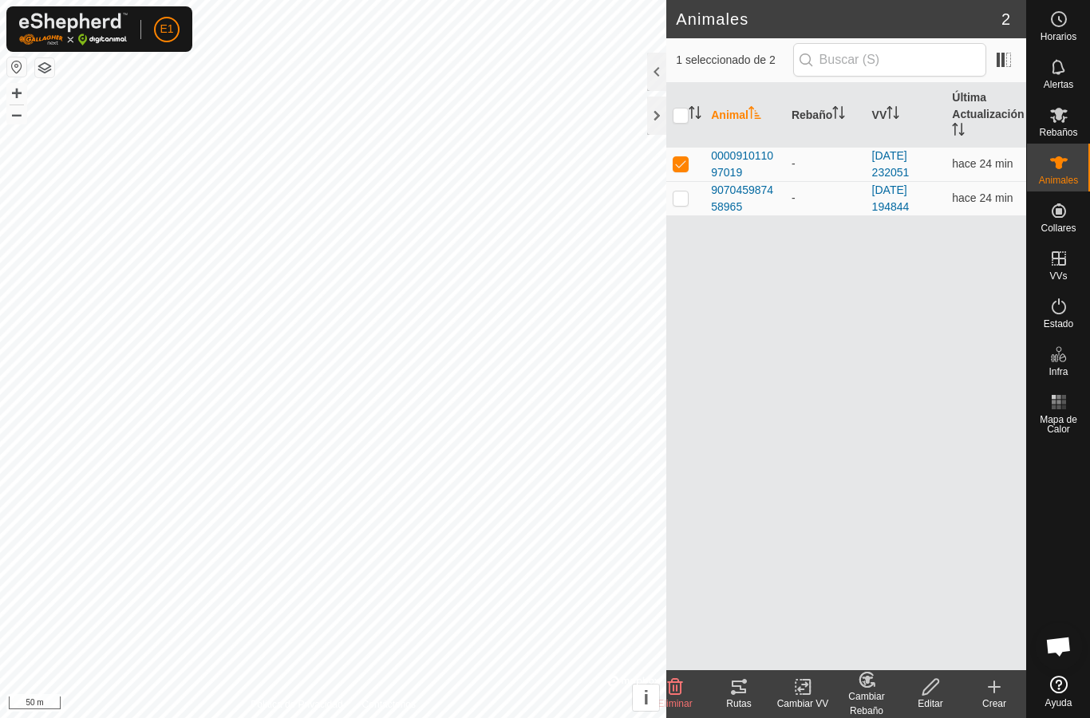
click at [741, 695] on icon at bounding box center [739, 687] width 19 height 19
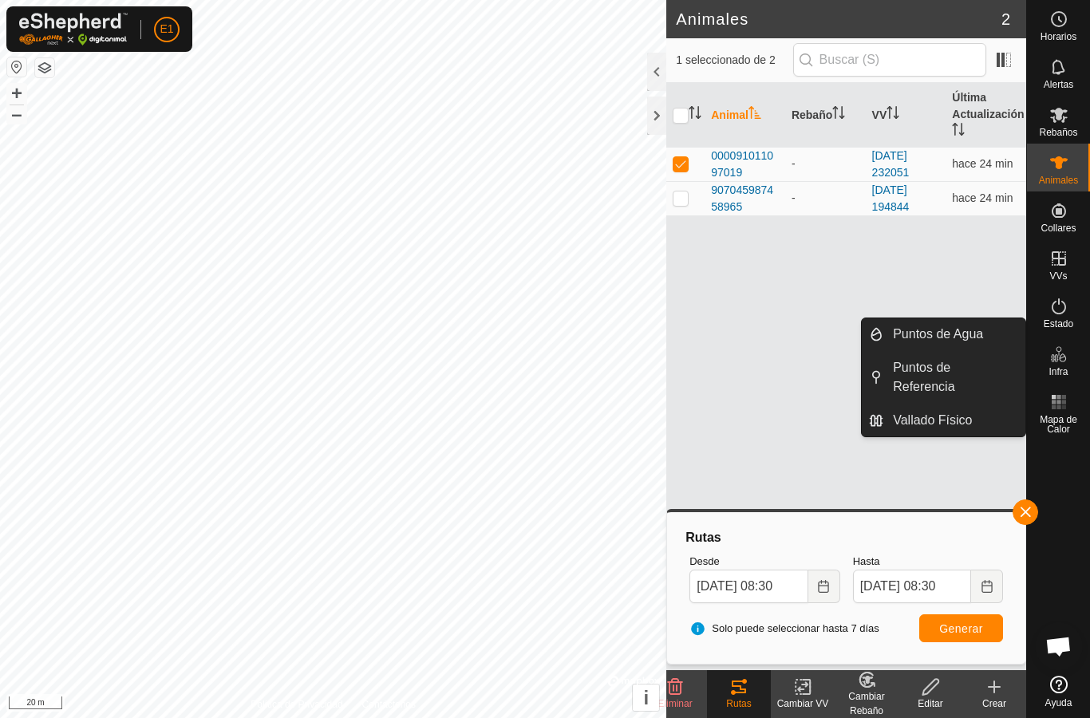
click at [956, 330] on span "Puntos de Agua" at bounding box center [938, 334] width 90 height 19
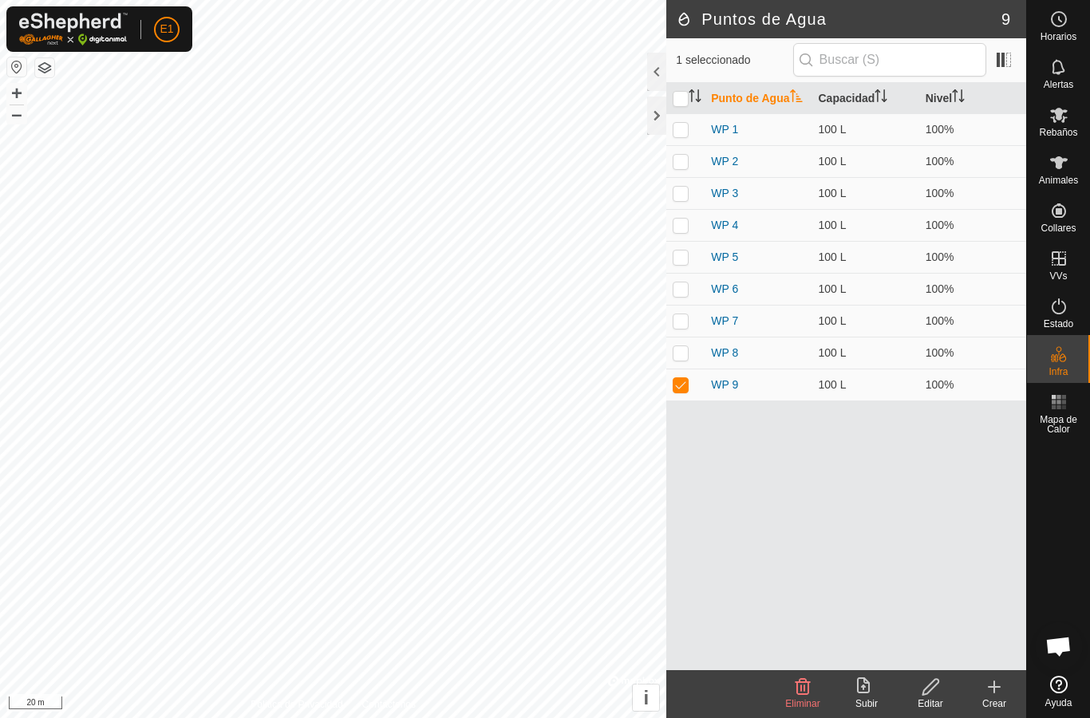
click at [988, 695] on icon at bounding box center [994, 687] width 19 height 19
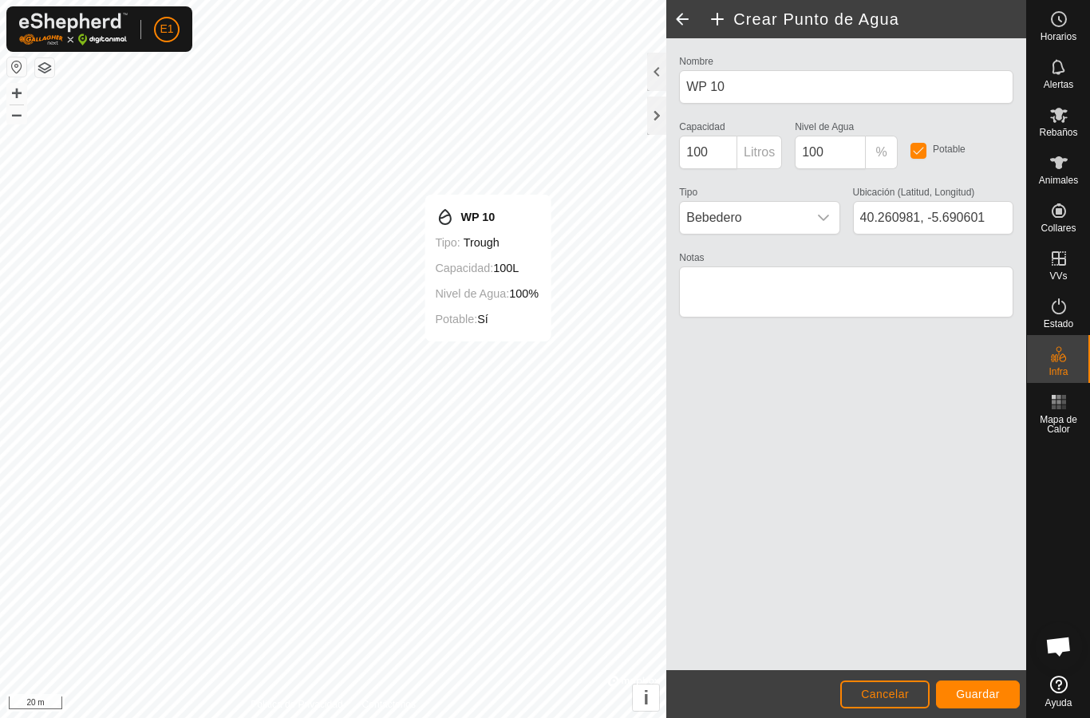
type input "40.261011, -5.690598"
click at [975, 691] on span "Guardar" at bounding box center [978, 694] width 44 height 13
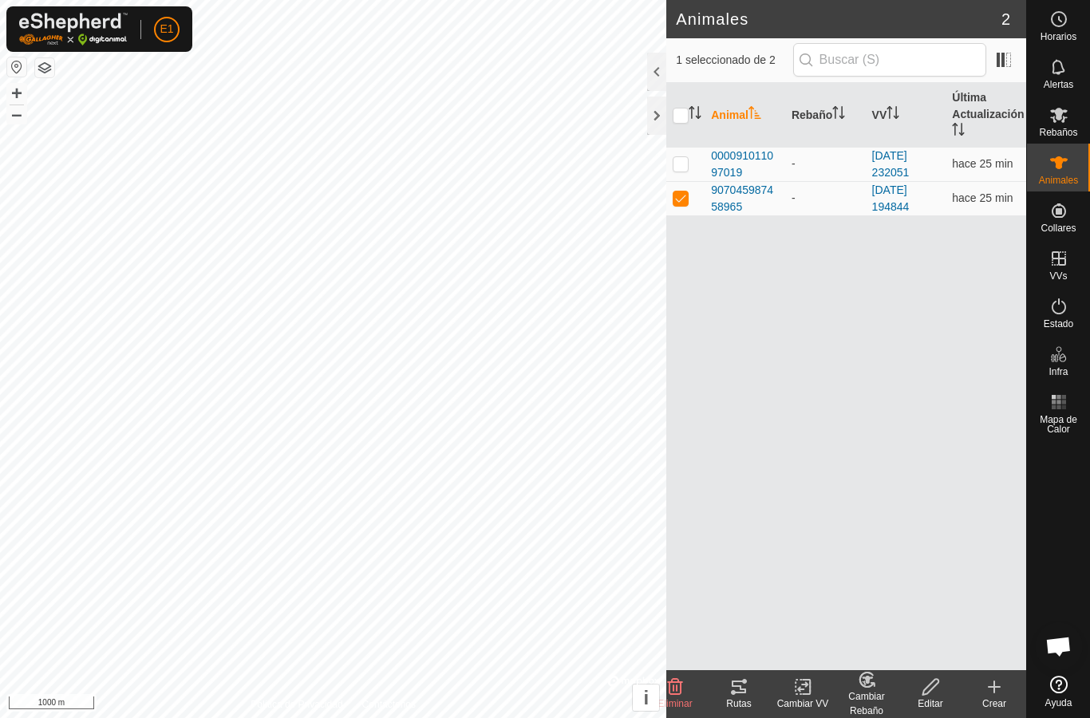
checkbox input "true"
click at [740, 677] on div "Rutas" at bounding box center [739, 695] width 64 height 48
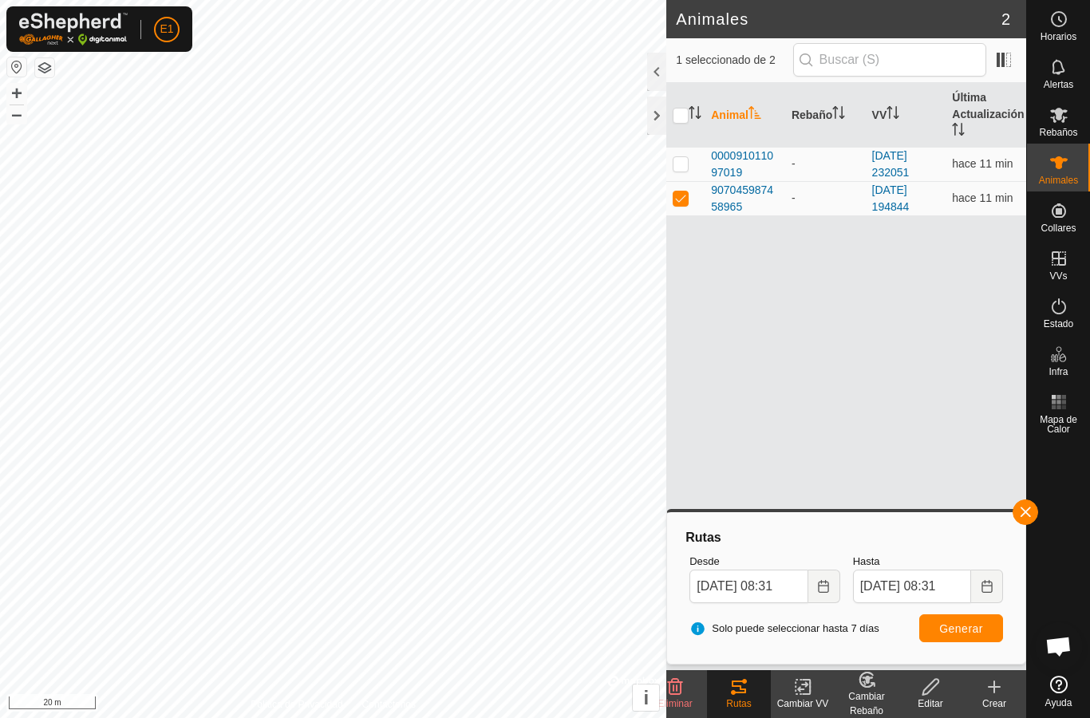
checkbox input "true"
checkbox input "false"
click at [750, 691] on tracks-svg-icon at bounding box center [739, 687] width 64 height 19
click at [738, 696] on icon at bounding box center [739, 687] width 19 height 19
checkbox input "false"
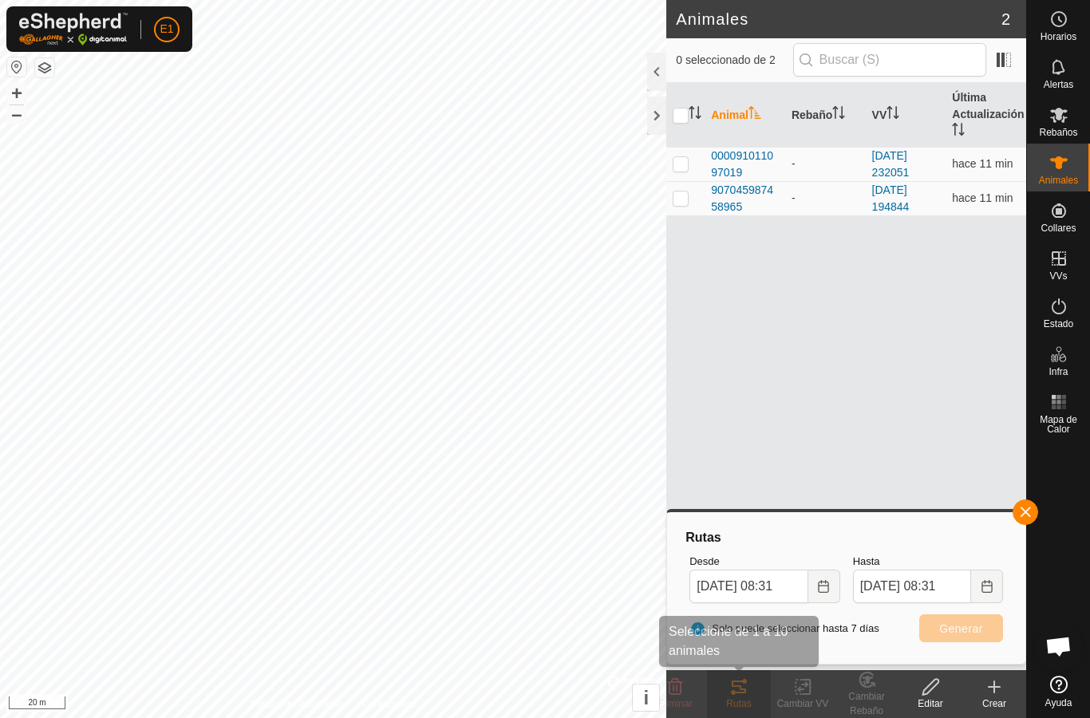
click at [750, 696] on tracks-svg-icon at bounding box center [739, 687] width 64 height 19
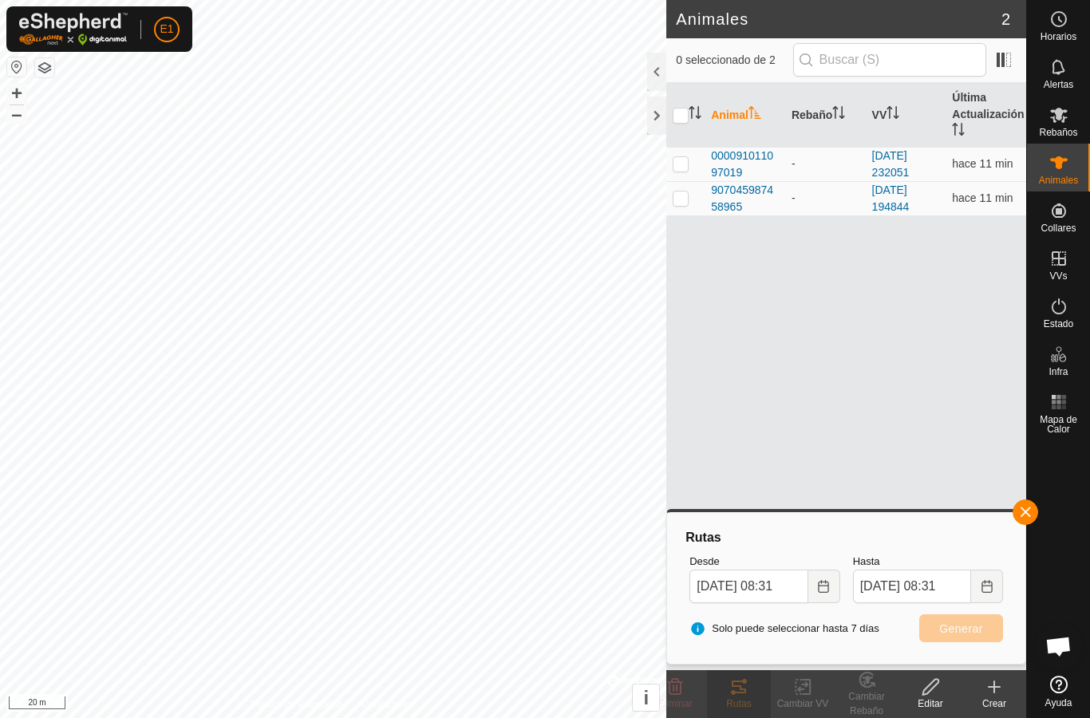
click at [742, 163] on span "000091011097019" at bounding box center [745, 165] width 68 height 34
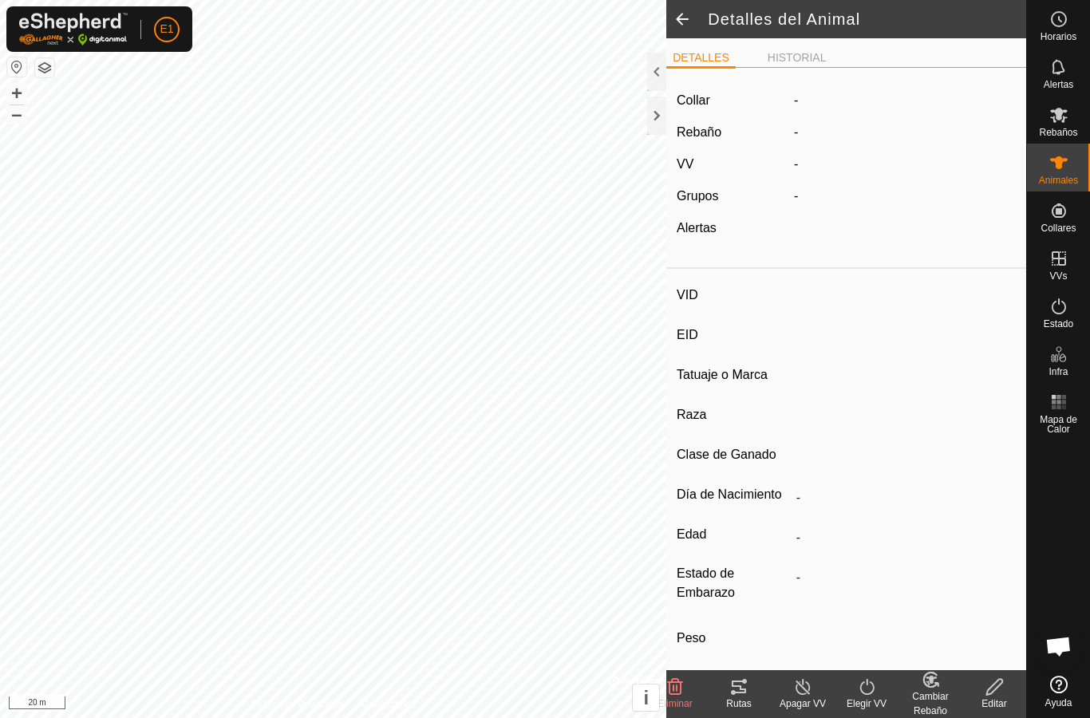
type input "-"
type input "000091011097019"
type input "-"
type input "Avilena"
type input "-"
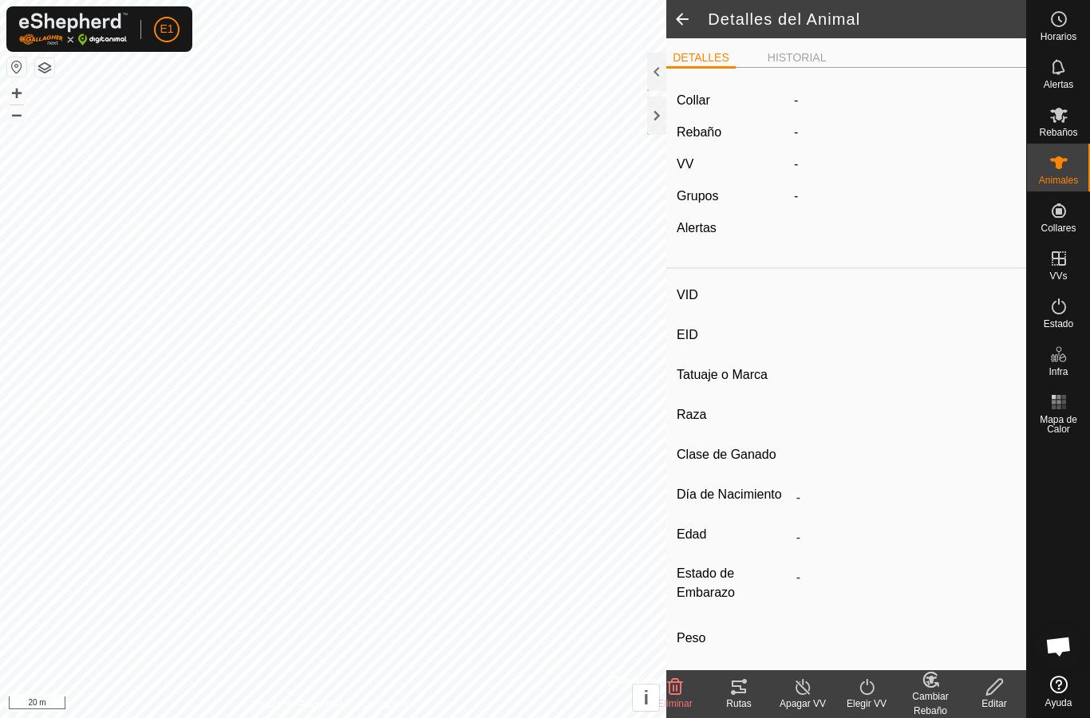
type input "0 kg"
type input "-"
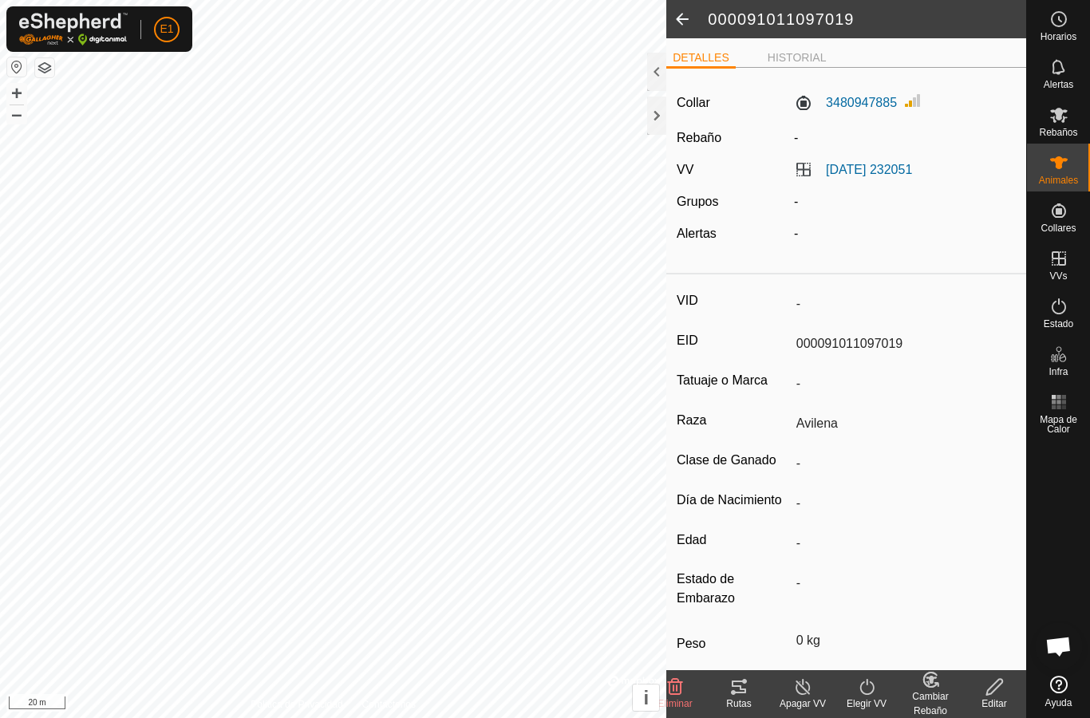
click at [743, 695] on icon at bounding box center [739, 687] width 19 height 19
